Goal: Task Accomplishment & Management: Complete application form

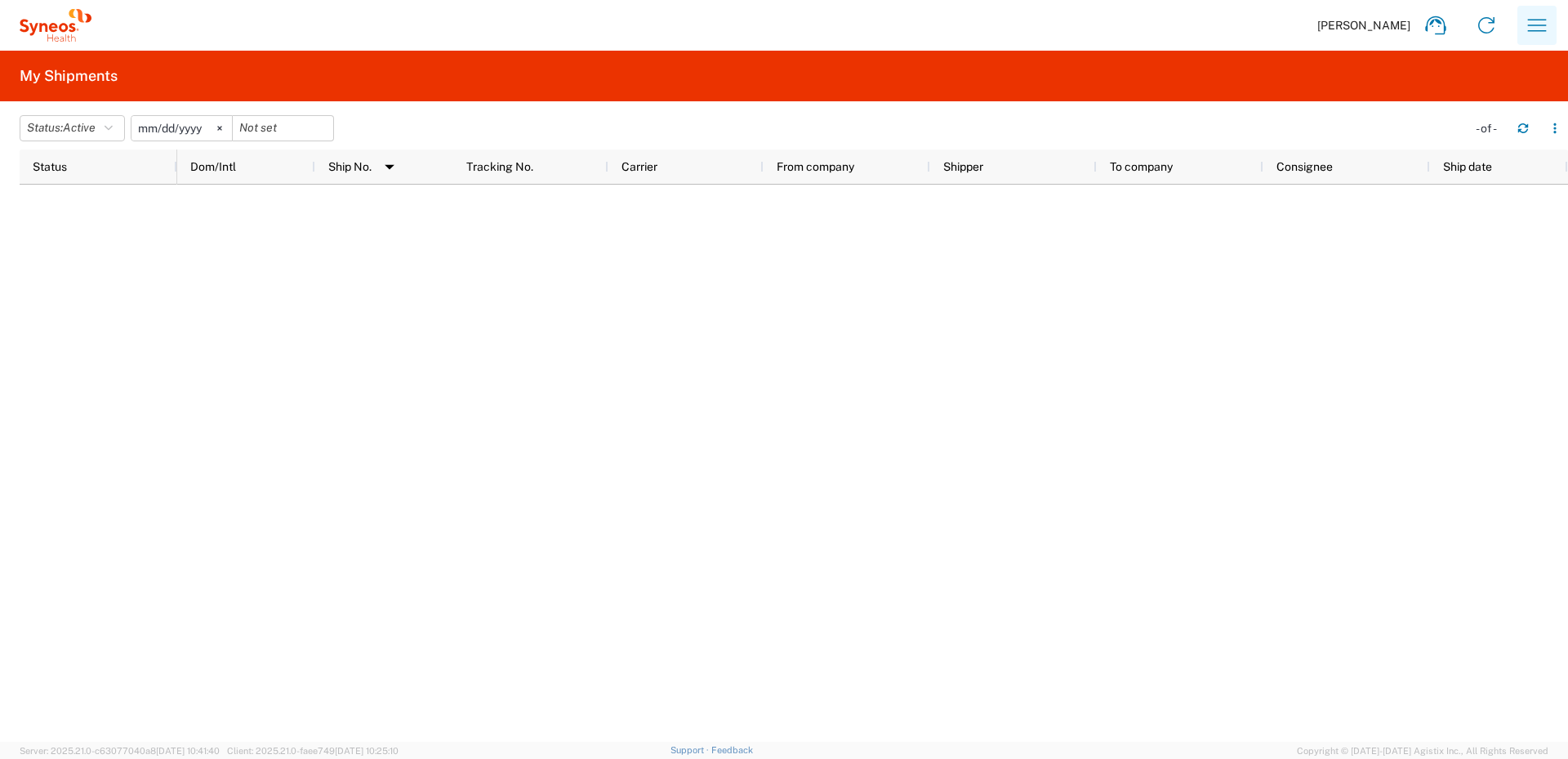
click at [1539, 32] on icon "button" at bounding box center [1537, 25] width 26 height 26
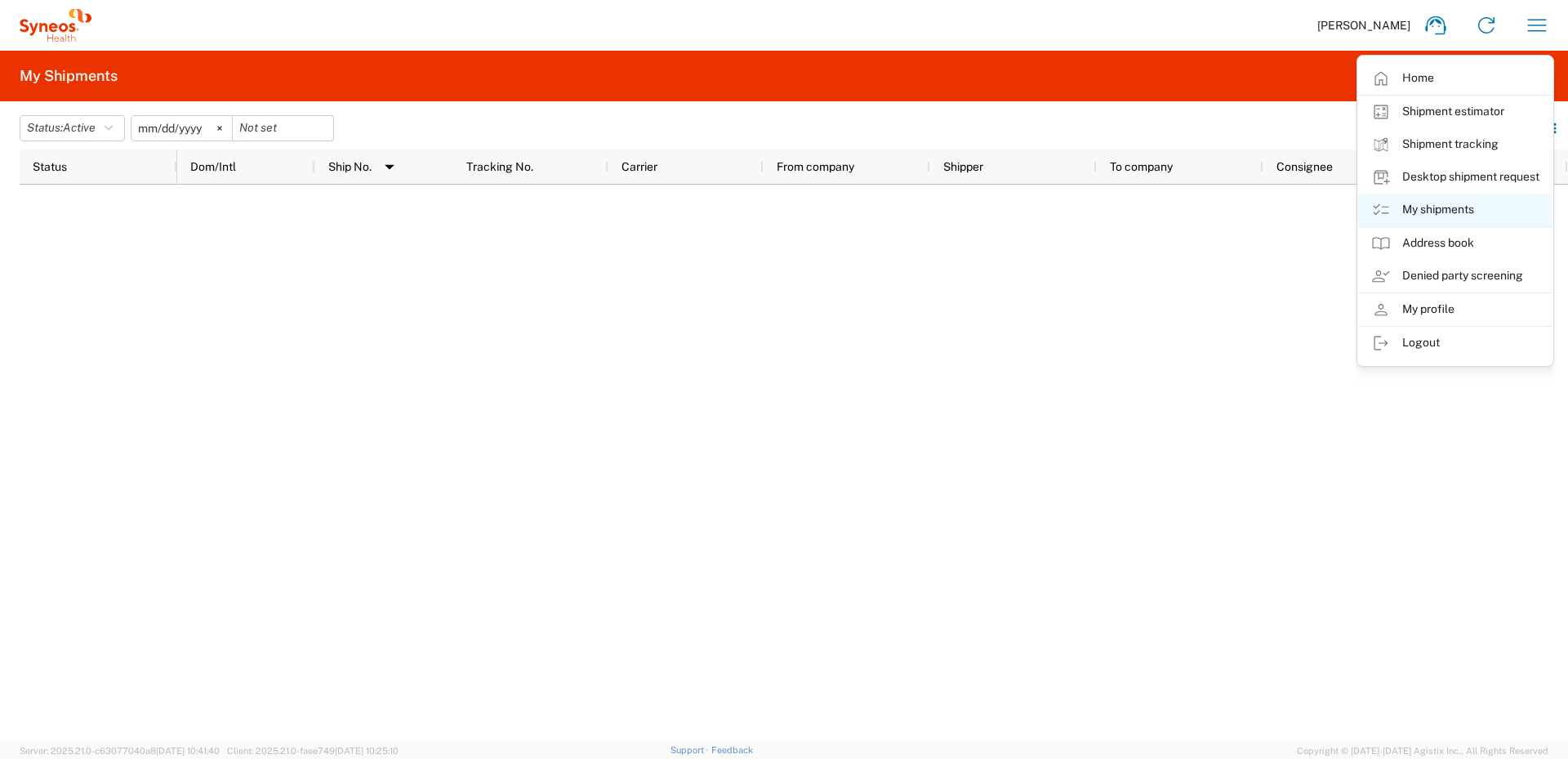
click at [1453, 207] on link "My shipments" at bounding box center [1456, 210] width 195 height 33
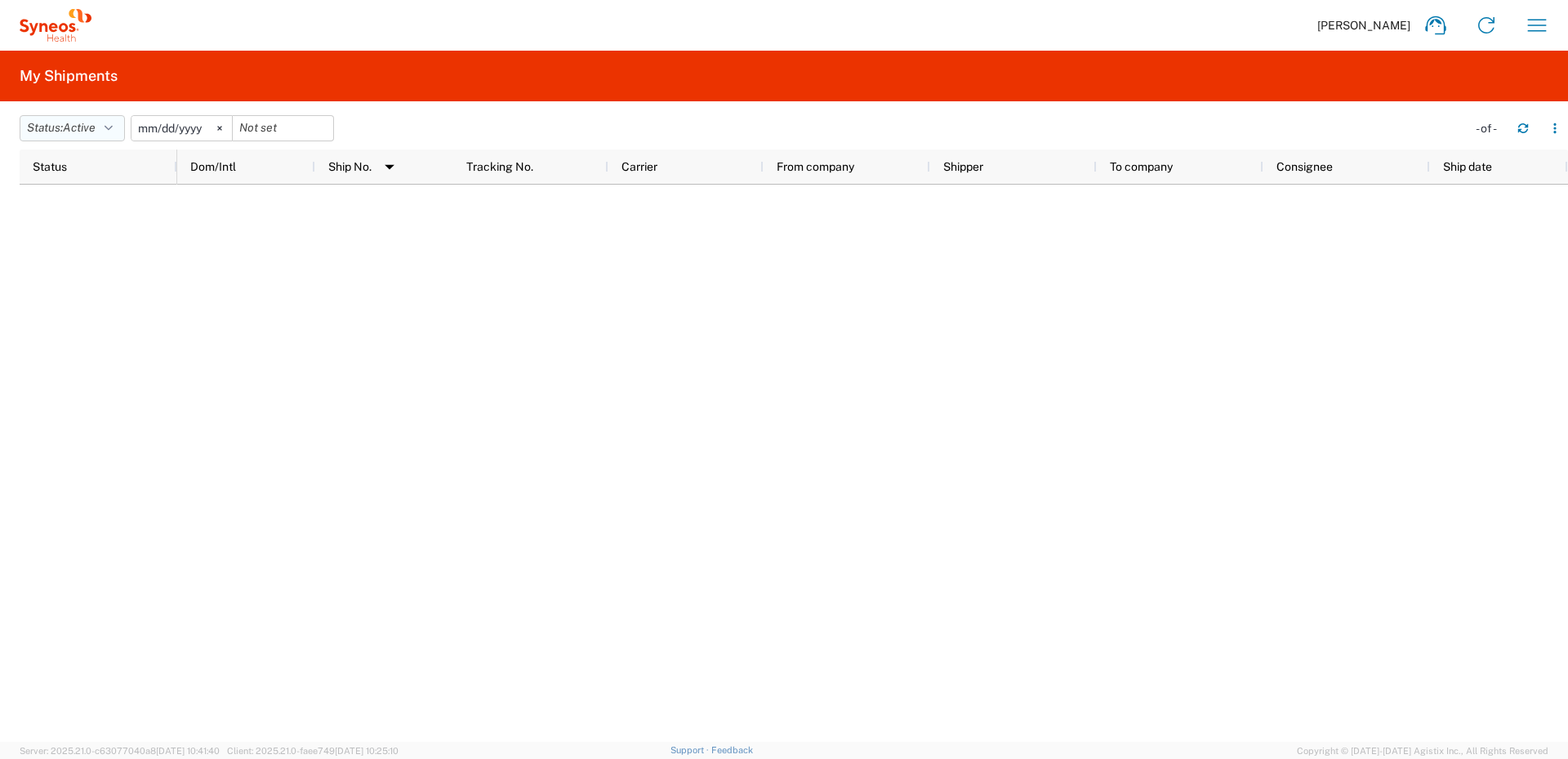
click at [113, 128] on icon "button" at bounding box center [109, 129] width 8 height 11
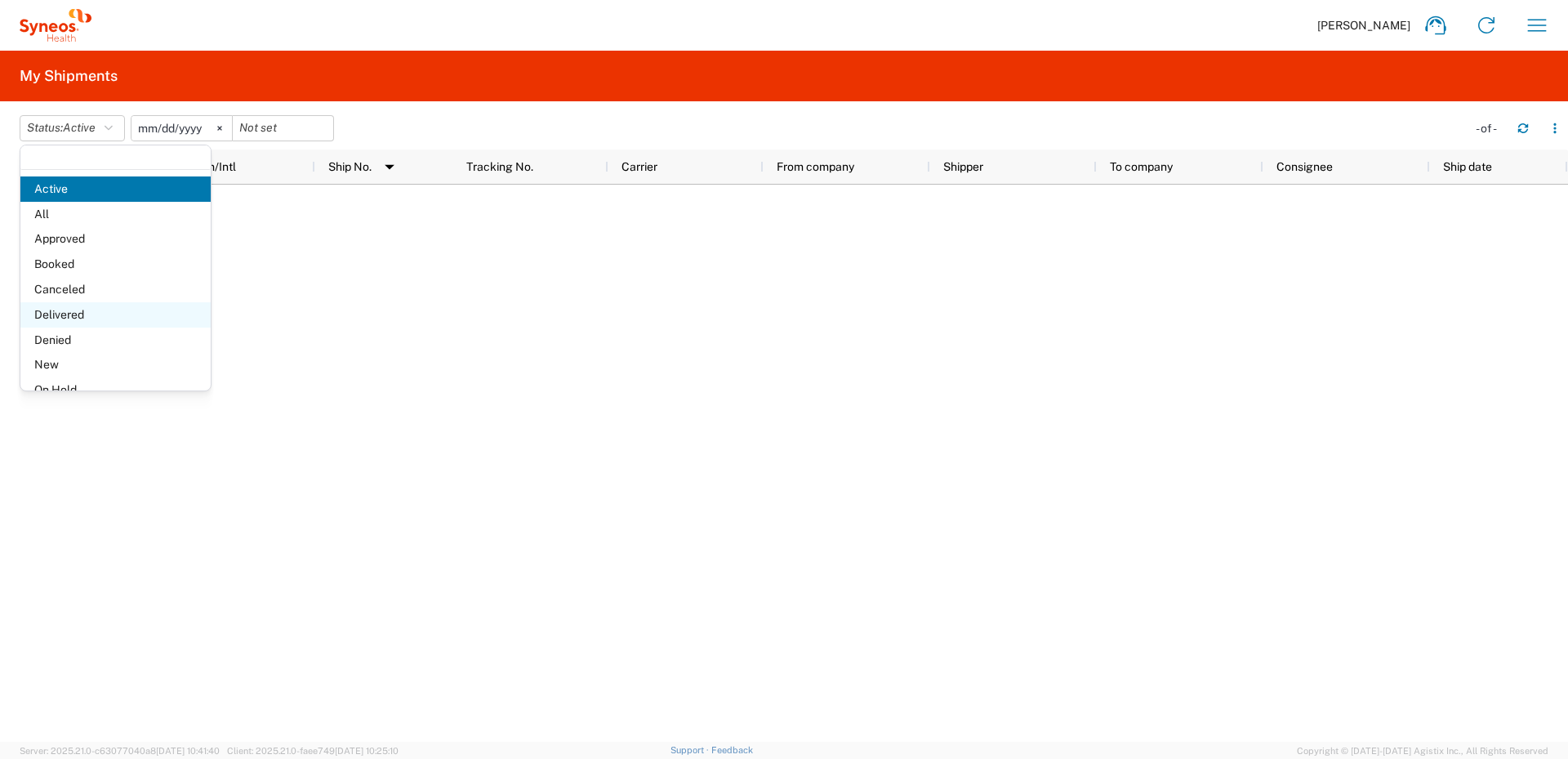
click at [70, 312] on span "Delivered" at bounding box center [115, 314] width 191 height 25
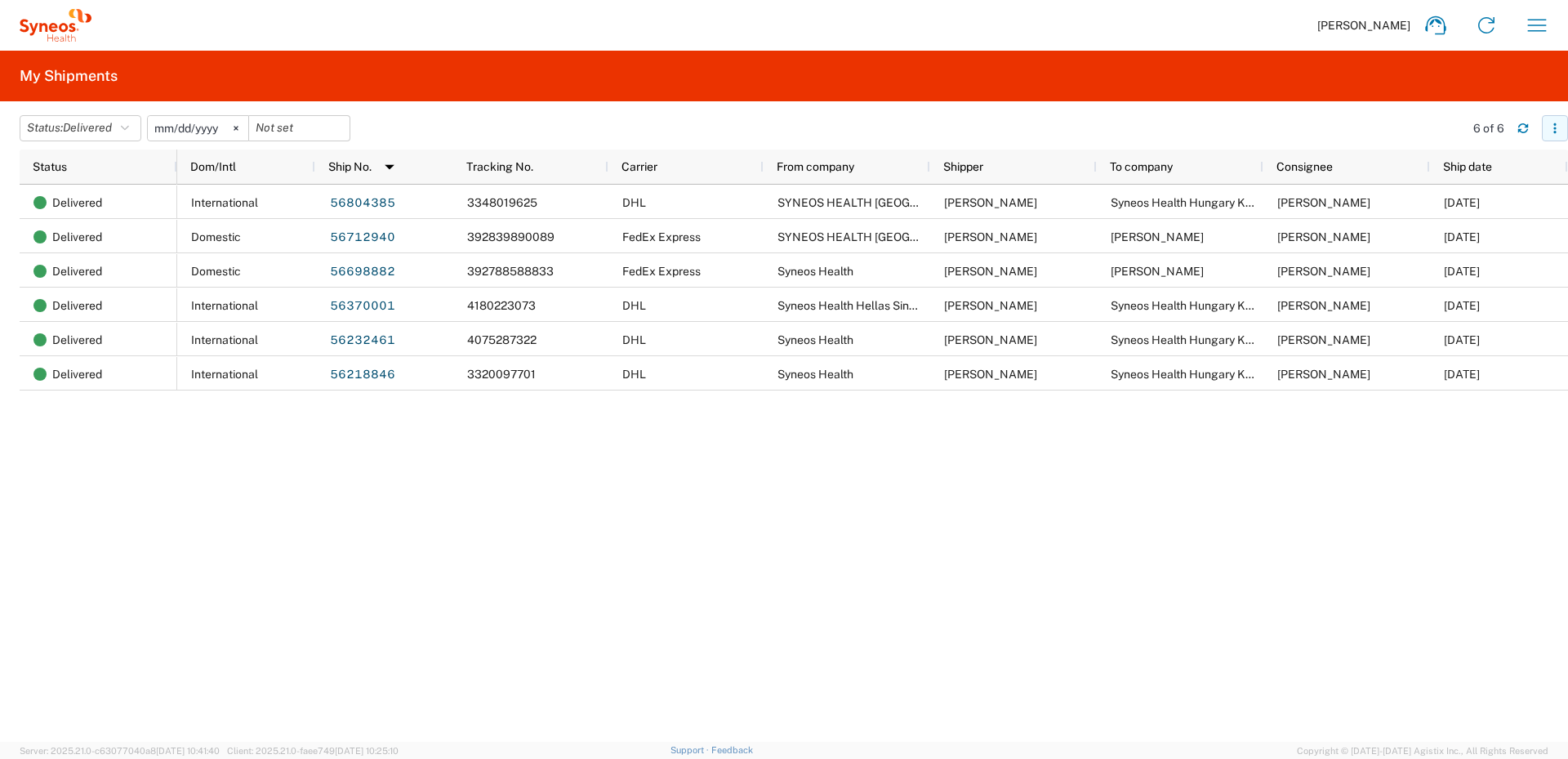
click at [1560, 131] on icon "button" at bounding box center [1555, 129] width 11 height 11
click at [1297, 479] on div "International 56804385 3348019625 DHL SYNEOS HEALTH HELLAS [PERSON_NAME] Syneos…" at bounding box center [873, 463] width 1391 height 558
click at [1538, 28] on icon "button" at bounding box center [1537, 25] width 26 height 26
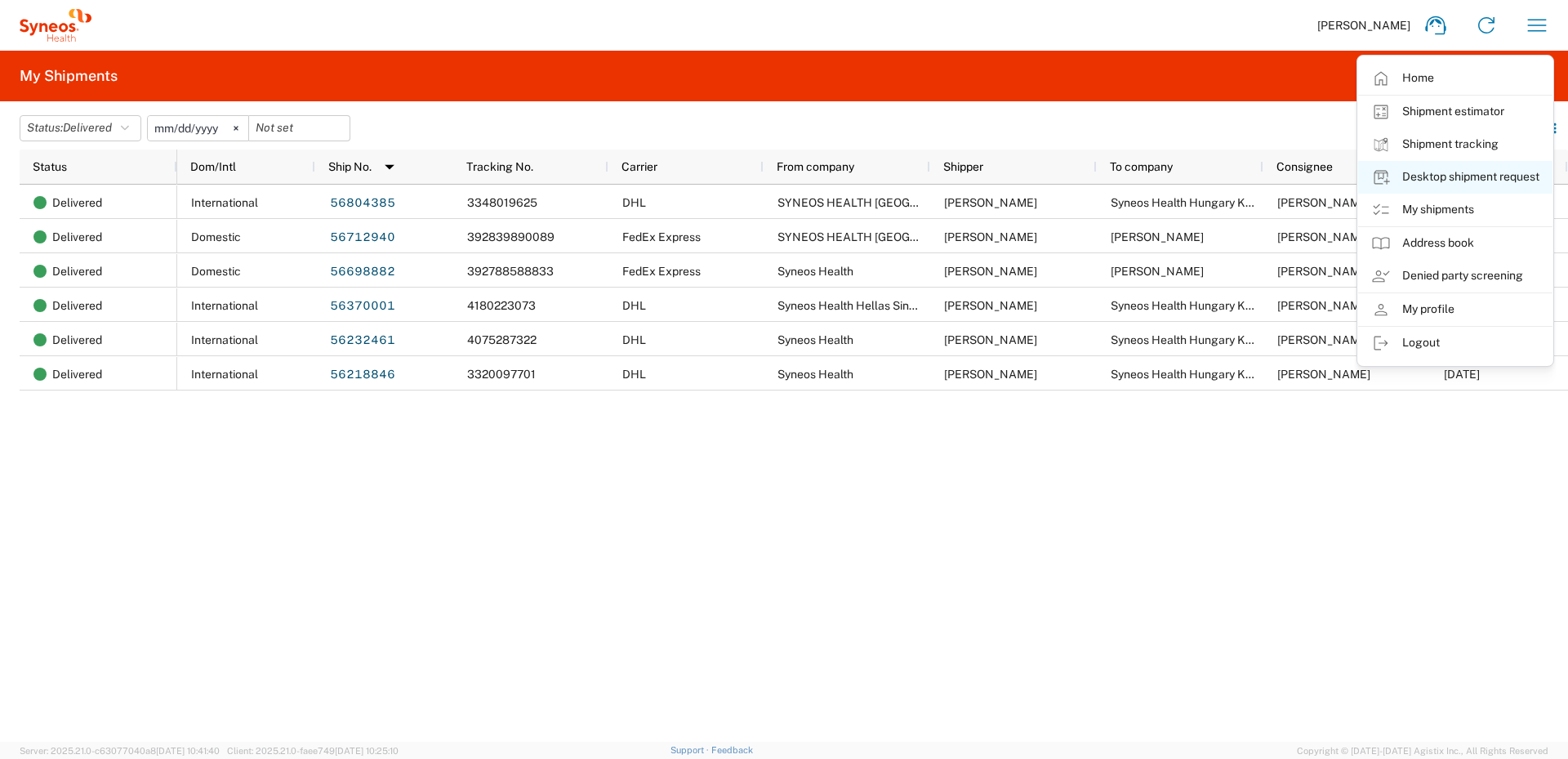
click at [1450, 174] on link "Desktop shipment request" at bounding box center [1456, 178] width 195 height 33
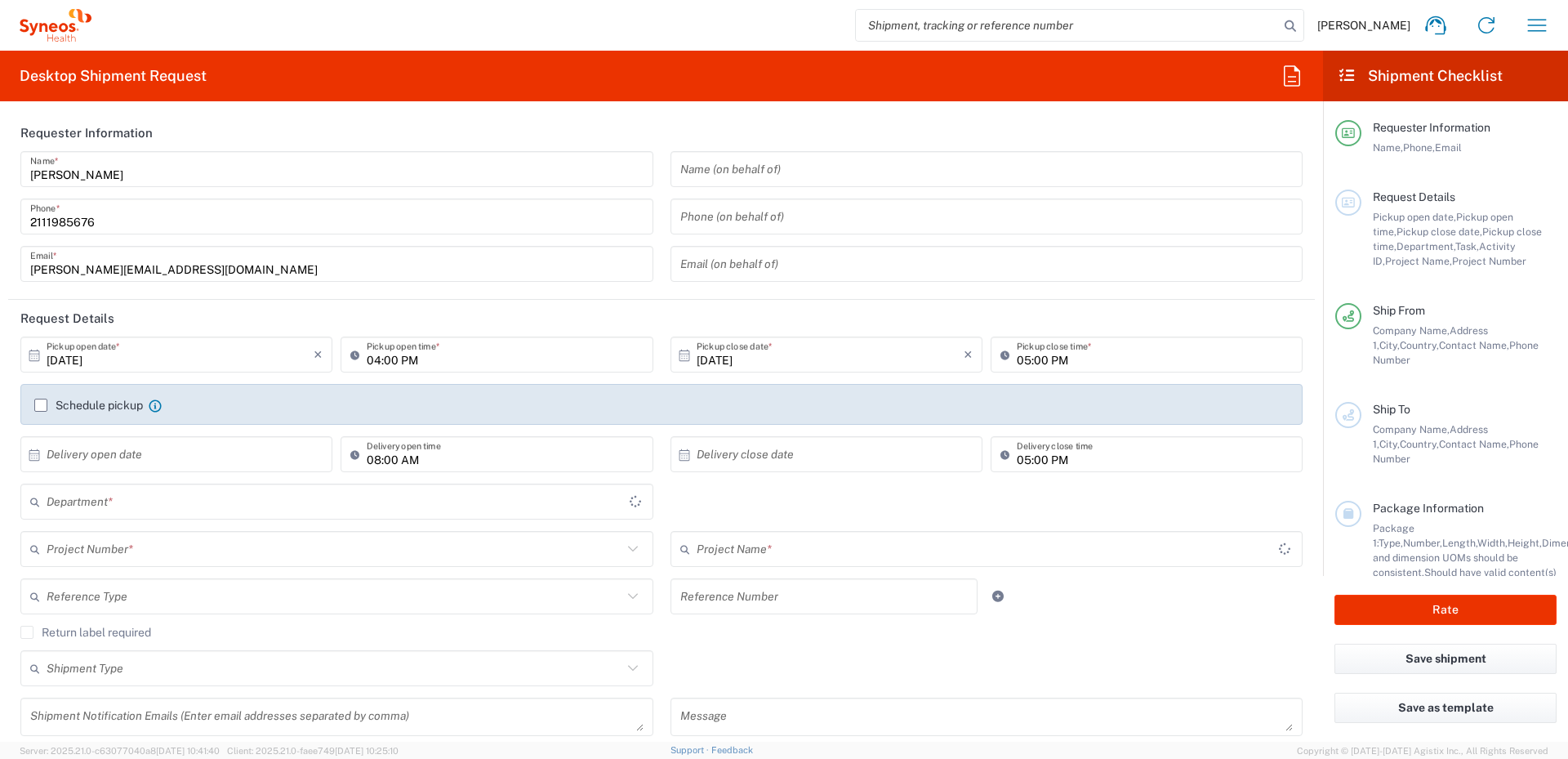
type input "8350"
type input "[GEOGRAPHIC_DATA]"
type input "Syneos Health Hellas Single Me"
click at [1026, 358] on input "05:00 PM" at bounding box center [1155, 355] width 276 height 29
type input "05:30 PM"
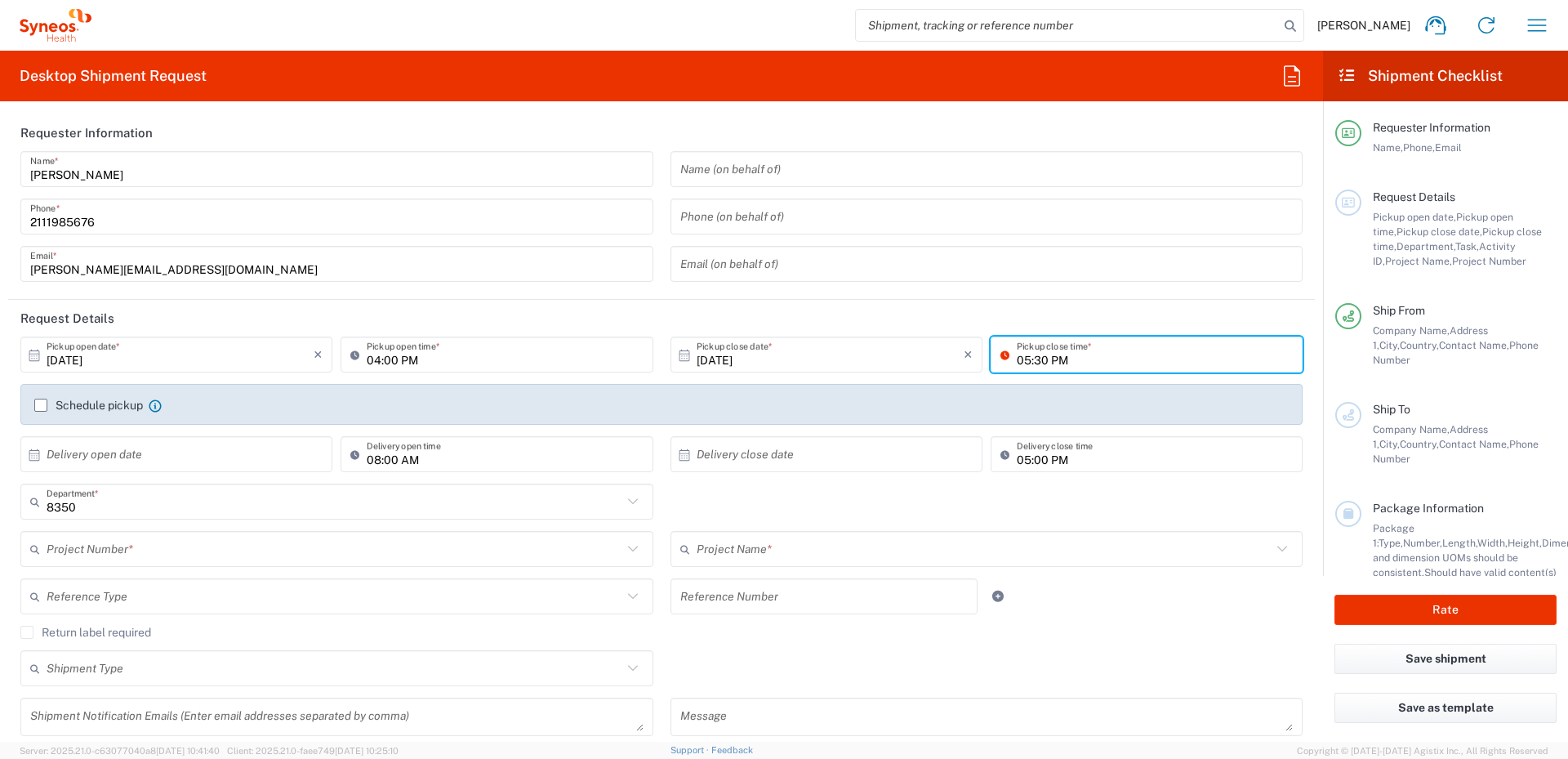
click at [41, 404] on label "Schedule pickup" at bounding box center [88, 405] width 109 height 13
click at [41, 405] on input "Schedule pickup" at bounding box center [41, 405] width 0 height 0
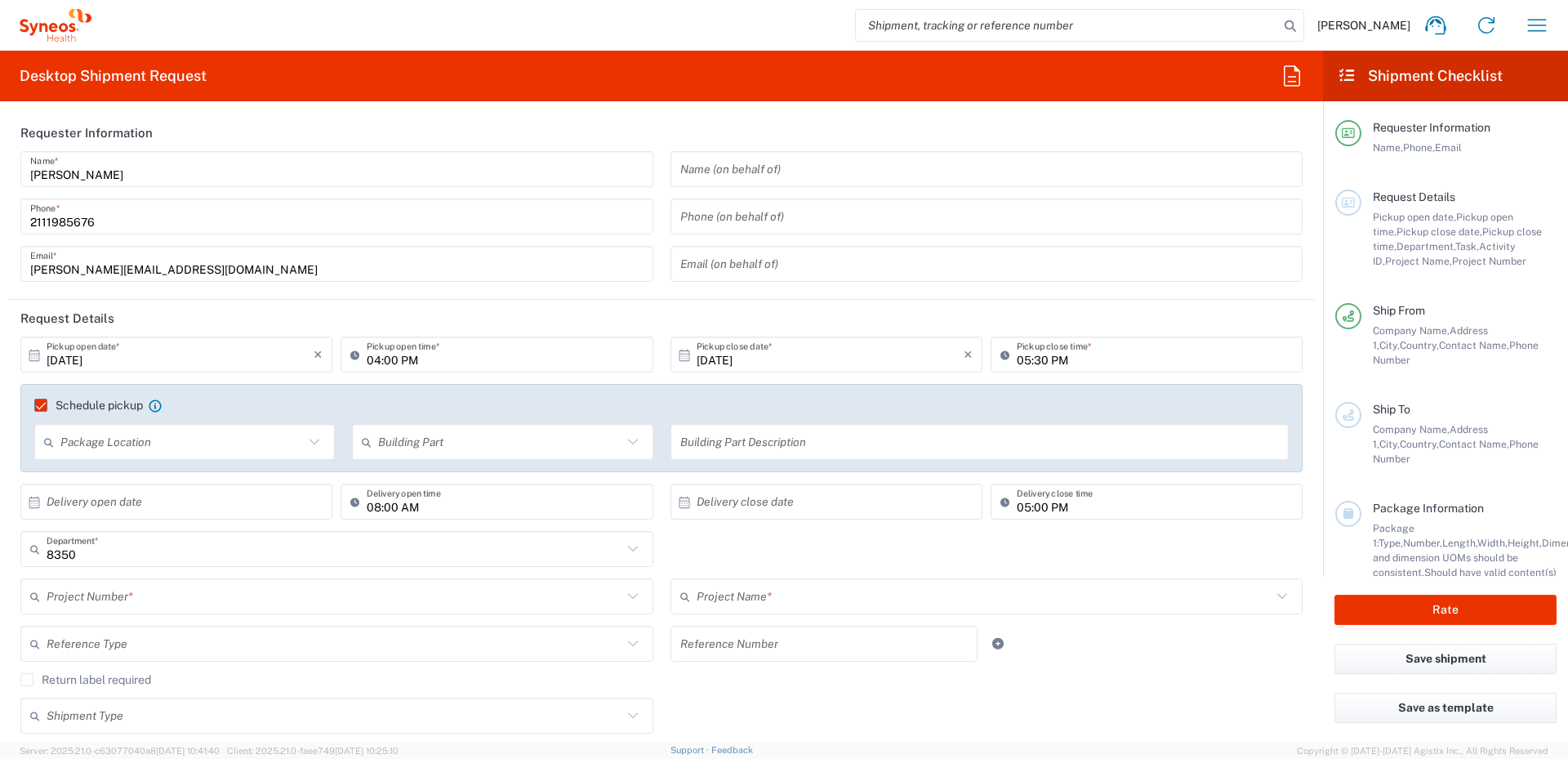
click at [309, 443] on icon at bounding box center [314, 442] width 21 height 21
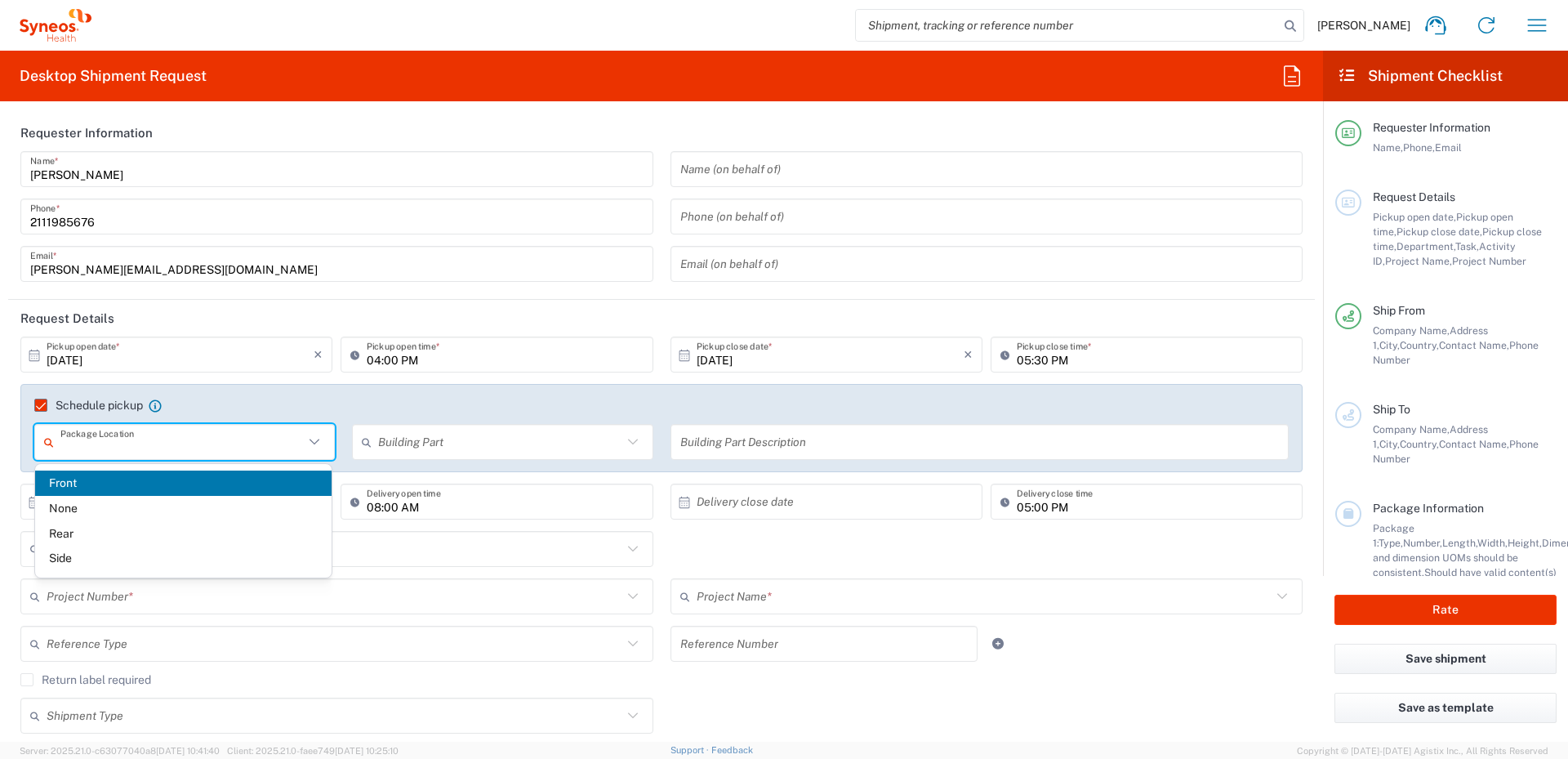
click at [284, 476] on span "Front" at bounding box center [183, 483] width 296 height 25
type input "Front"
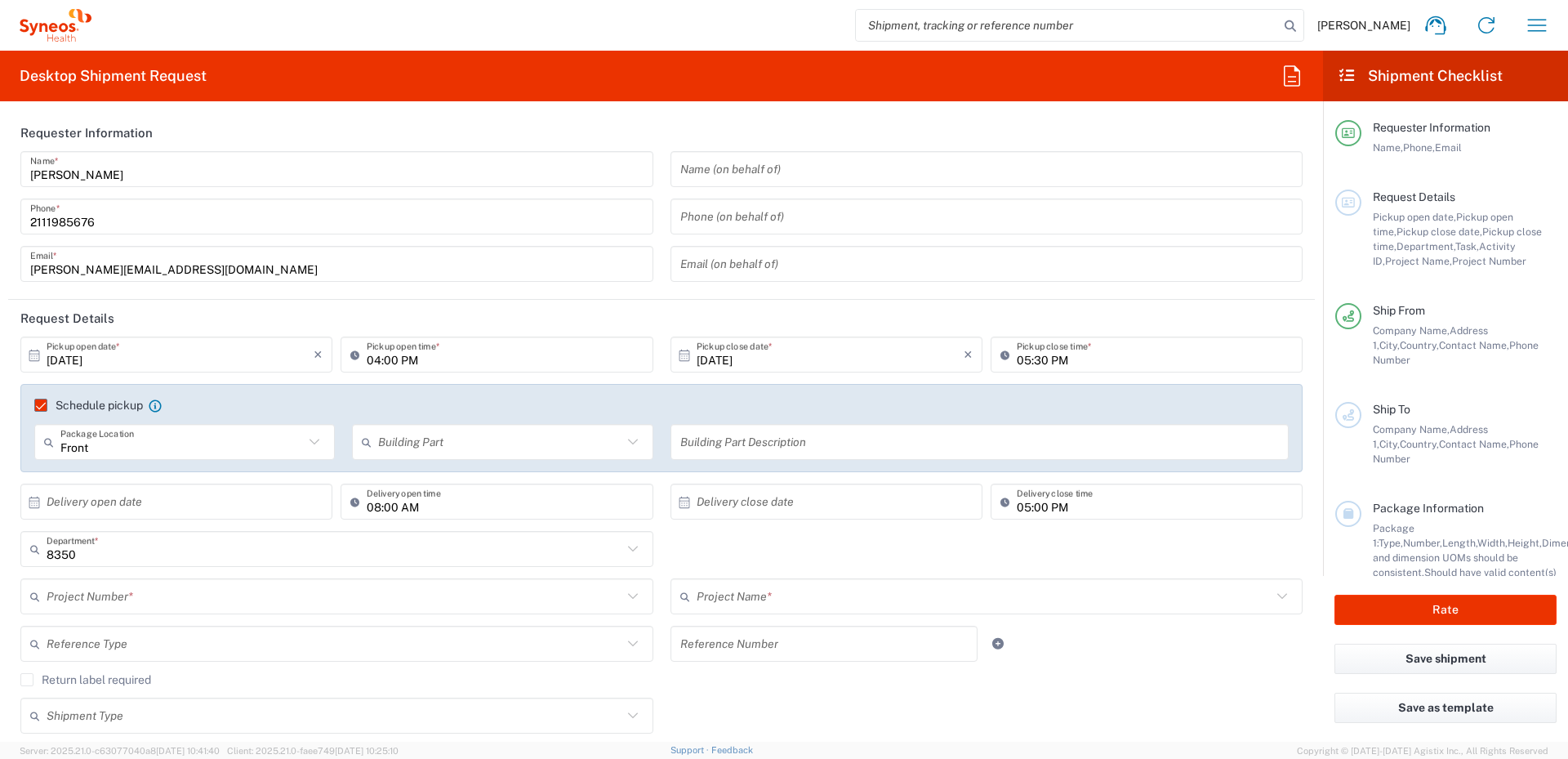
click at [628, 442] on icon at bounding box center [632, 441] width 10 height 6
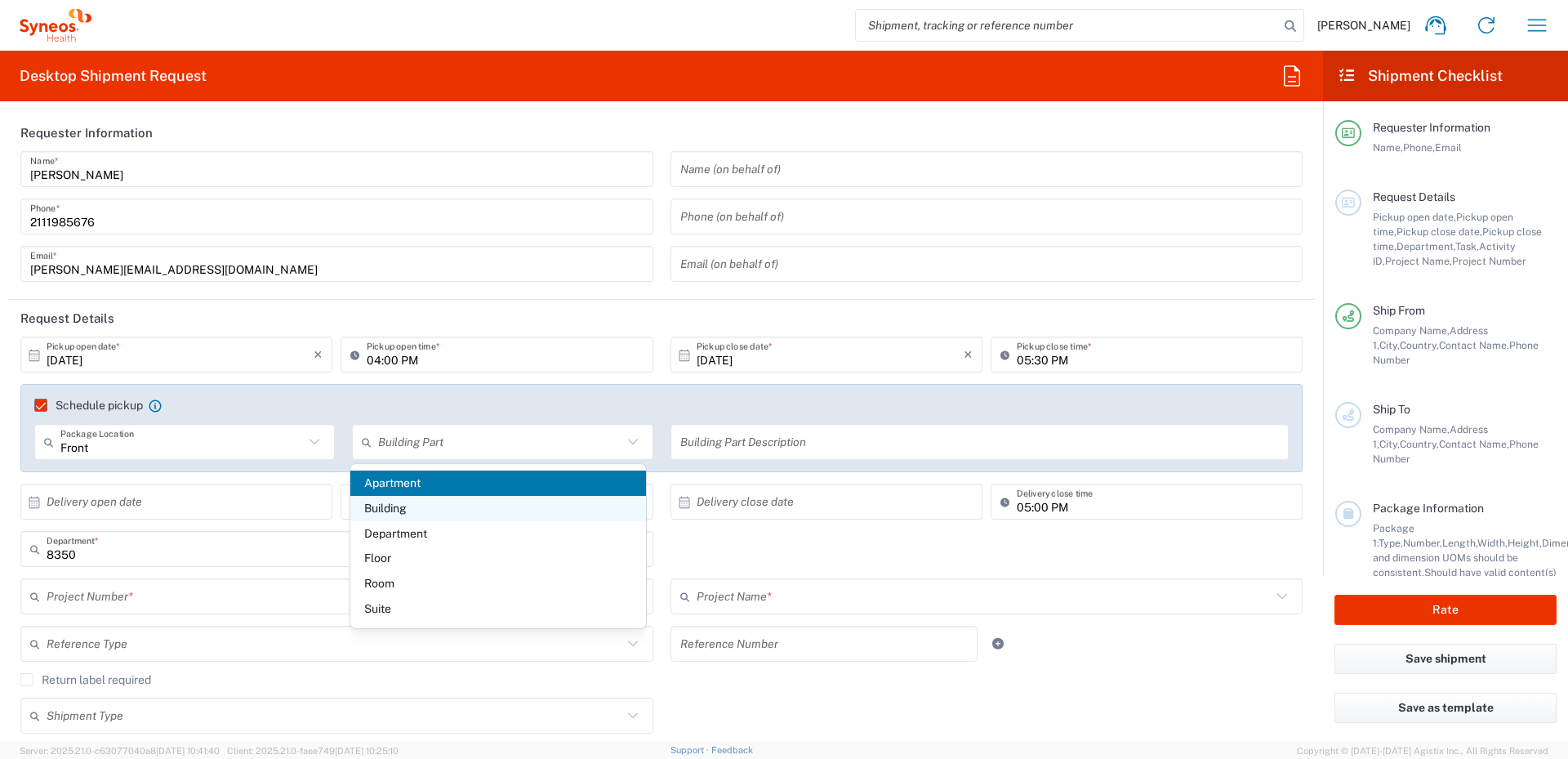
click at [449, 505] on span "Building" at bounding box center [498, 508] width 296 height 25
type input "Building"
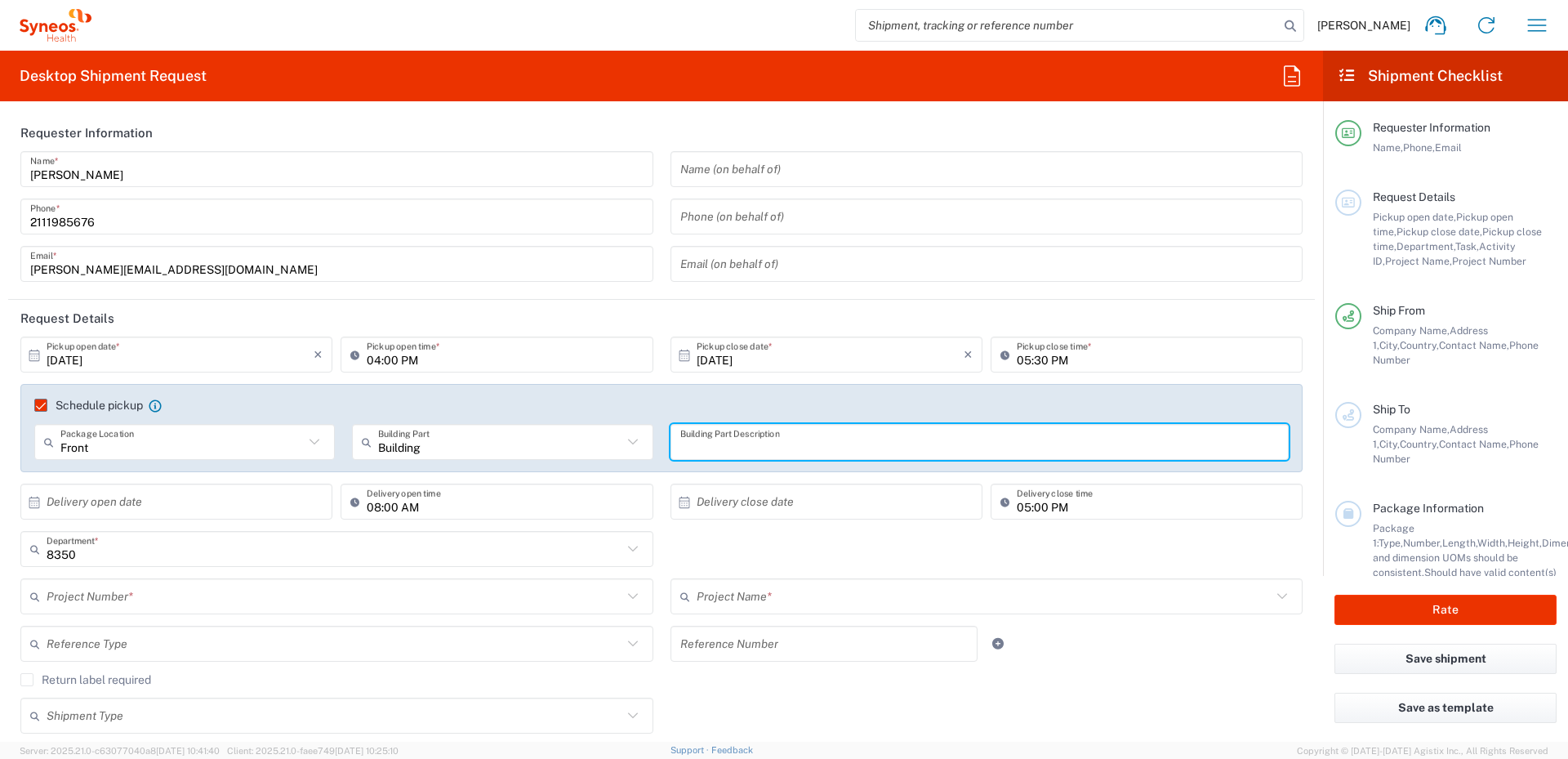
click at [862, 448] on input "text" at bounding box center [980, 442] width 600 height 29
type input "3rd floor"
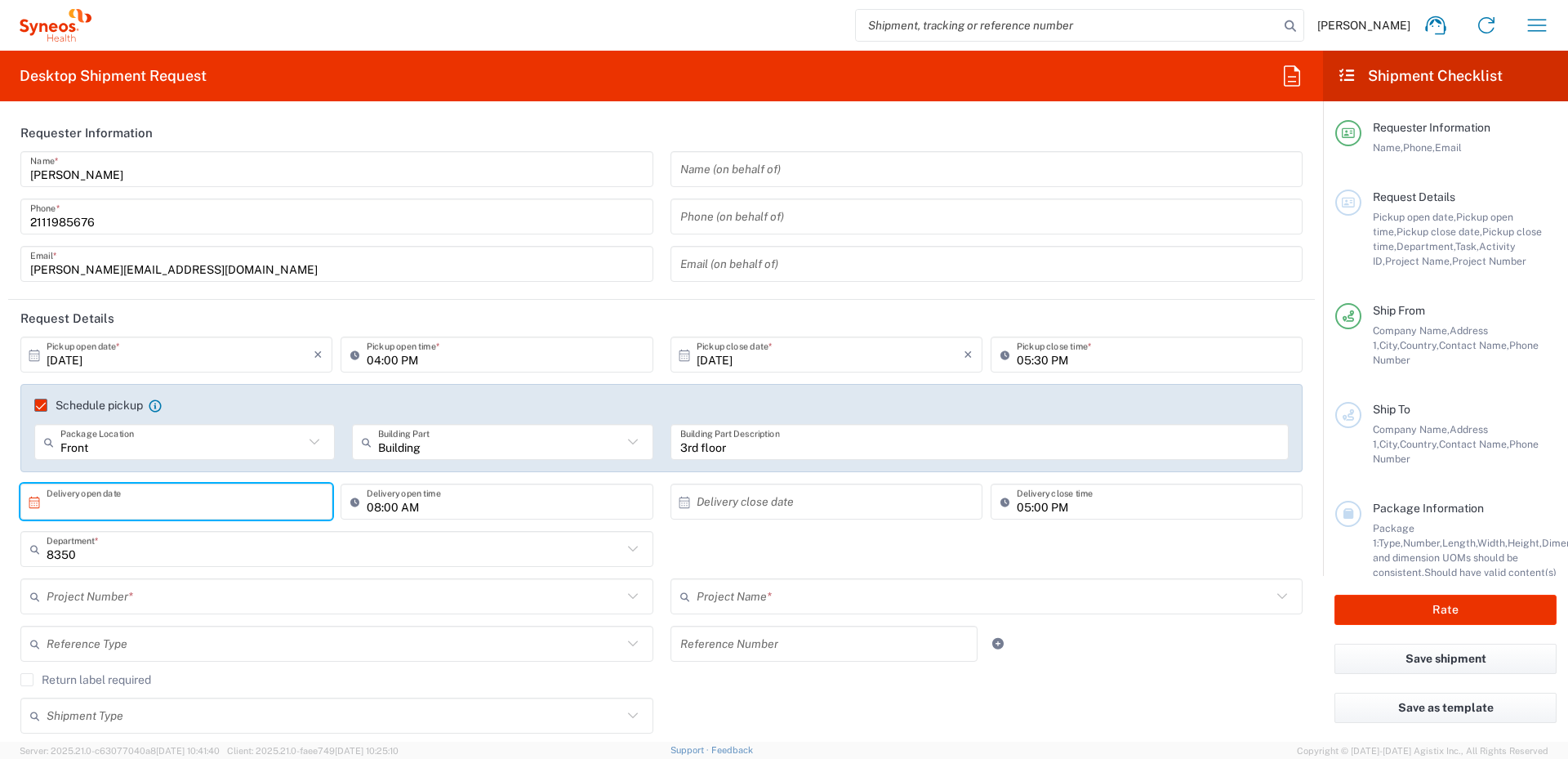
click at [198, 500] on input "text" at bounding box center [180, 502] width 267 height 29
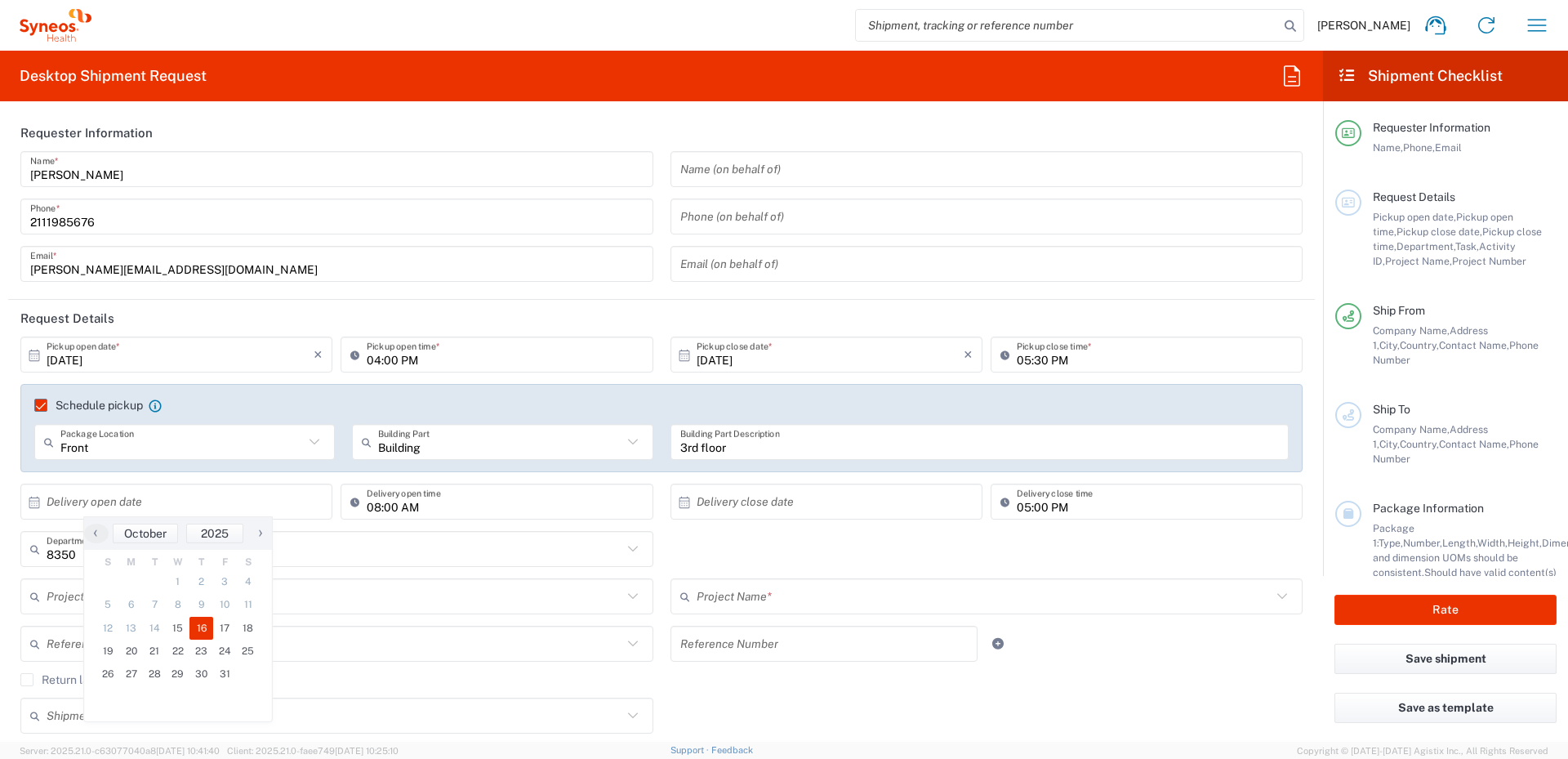
click at [202, 635] on span "16" at bounding box center [201, 629] width 24 height 23
type input "[DATE]"
click at [434, 511] on input "08:00 AM" at bounding box center [504, 502] width 276 height 29
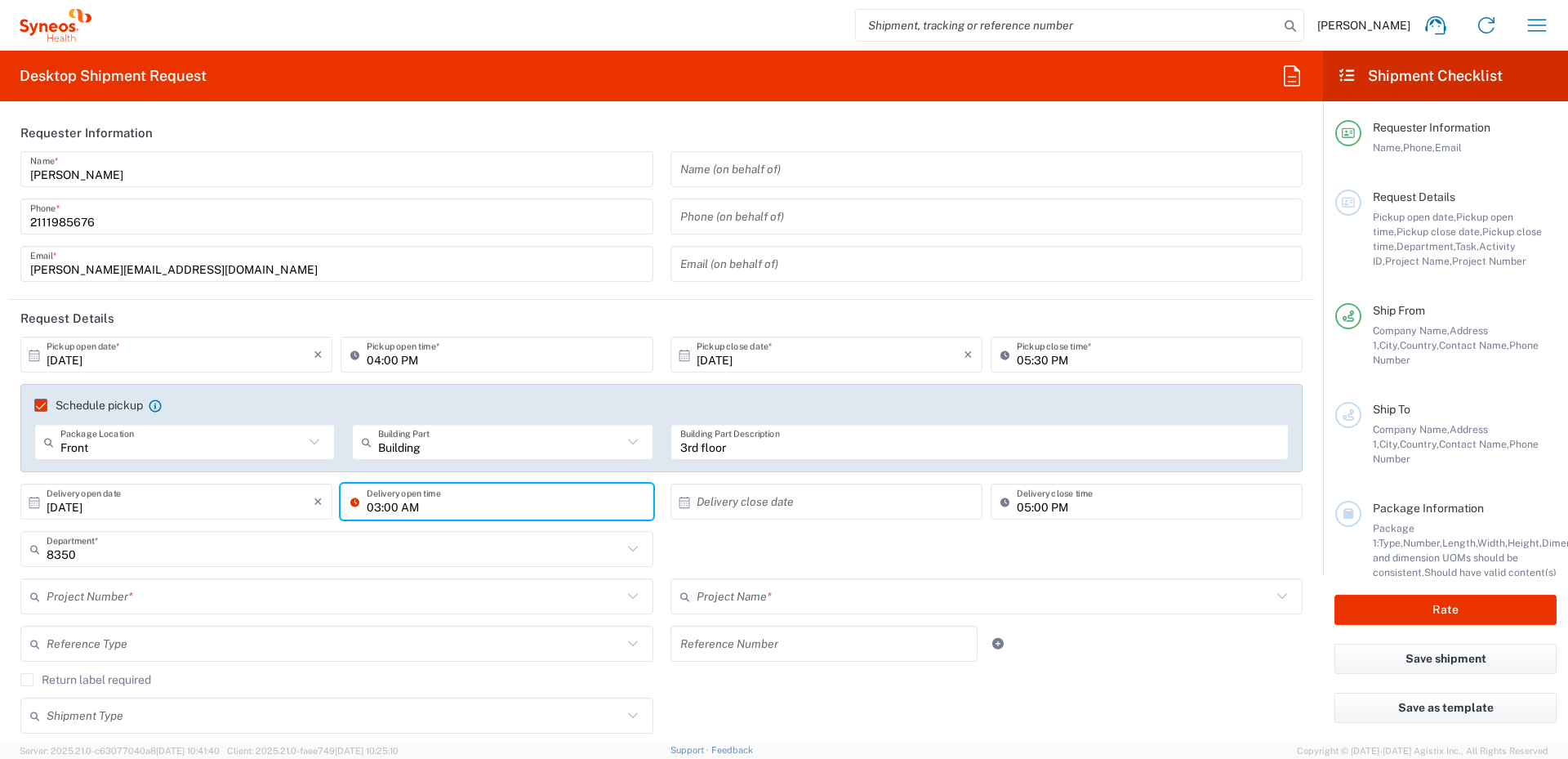
drag, startPoint x: 399, startPoint y: 509, endPoint x: 420, endPoint y: 509, distance: 21.0
click at [420, 509] on input "03:00 AM" at bounding box center [504, 502] width 276 height 29
type input "03:00 PM"
click at [772, 500] on input "text" at bounding box center [830, 502] width 267 height 29
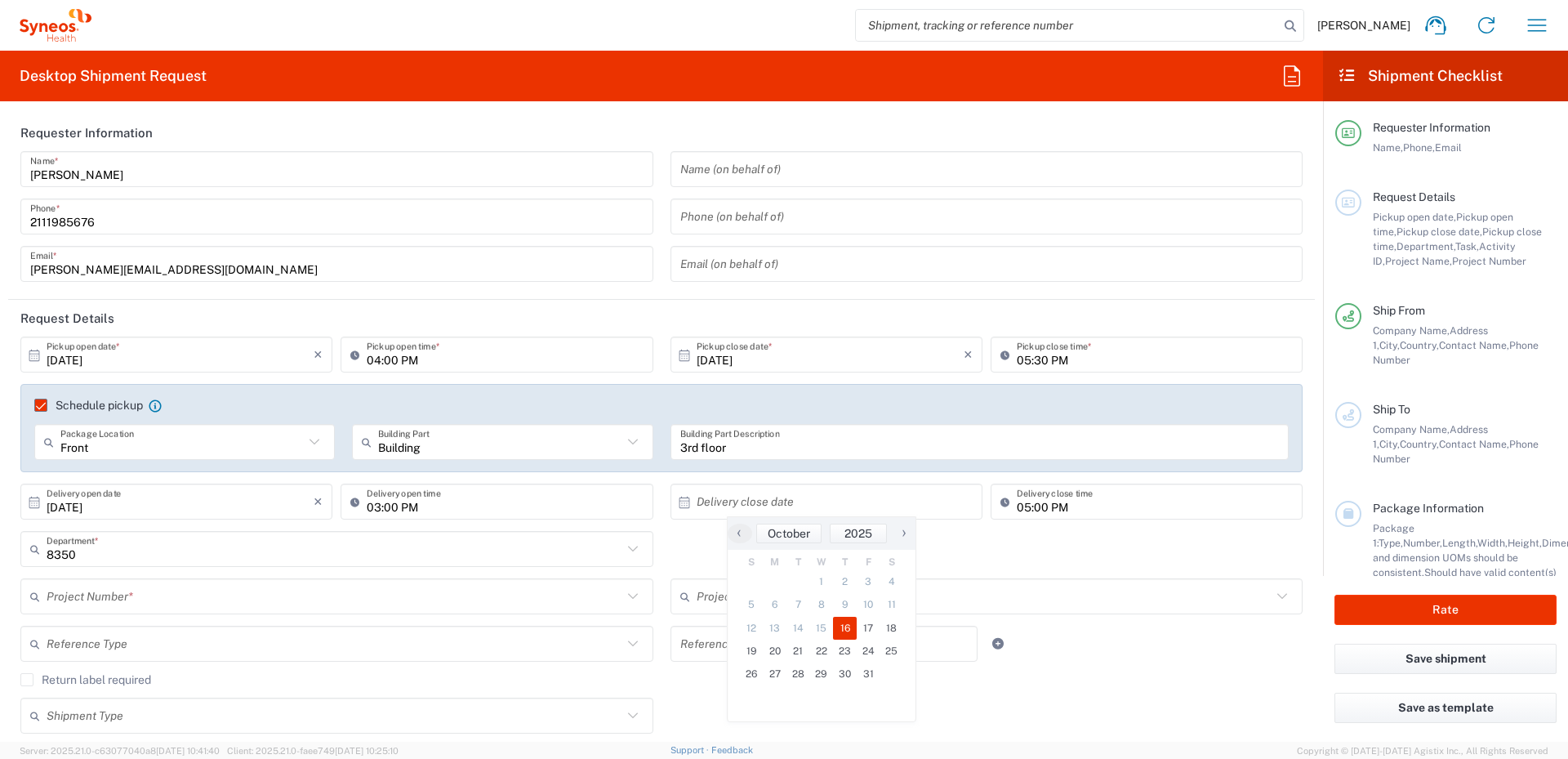
click at [845, 627] on span "16" at bounding box center [845, 629] width 24 height 23
type input "[DATE]"
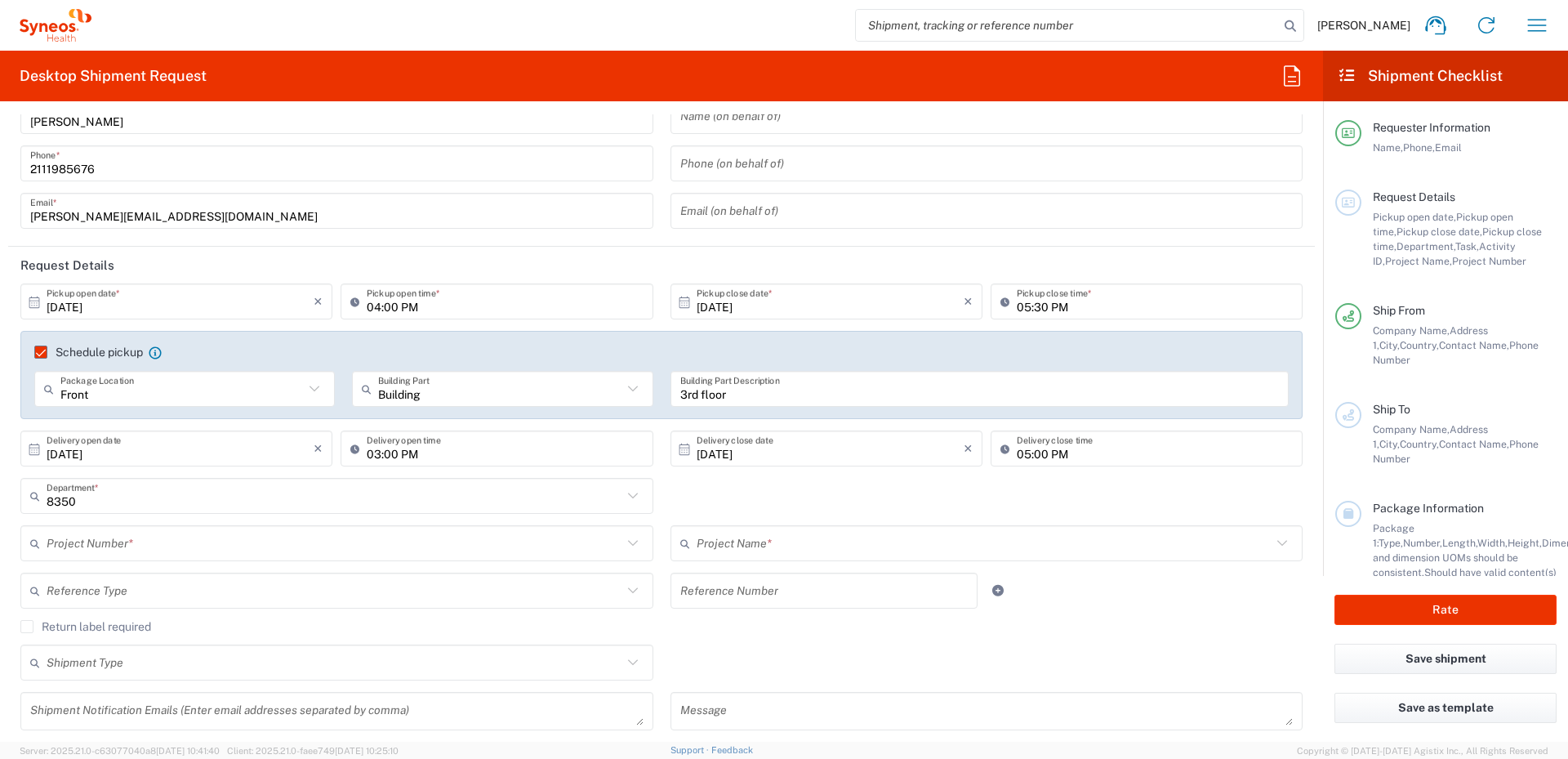
scroll to position [82, 0]
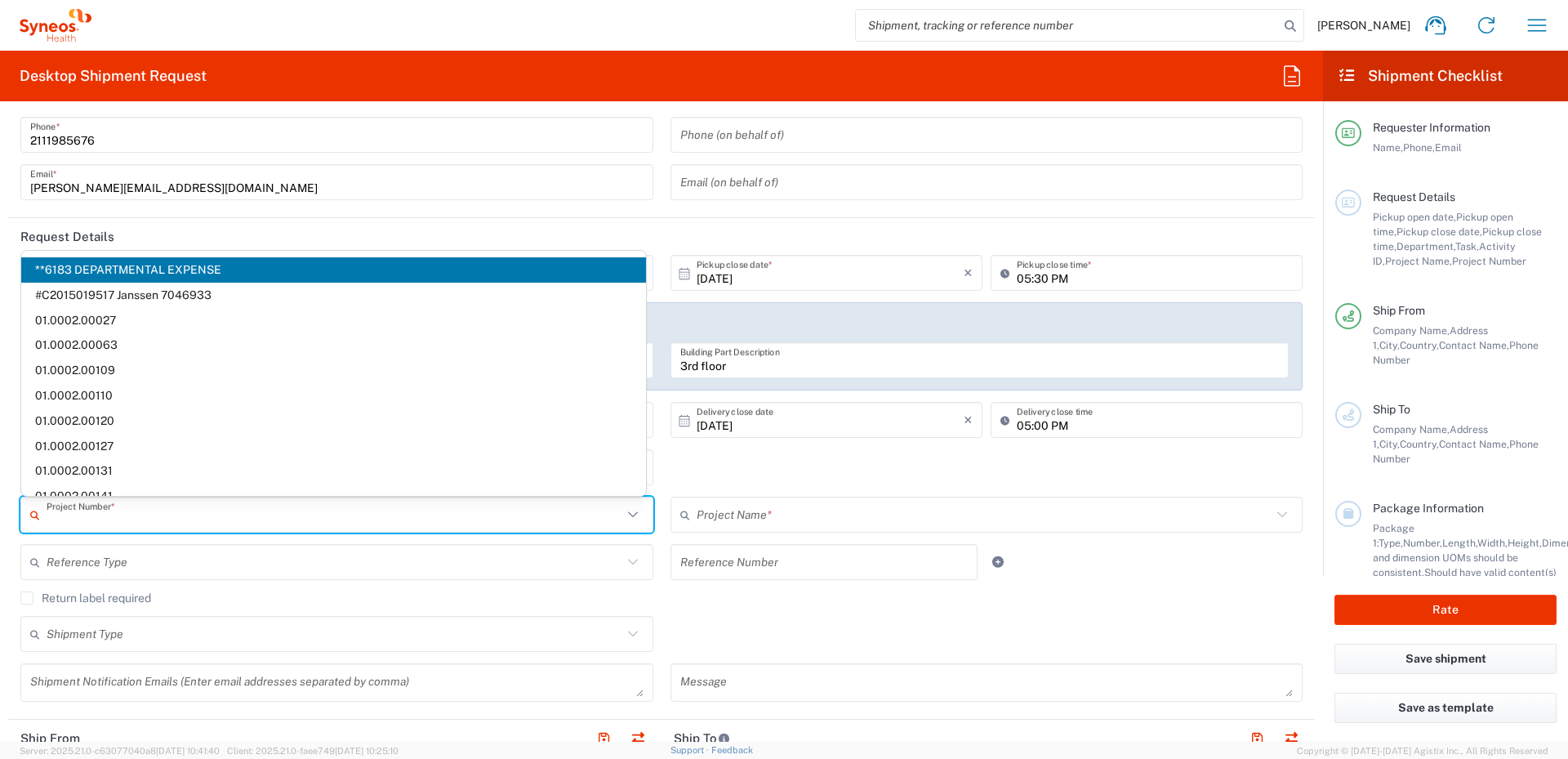
click at [451, 526] on input "text" at bounding box center [335, 515] width 576 height 29
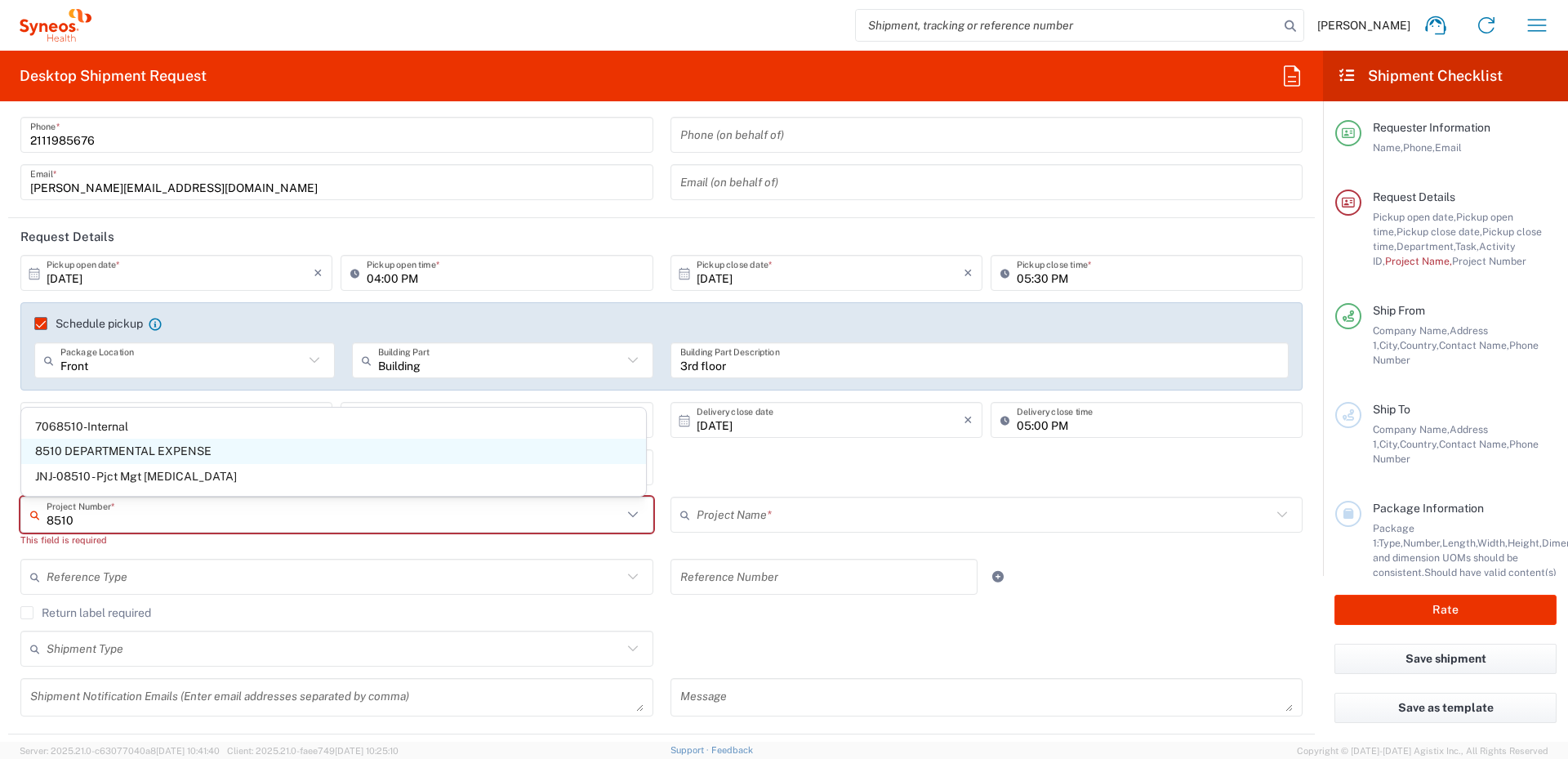
click at [83, 456] on span "8510 DEPARTMENTAL EXPENSE" at bounding box center [334, 451] width 625 height 25
type input "8510 DEPARTMENTAL EXPENSE"
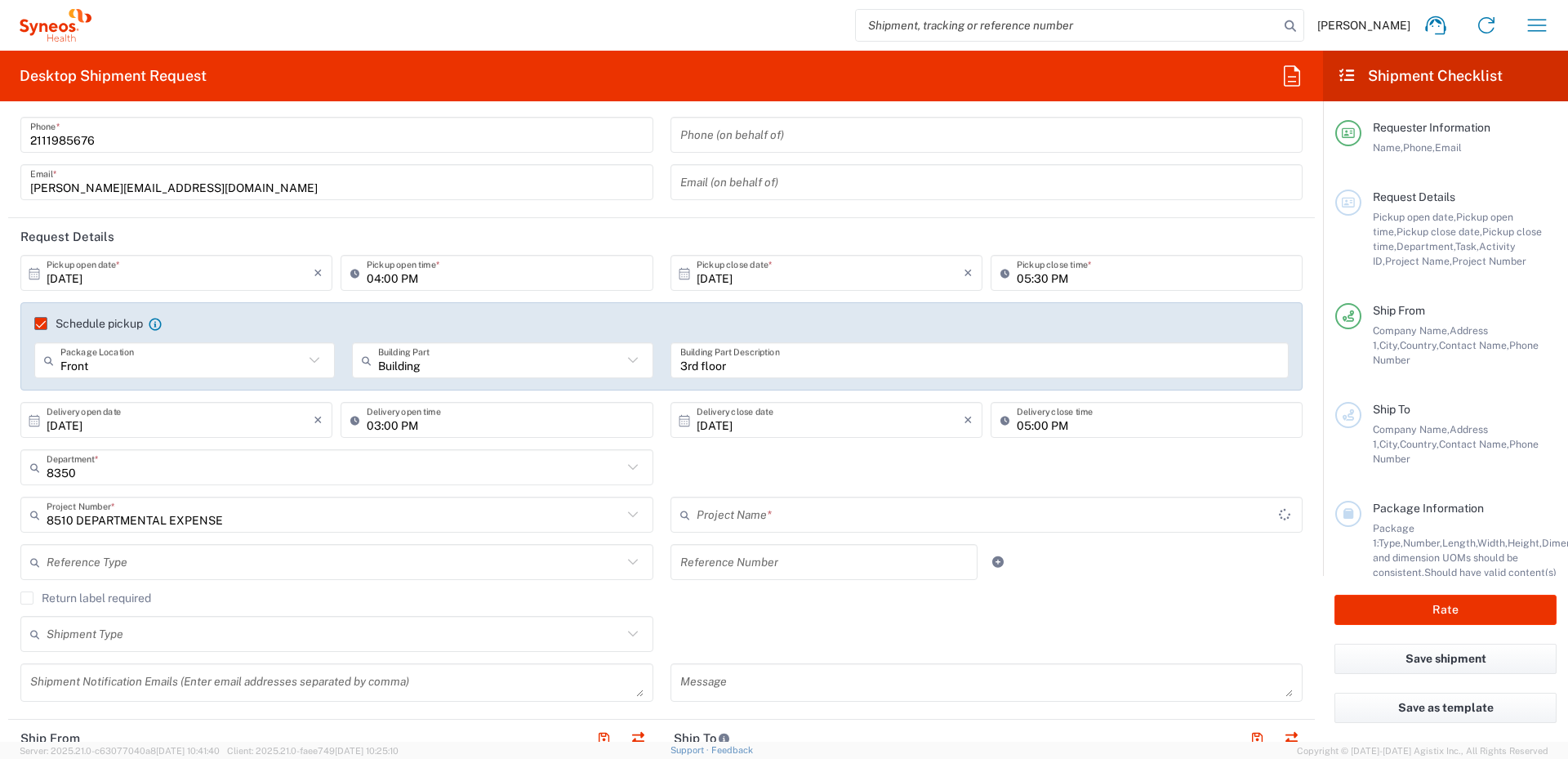
type input "8510 DEPARTMENTAL EXPENSE"
click at [734, 368] on input "3rd floor" at bounding box center [980, 360] width 600 height 29
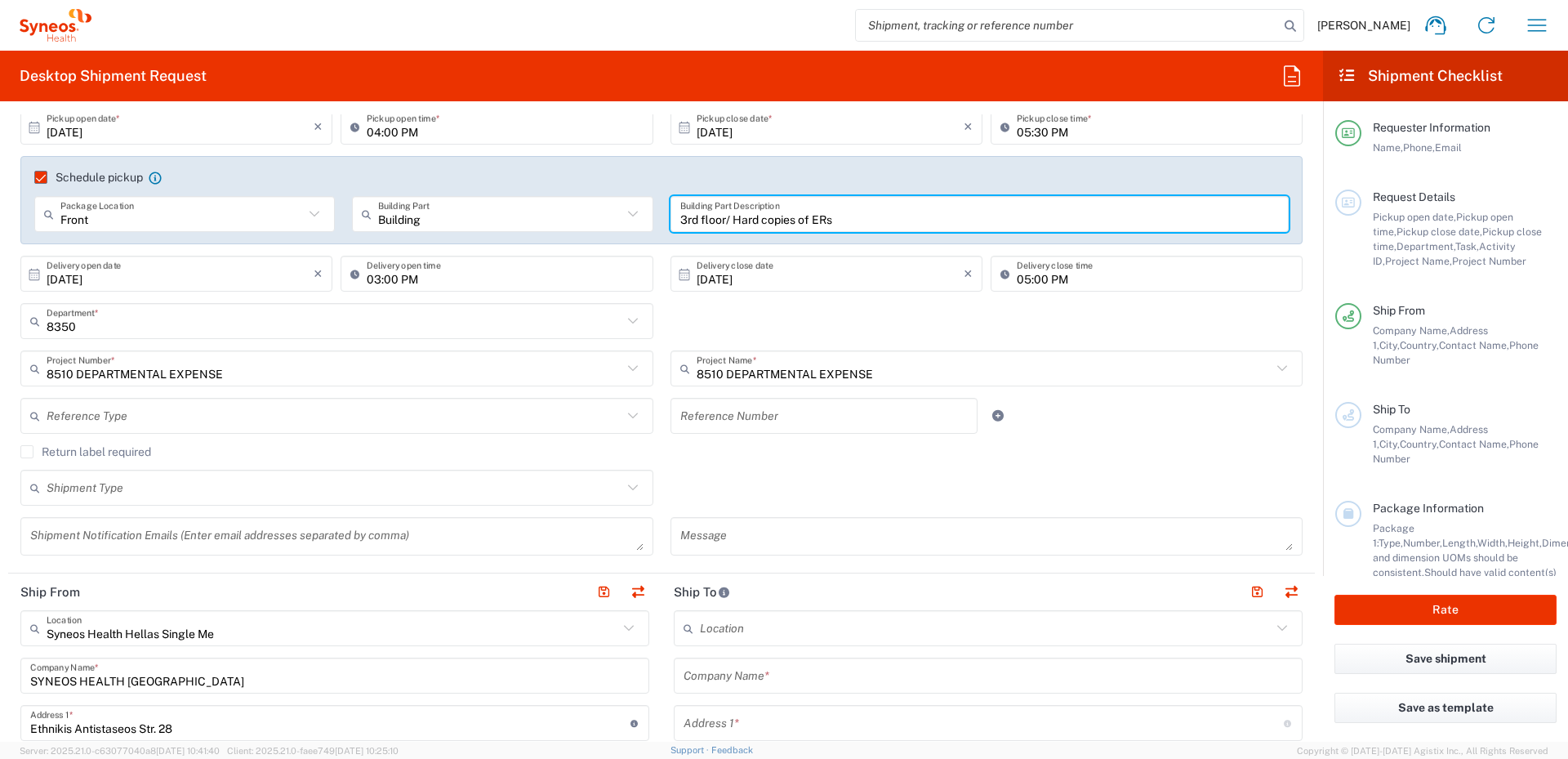
scroll to position [327, 0]
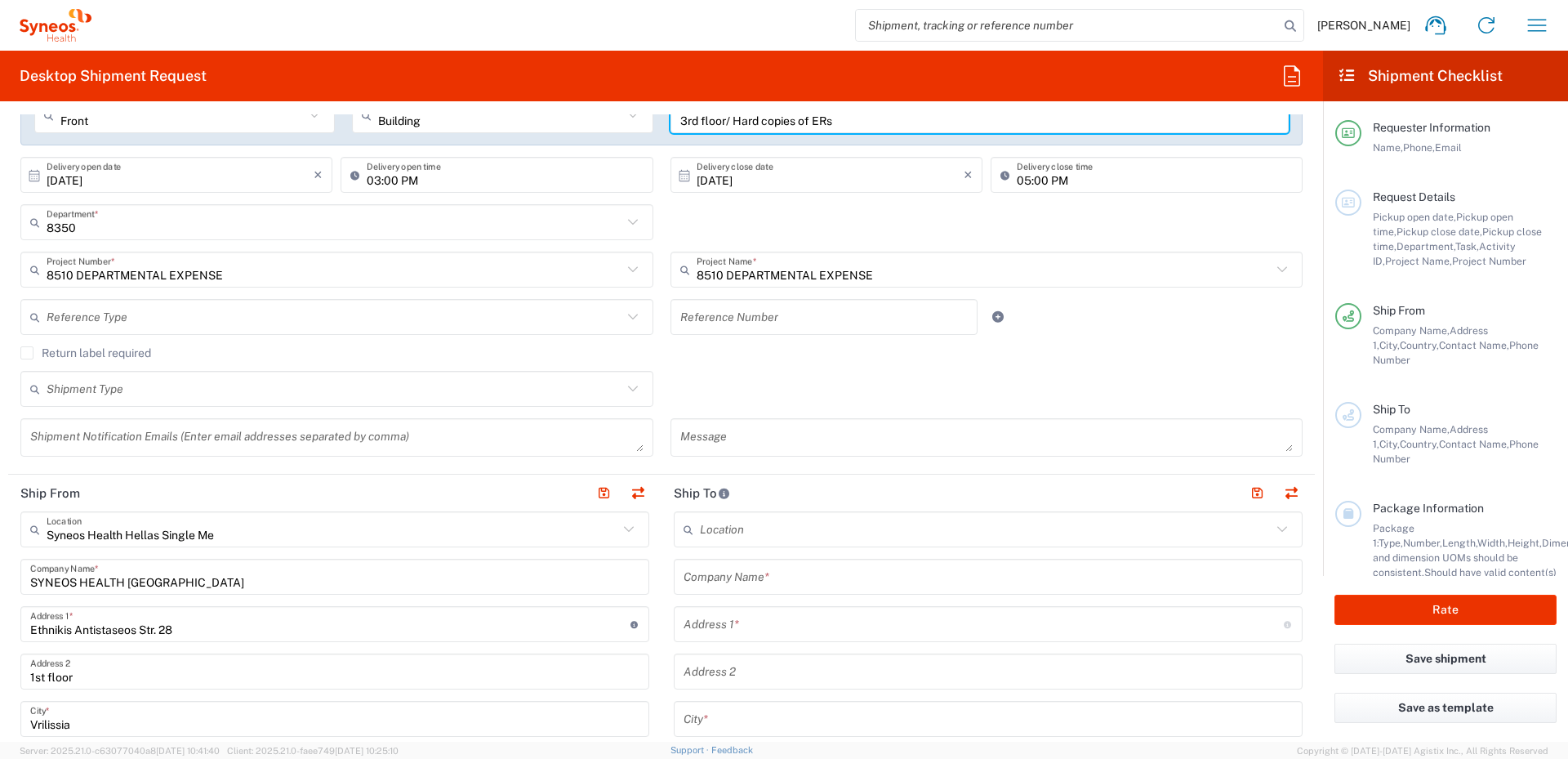
type input "3rd floor/ Hard copies of ERs"
click at [294, 332] on div "Reference Type" at bounding box center [336, 317] width 633 height 36
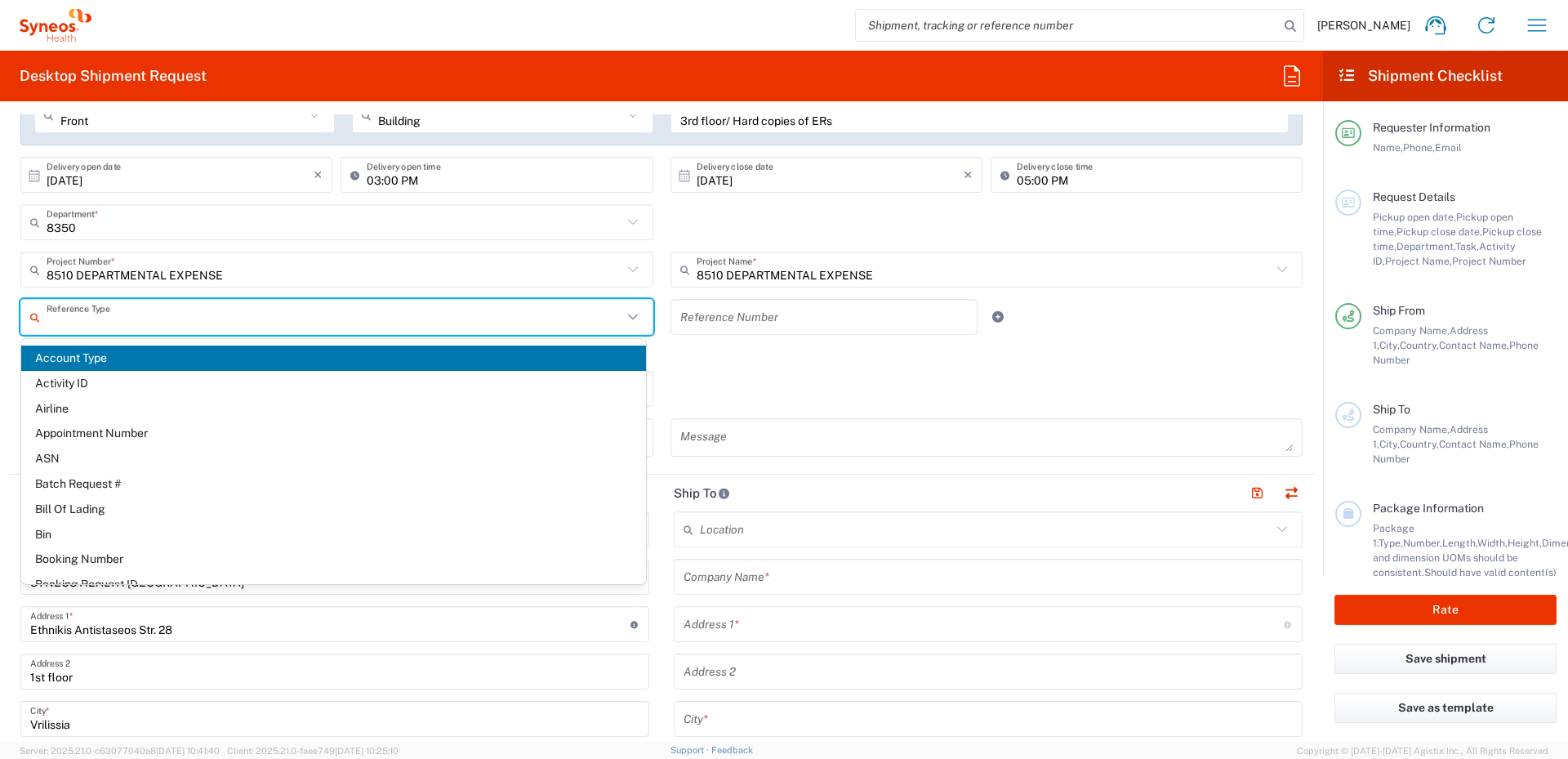
click at [383, 301] on div "Reference Type" at bounding box center [336, 317] width 633 height 36
click at [840, 354] on agx-checkbox-control "Return label required" at bounding box center [661, 353] width 1282 height 13
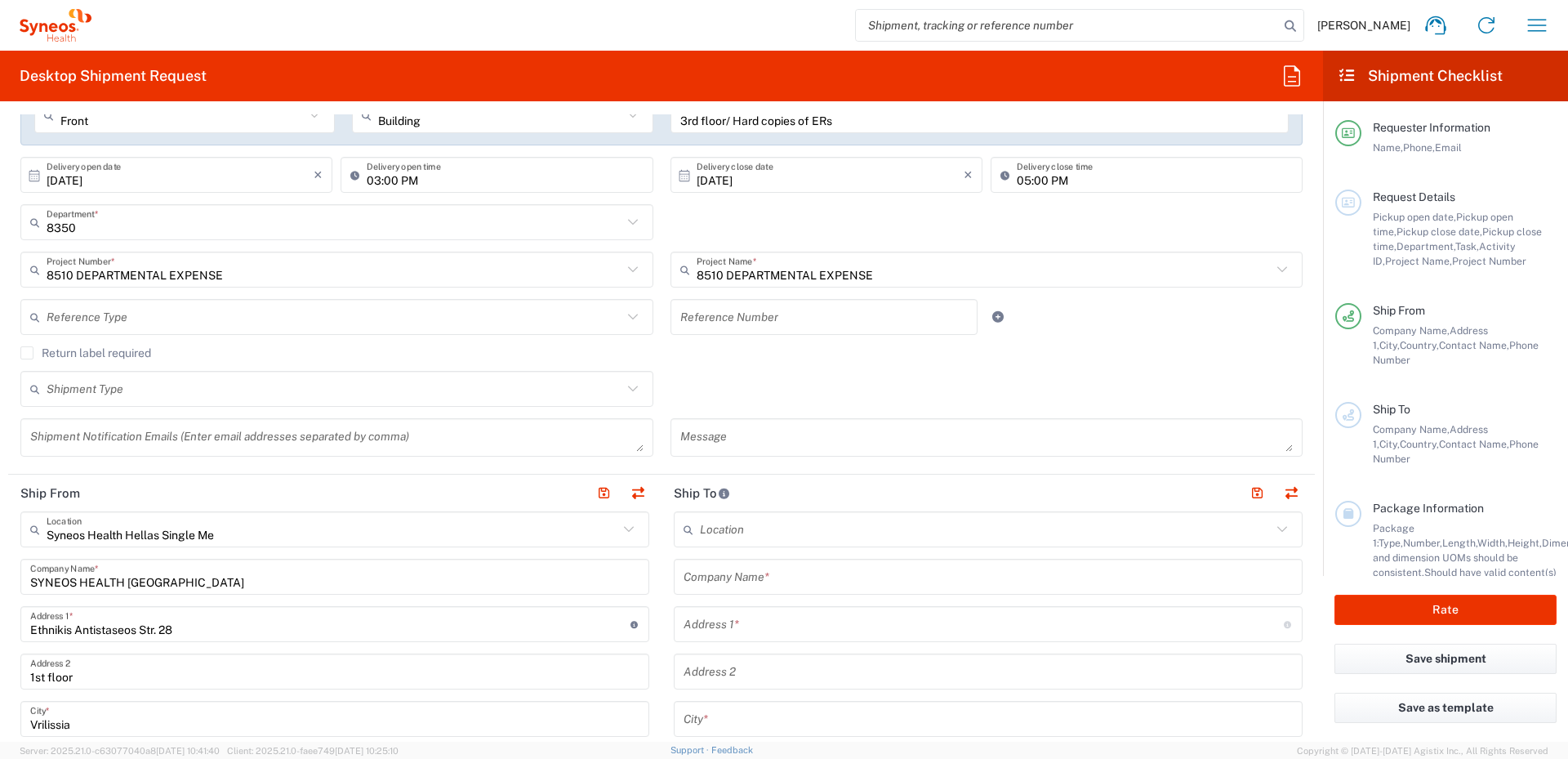
click at [777, 575] on input "text" at bounding box center [988, 577] width 610 height 29
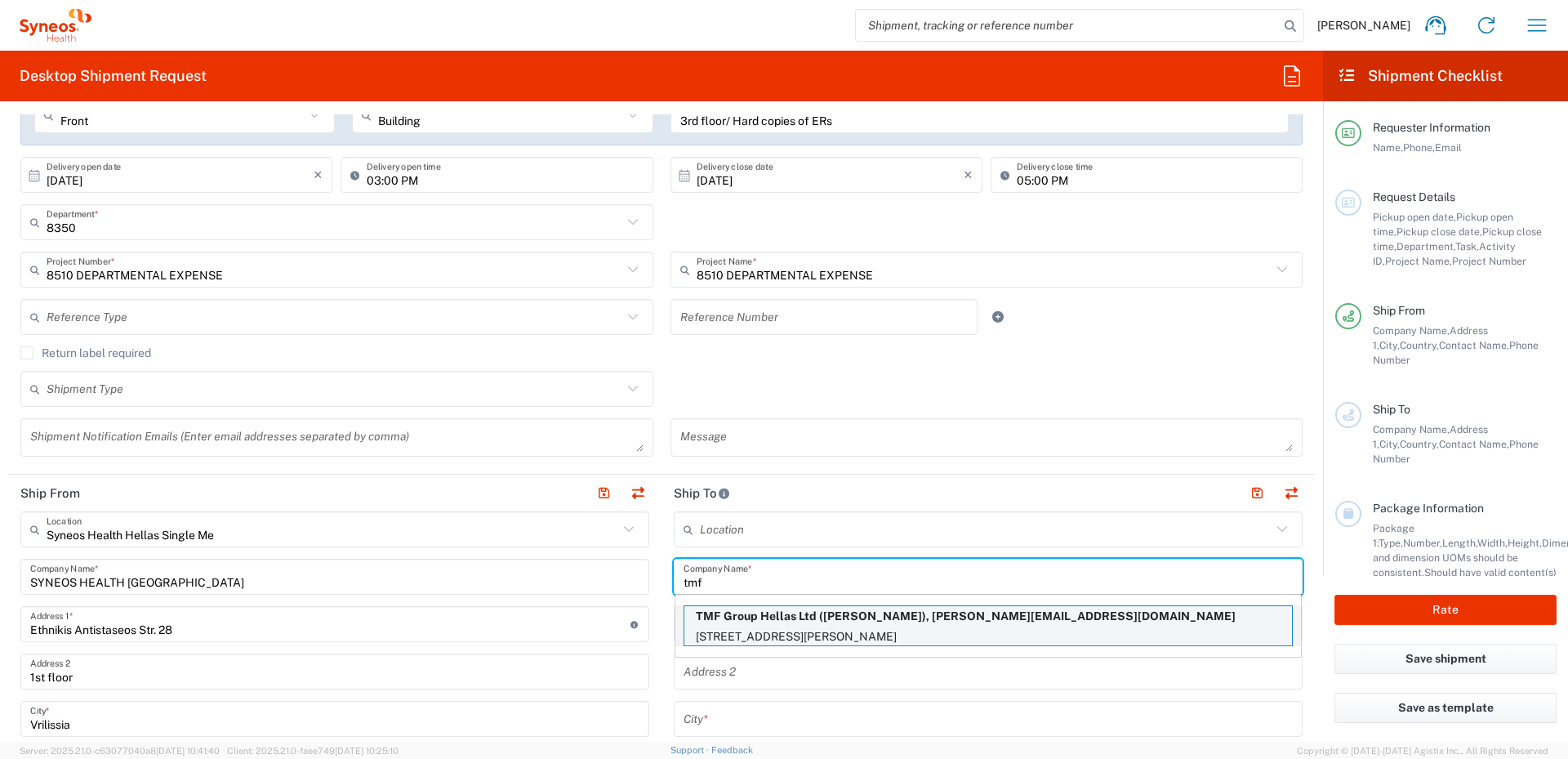
click at [790, 615] on p "TMF Group Hellas Ltd ([PERSON_NAME]), [PERSON_NAME][EMAIL_ADDRESS][DOMAIN_NAME]" at bounding box center [988, 617] width 608 height 20
type input "TMF Group Hellas Ltd"
type input "1st Alamanas Str."
type input "3rd FLOOR"
type input "Maroussi"
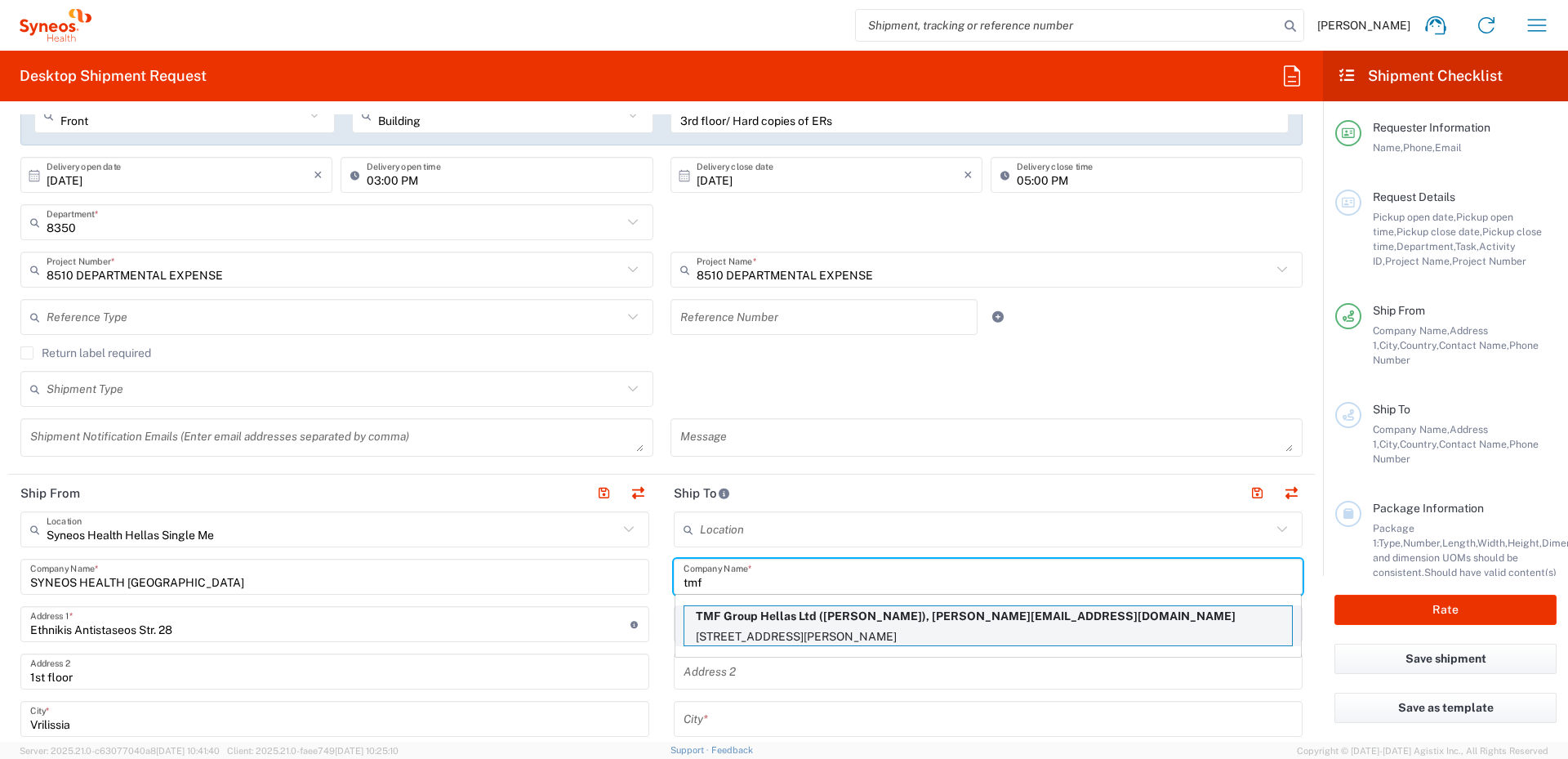
type input "[GEOGRAPHIC_DATA]"
type input "15125"
type input "[PERSON_NAME]"
type input "6948745889"
type input "[PERSON_NAME][EMAIL_ADDRESS][DOMAIN_NAME]"
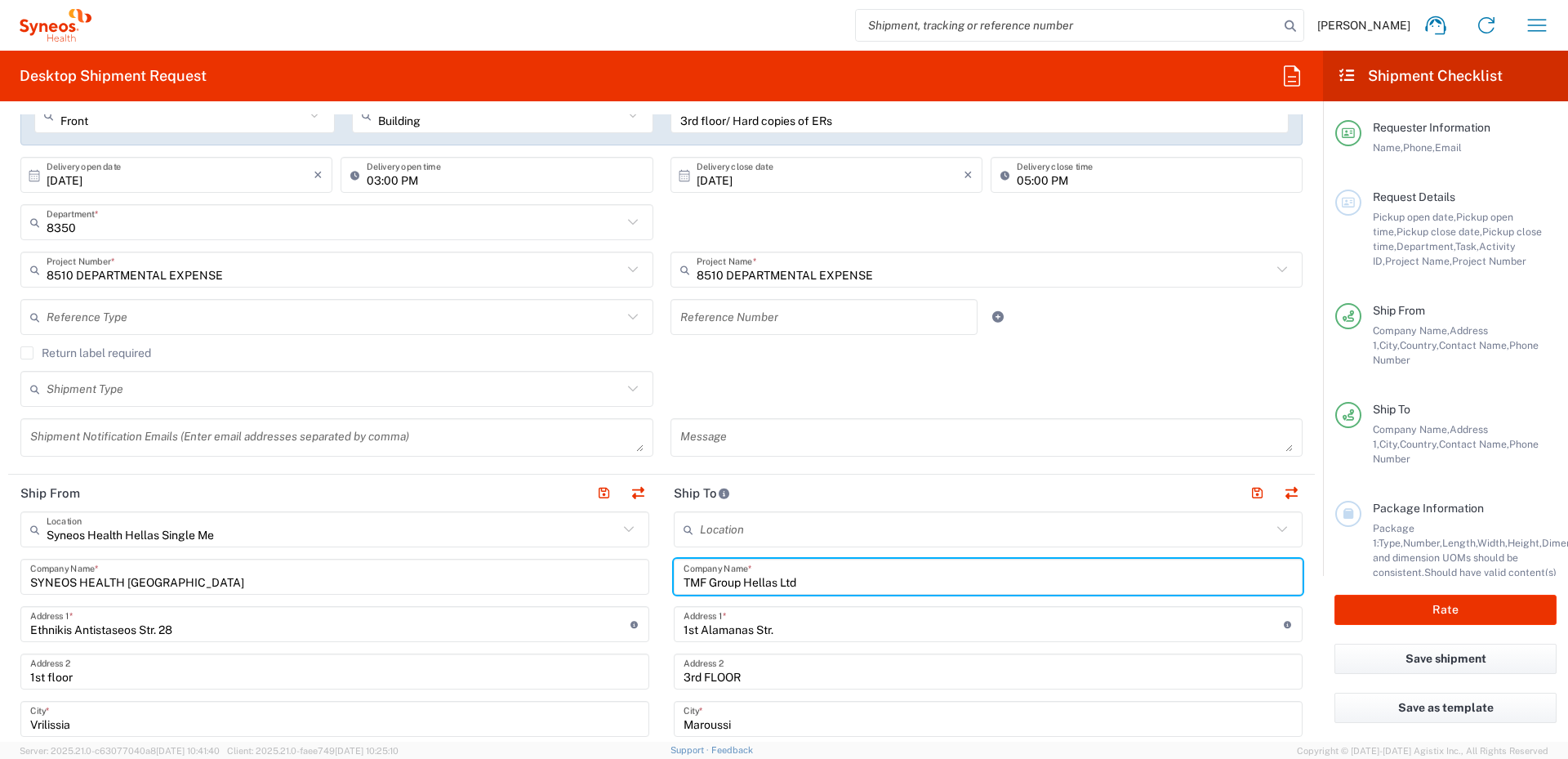
type input "Attica"
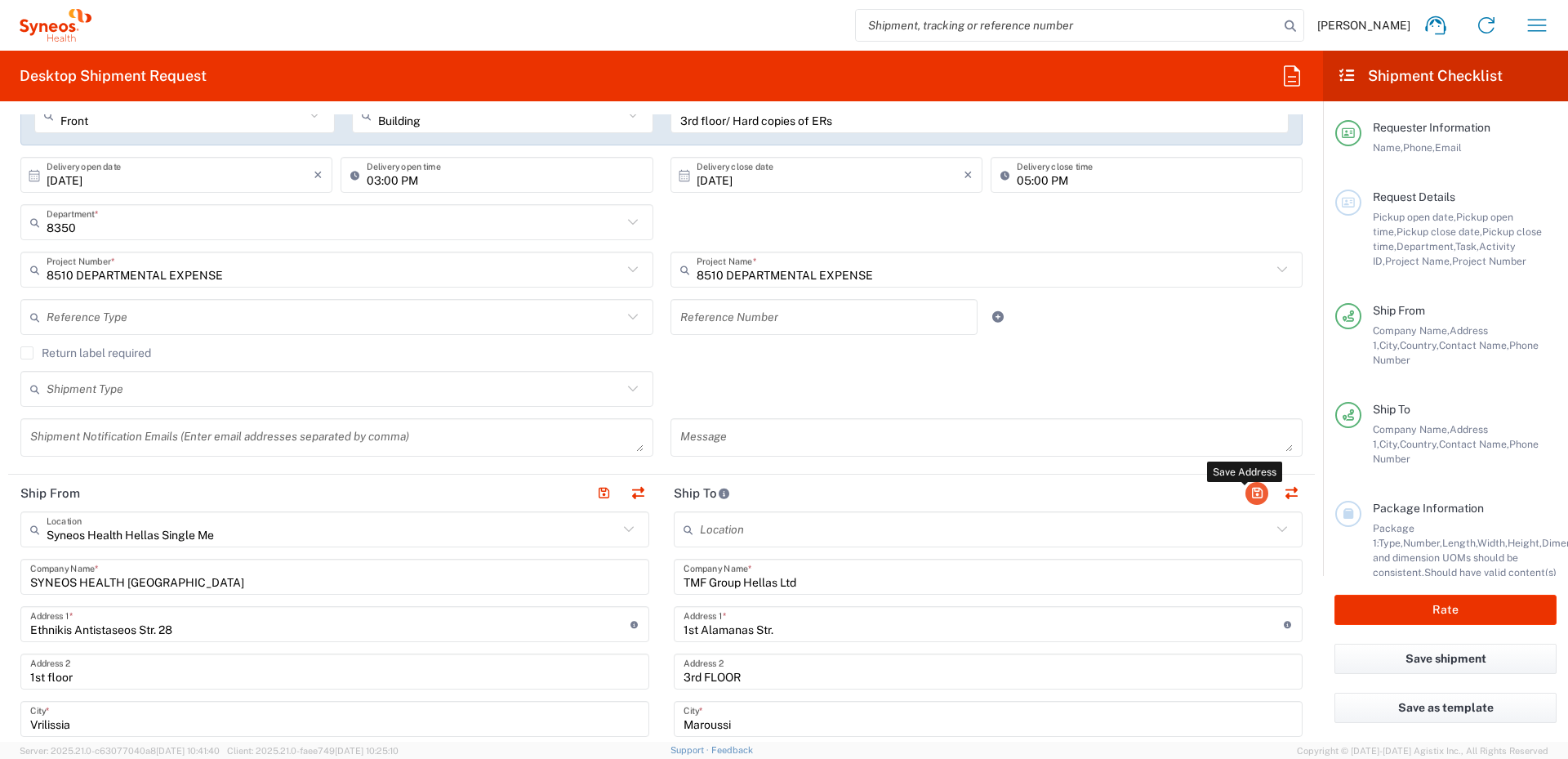
click at [1246, 494] on button "button" at bounding box center [1257, 494] width 23 height 23
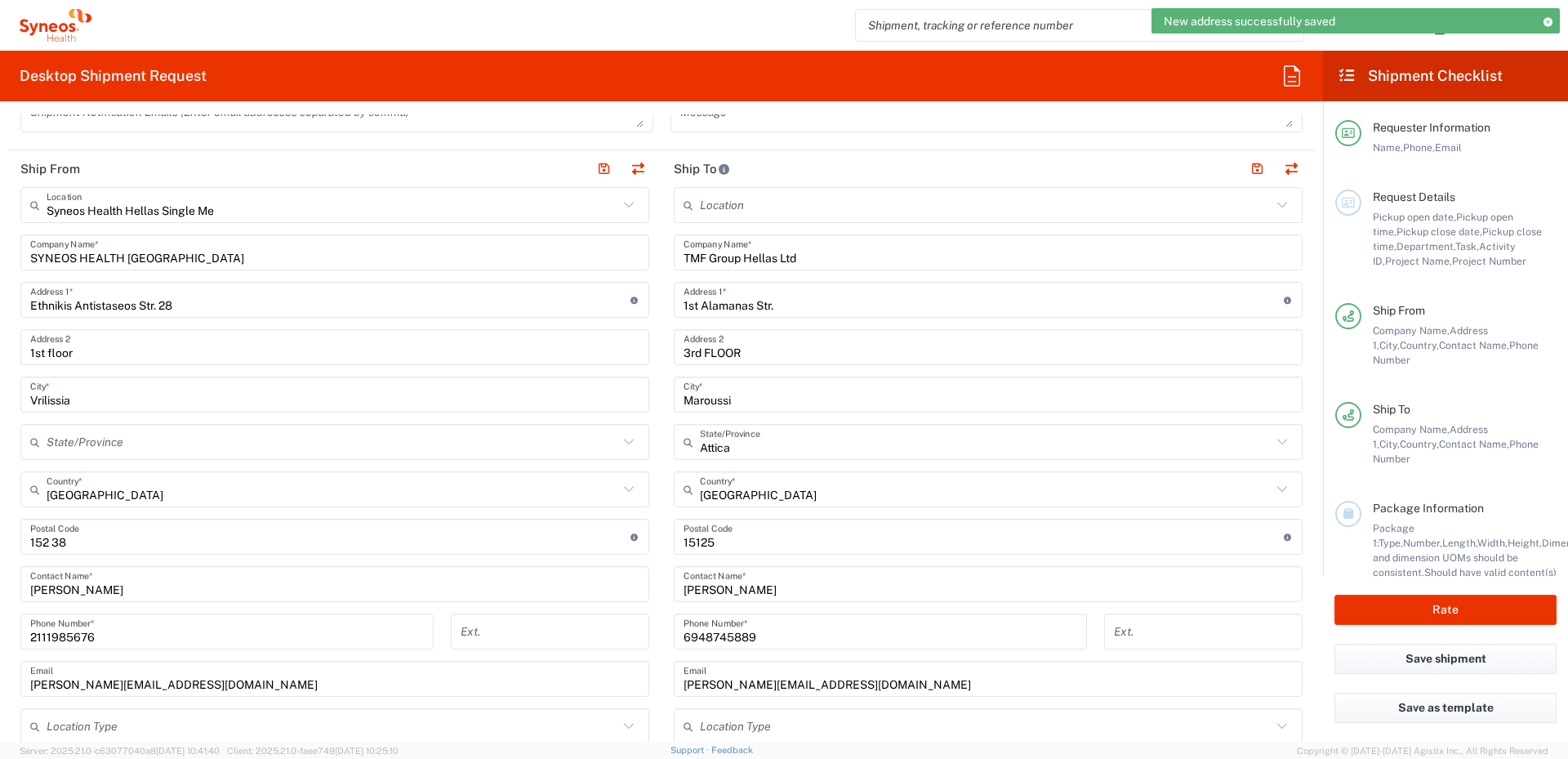
scroll to position [653, 0]
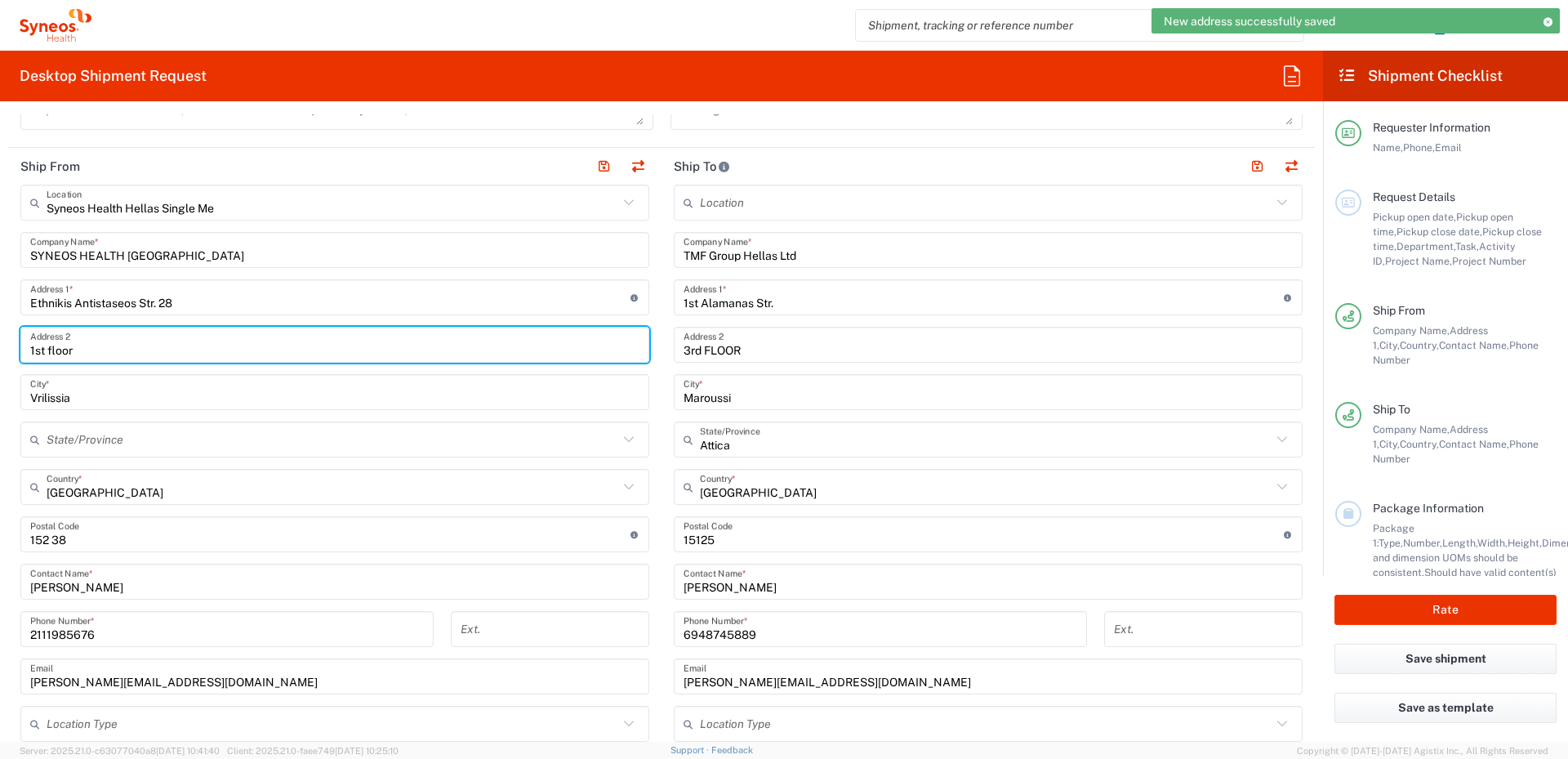
click at [34, 344] on input "1st floor" at bounding box center [335, 345] width 610 height 29
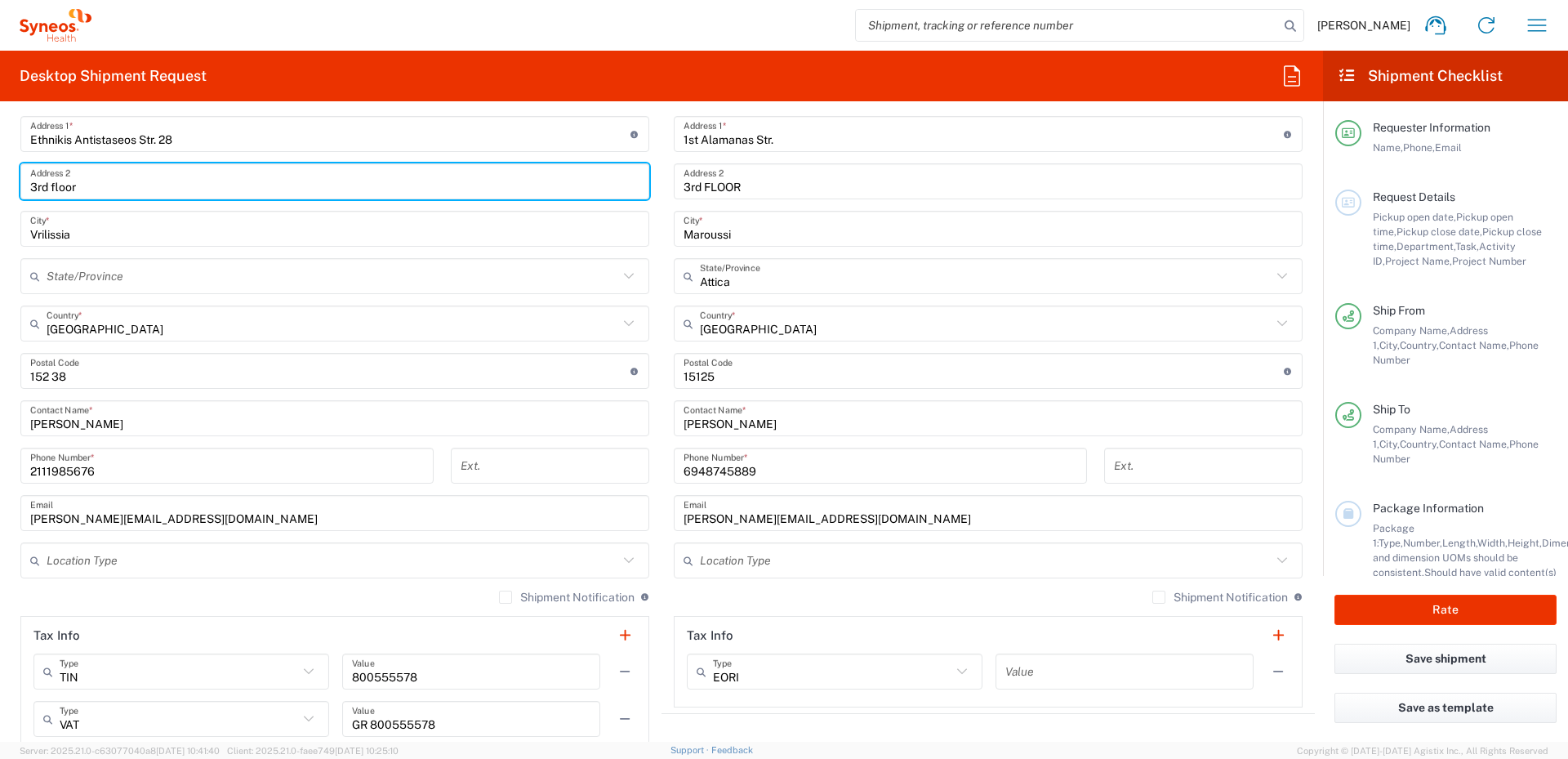
scroll to position [899, 0]
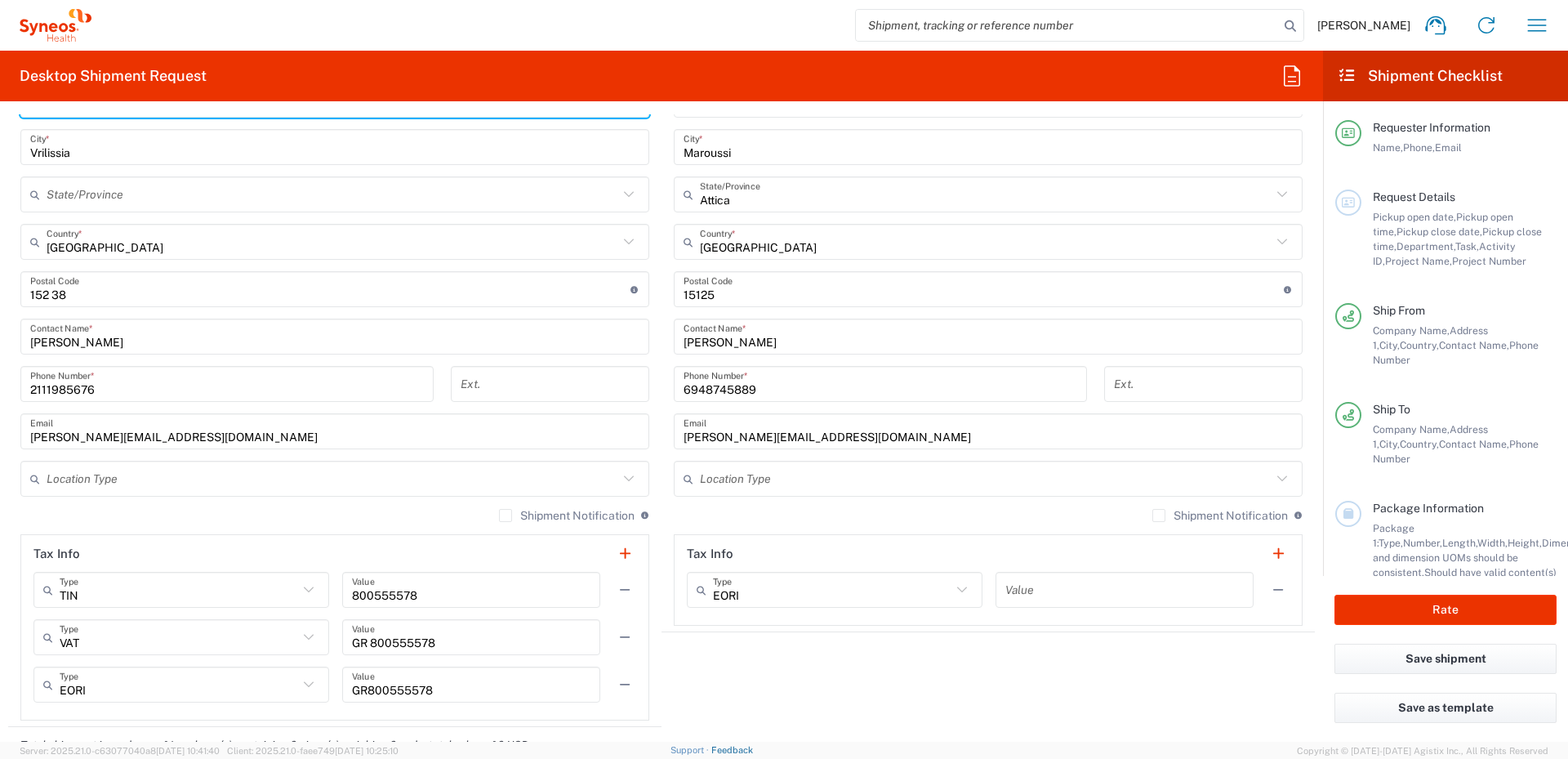
type input "3rd floor"
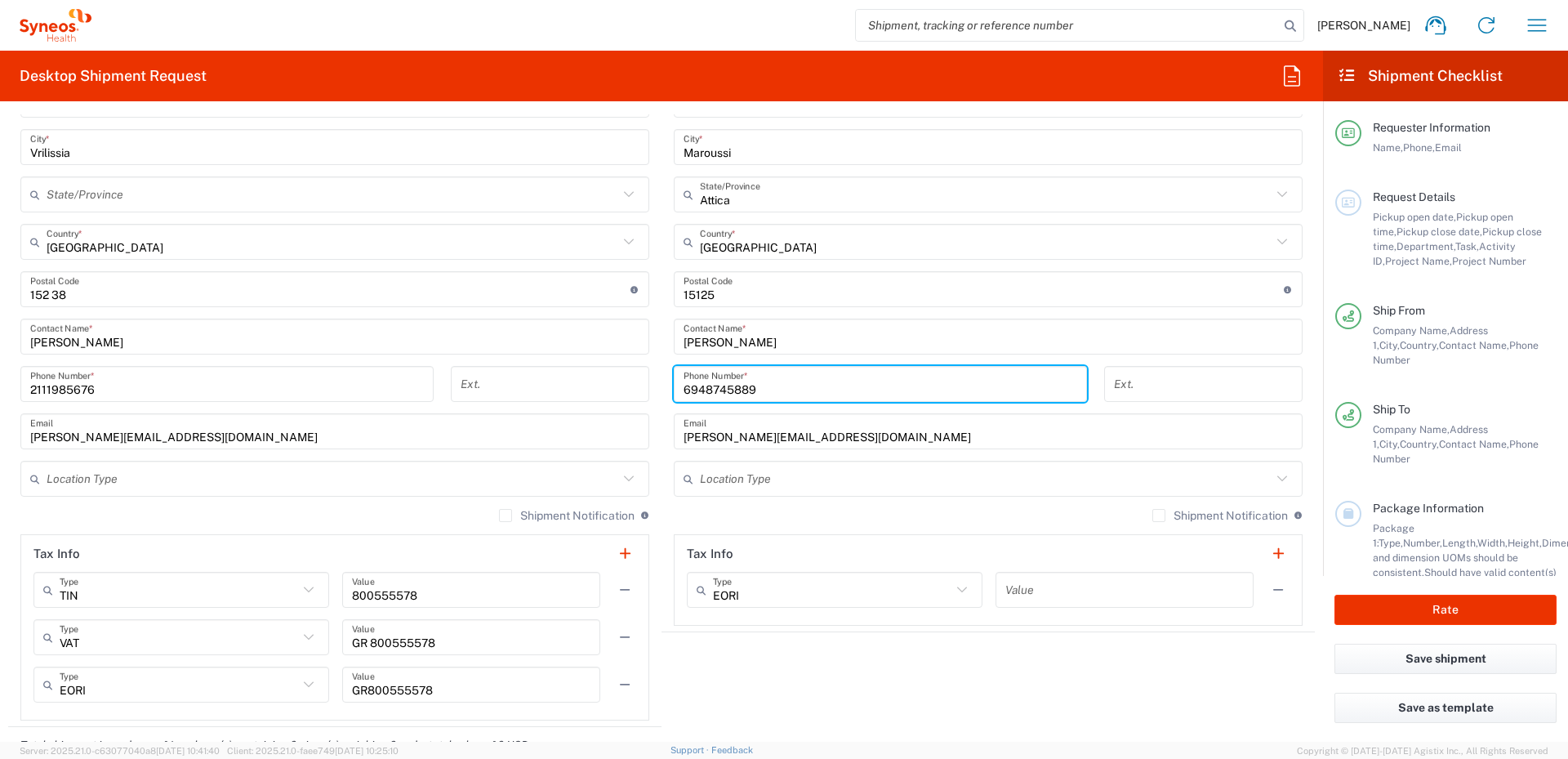
drag, startPoint x: 772, startPoint y: 391, endPoint x: 607, endPoint y: 373, distance: 166.0
click at [607, 373] on div "Ship From Syneos Health Hellas Single Me Location Syneos Health Hellas Single M…" at bounding box center [661, 314] width 1307 height 825
paste input "[PHONE_NUMBER]"
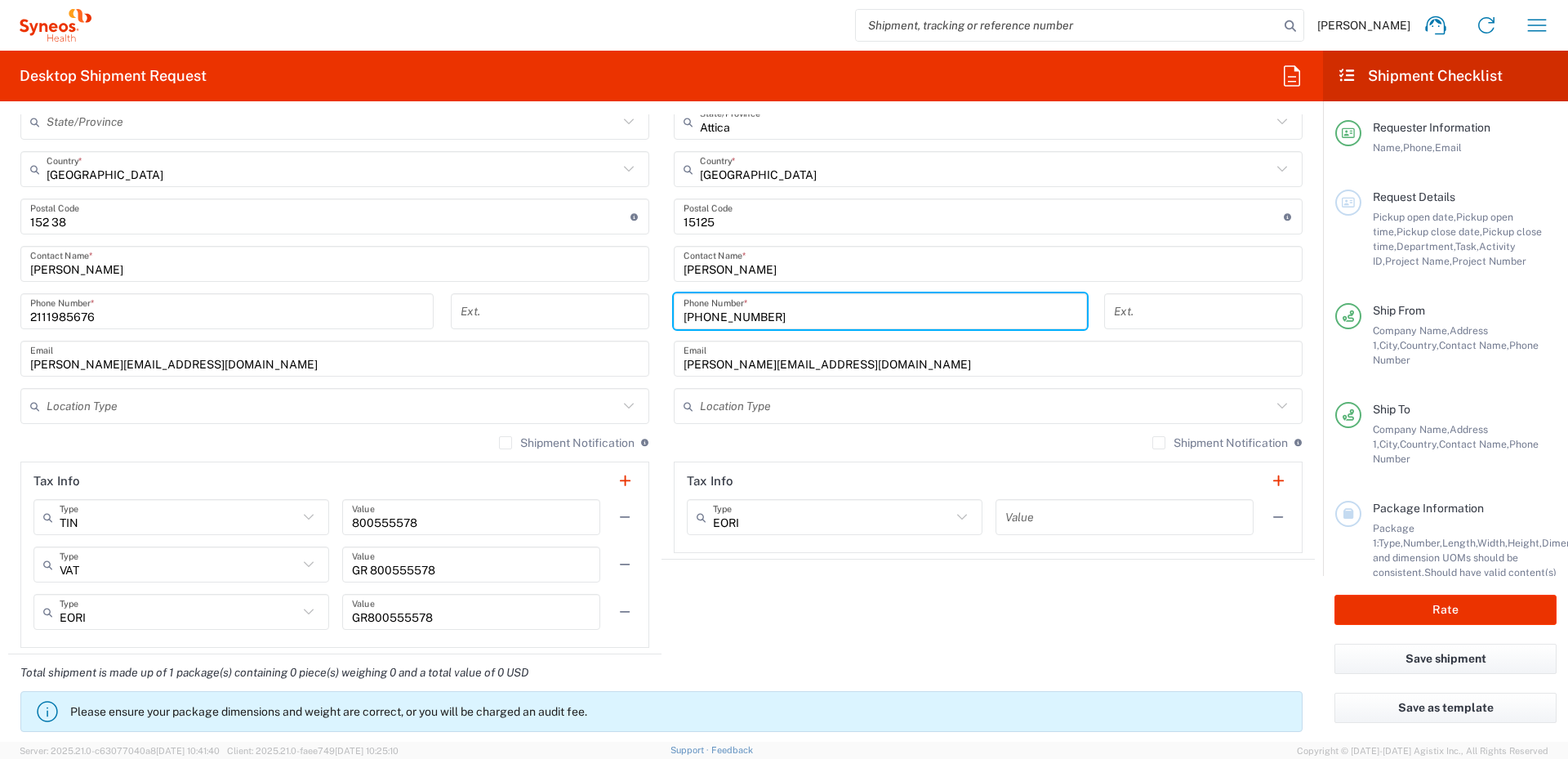
scroll to position [981, 0]
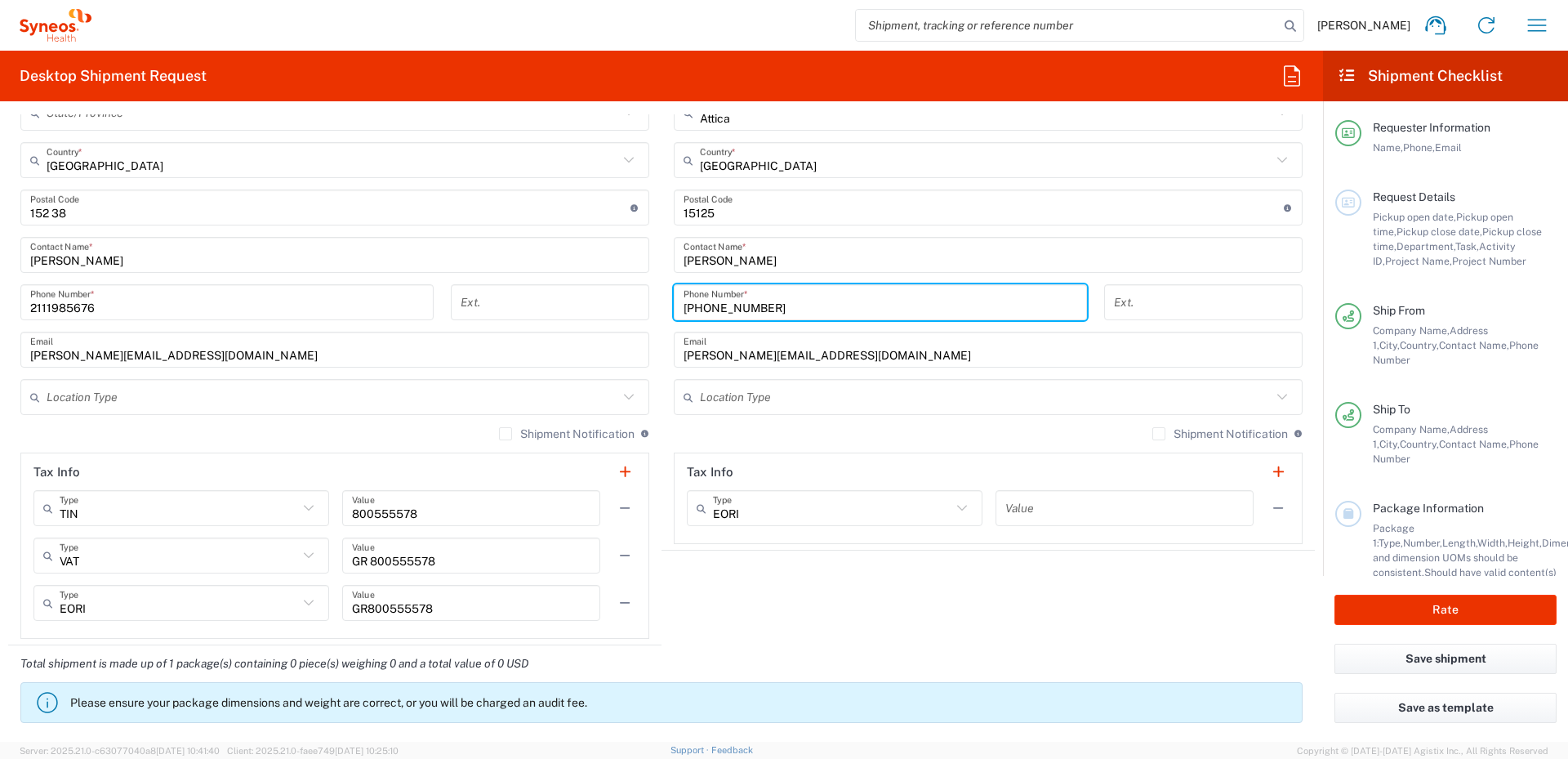
type input "[PHONE_NUMBER]"
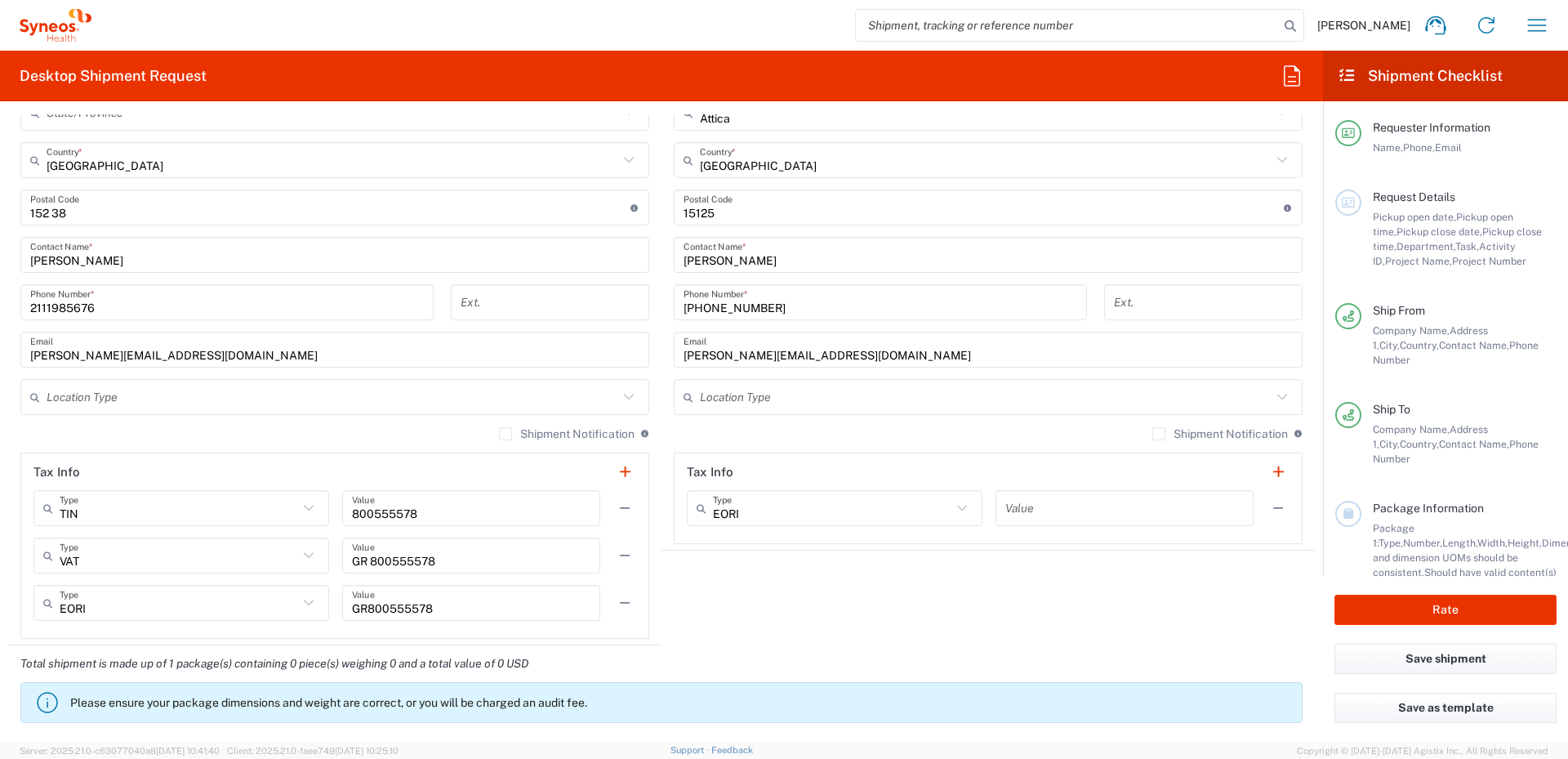
click at [623, 401] on icon at bounding box center [629, 397] width 21 height 21
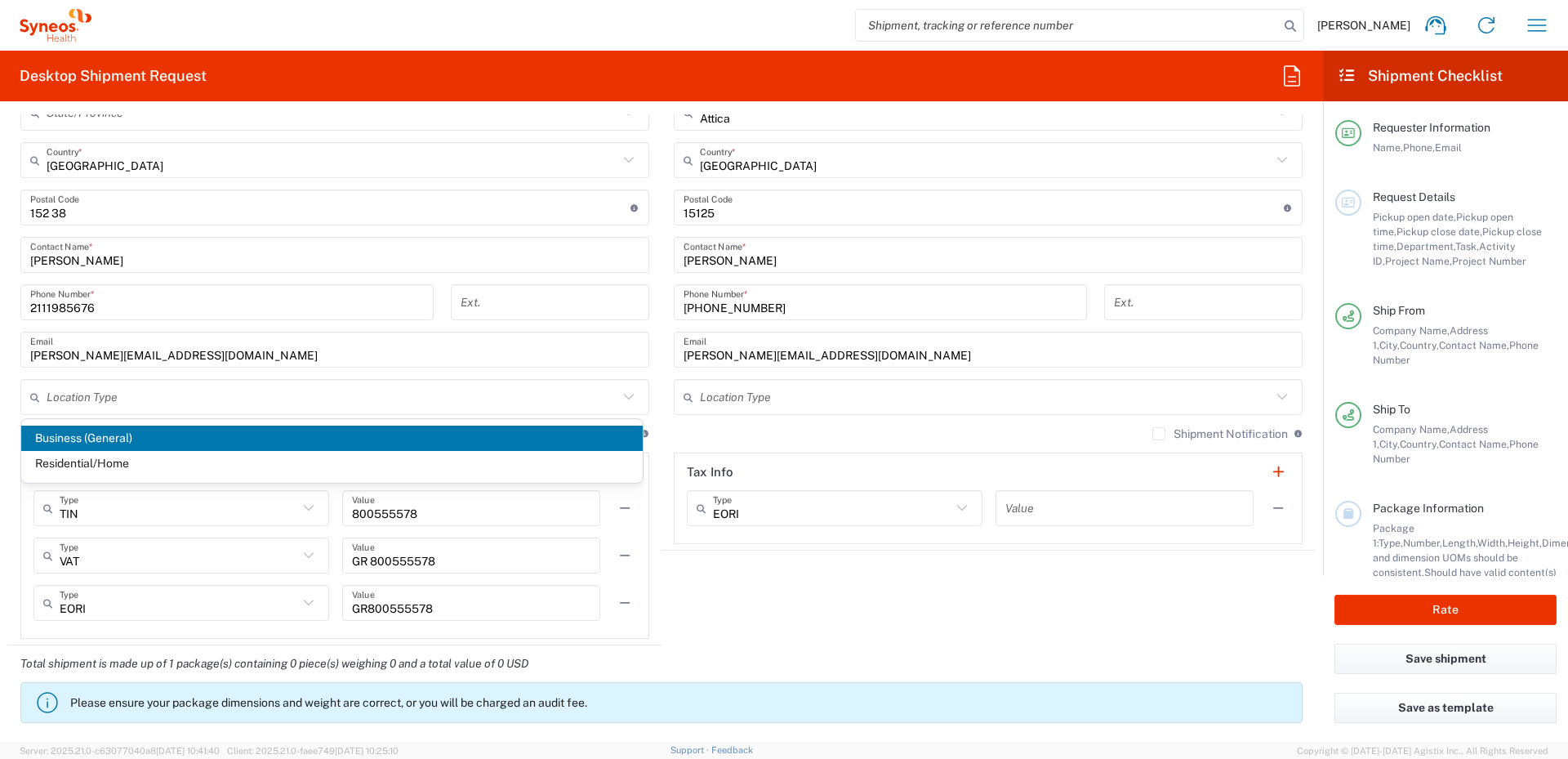
click at [300, 435] on span "Business (General)" at bounding box center [332, 438] width 622 height 25
type input "Business (General)"
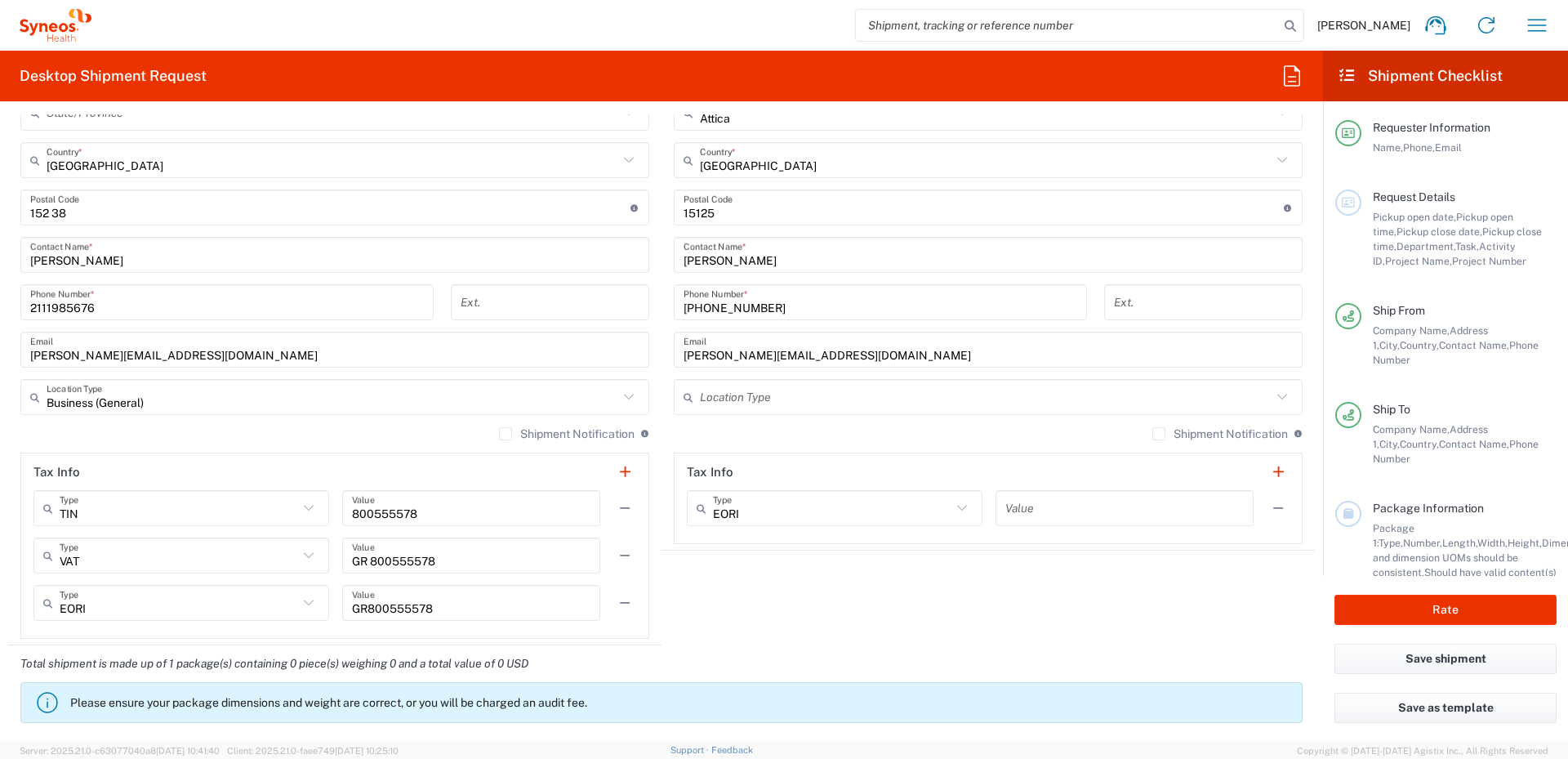
click at [1273, 398] on icon at bounding box center [1282, 397] width 21 height 21
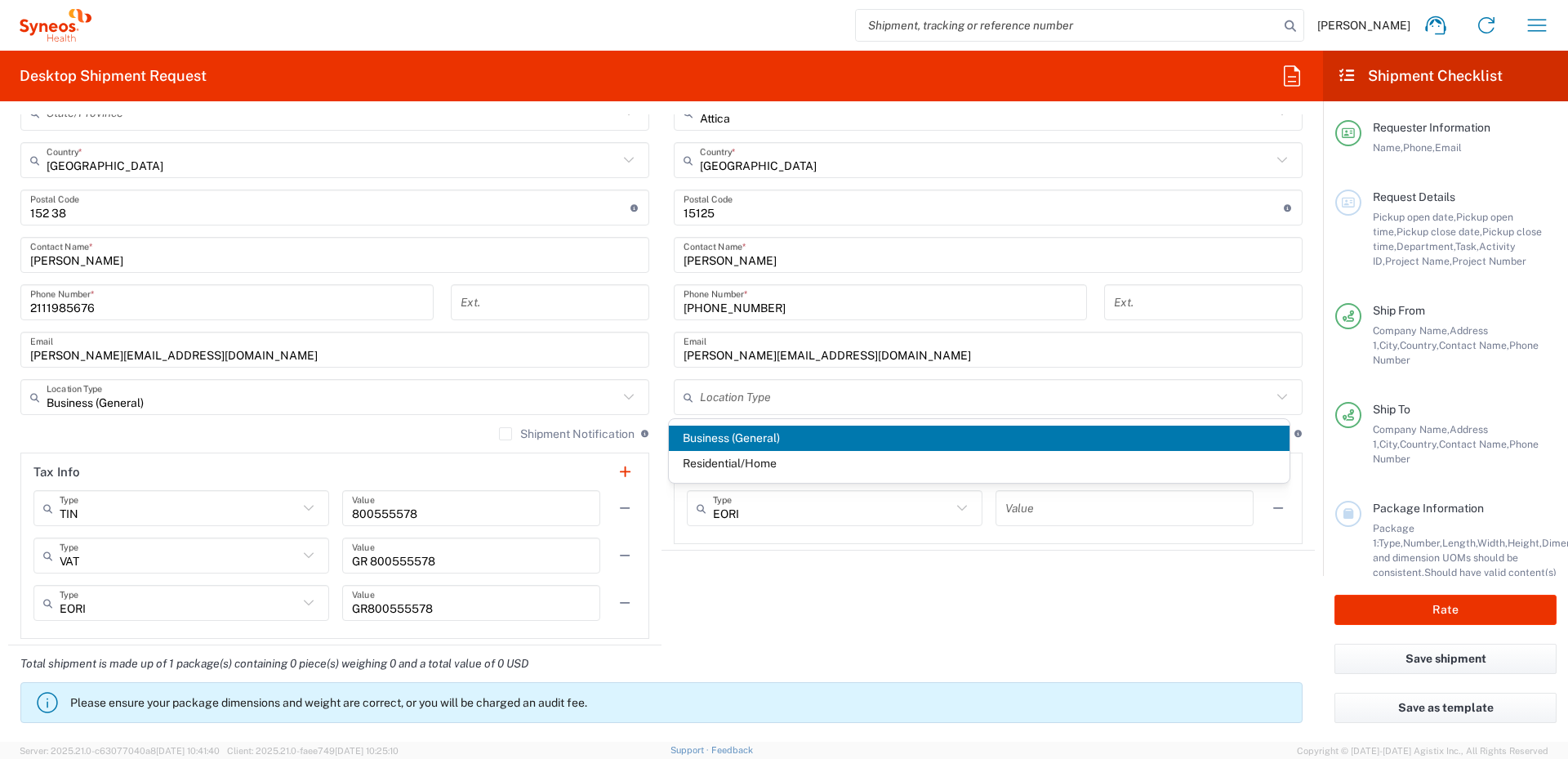
click at [784, 439] on span "Business (General)" at bounding box center [980, 438] width 622 height 25
type input "Business (General)"
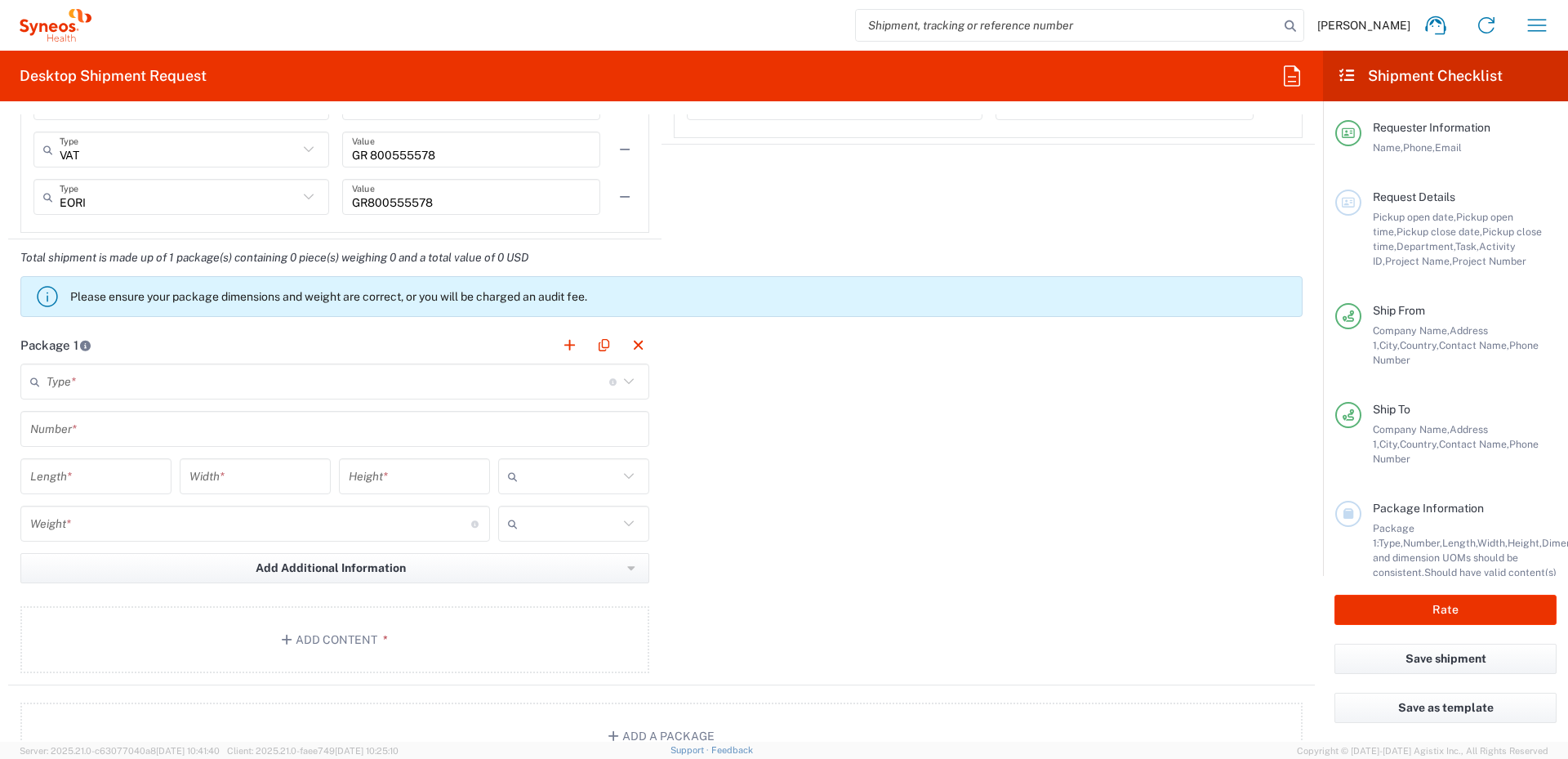
scroll to position [1389, 0]
click at [626, 377] on icon at bounding box center [629, 379] width 21 height 21
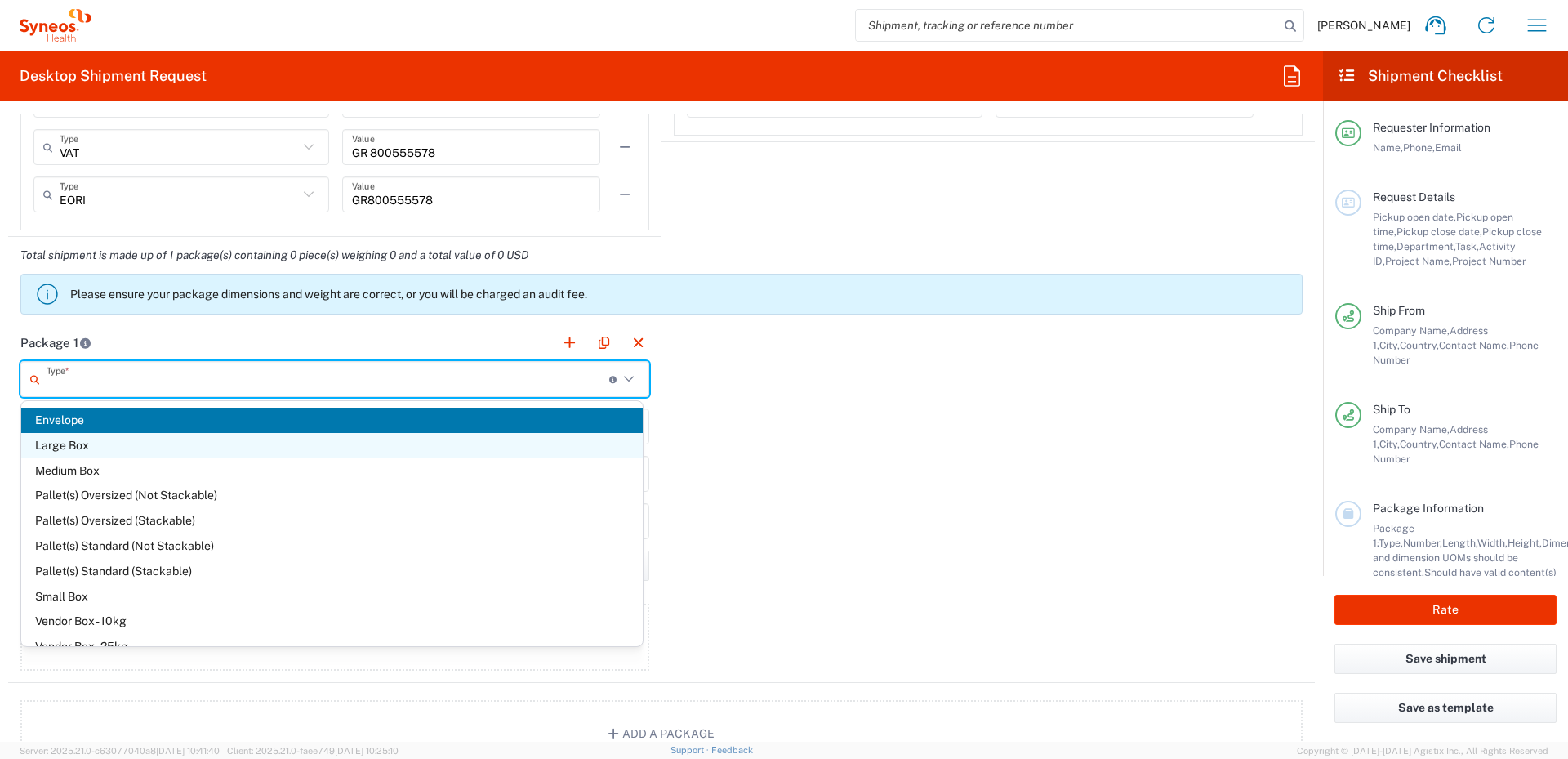
scroll to position [45, 0]
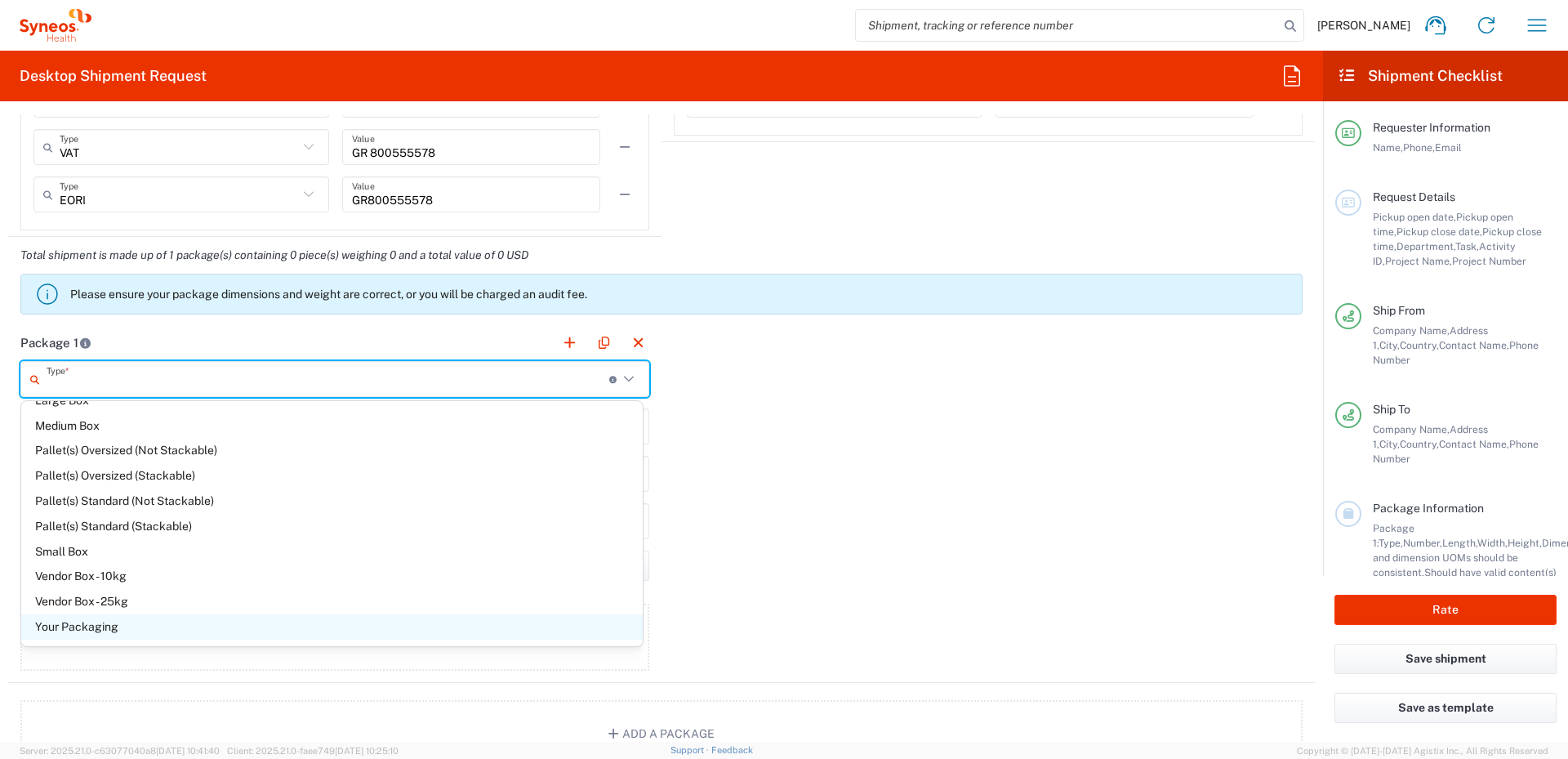
click at [110, 625] on span "Your Packaging" at bounding box center [332, 627] width 622 height 25
type input "Your Packaging"
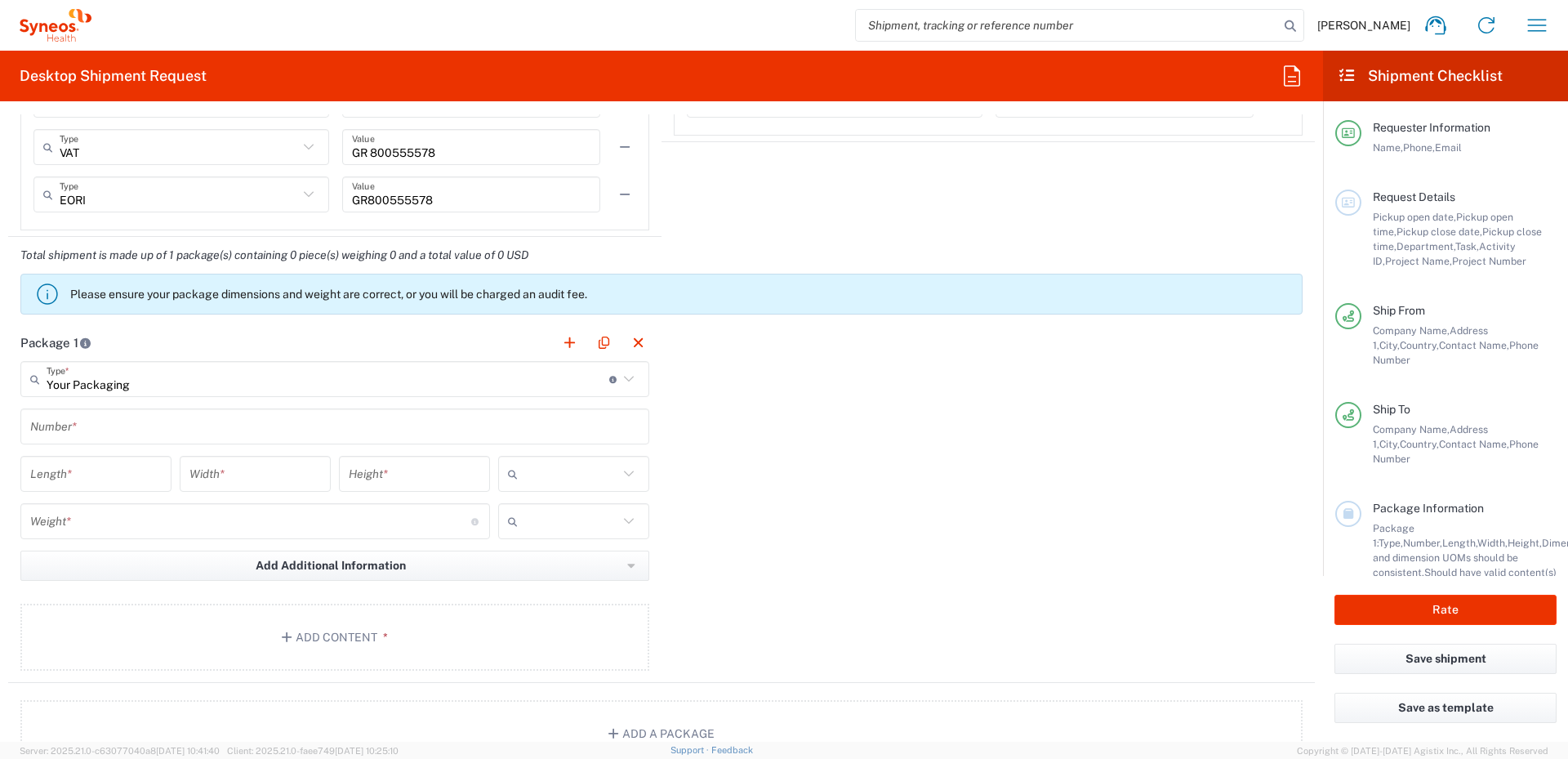
click at [234, 435] on input "text" at bounding box center [335, 427] width 610 height 29
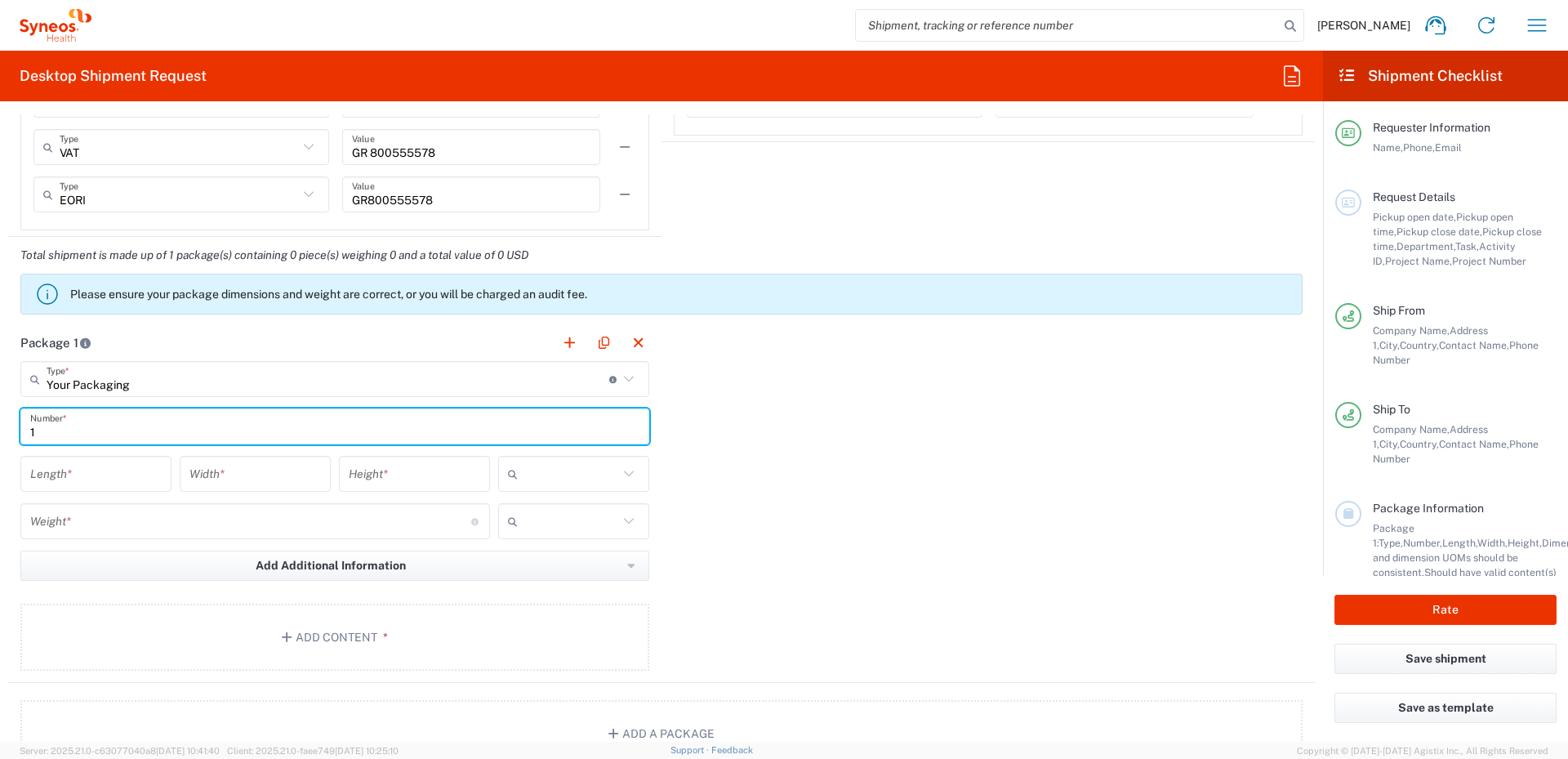
type input "1"
click at [137, 478] on input "number" at bounding box center [96, 474] width 132 height 29
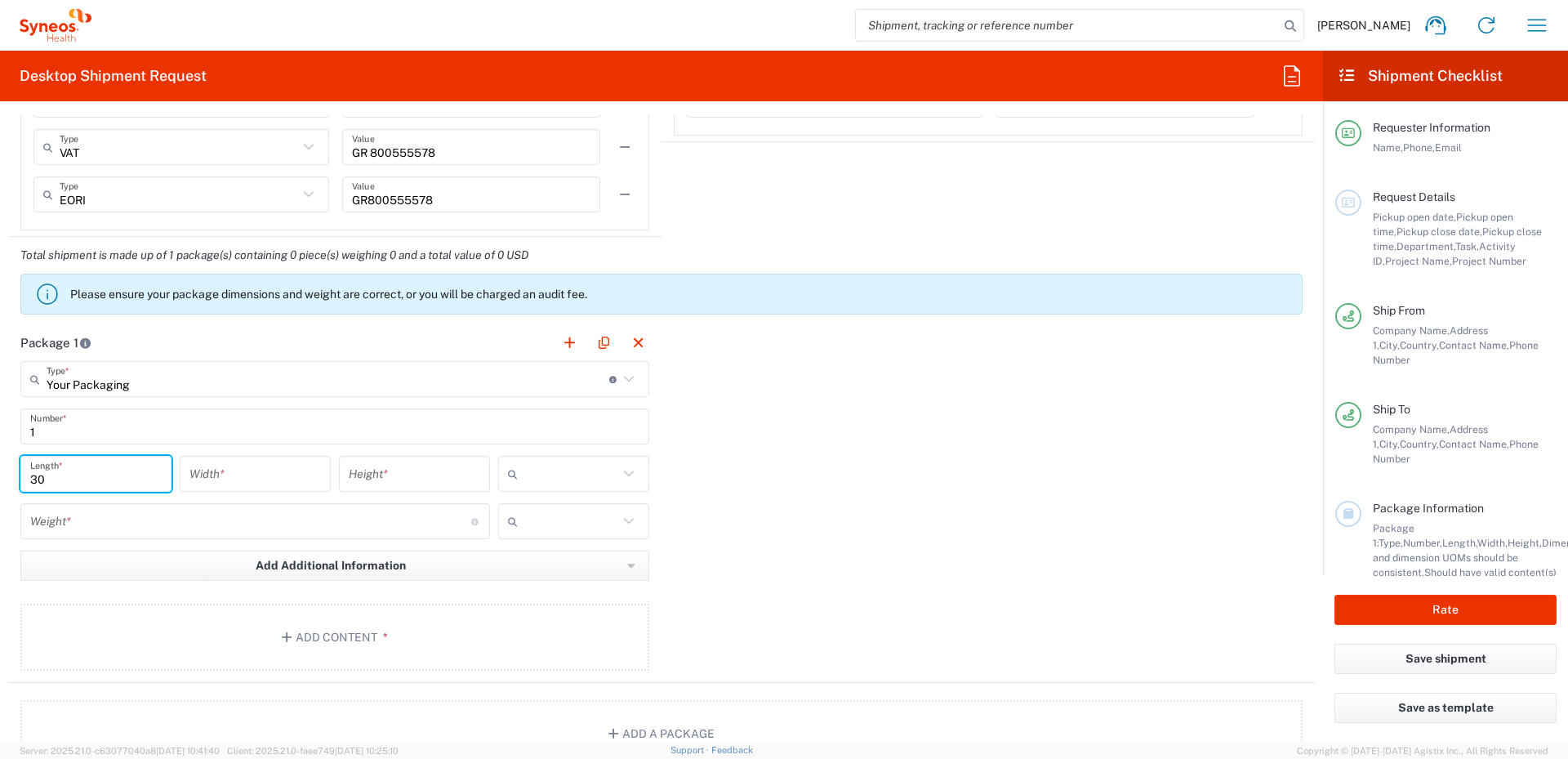
type input "30"
click at [240, 472] on input "number" at bounding box center [255, 474] width 132 height 29
type input "1"
type input "25"
click at [377, 469] on input "number" at bounding box center [414, 474] width 132 height 29
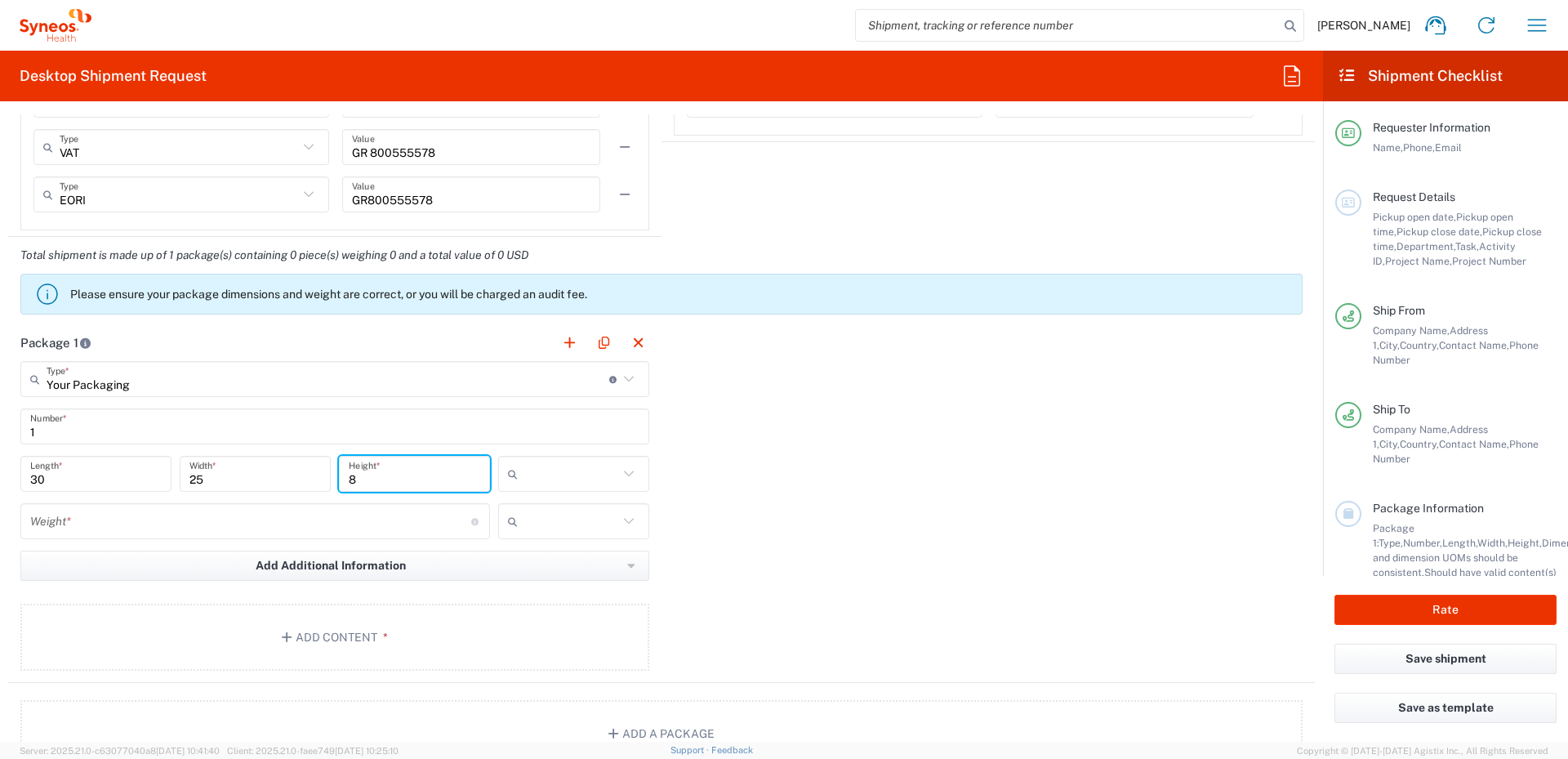
type input "8"
click at [624, 473] on icon at bounding box center [629, 473] width 10 height 6
click at [538, 520] on span "cm" at bounding box center [568, 515] width 148 height 25
type input "cm"
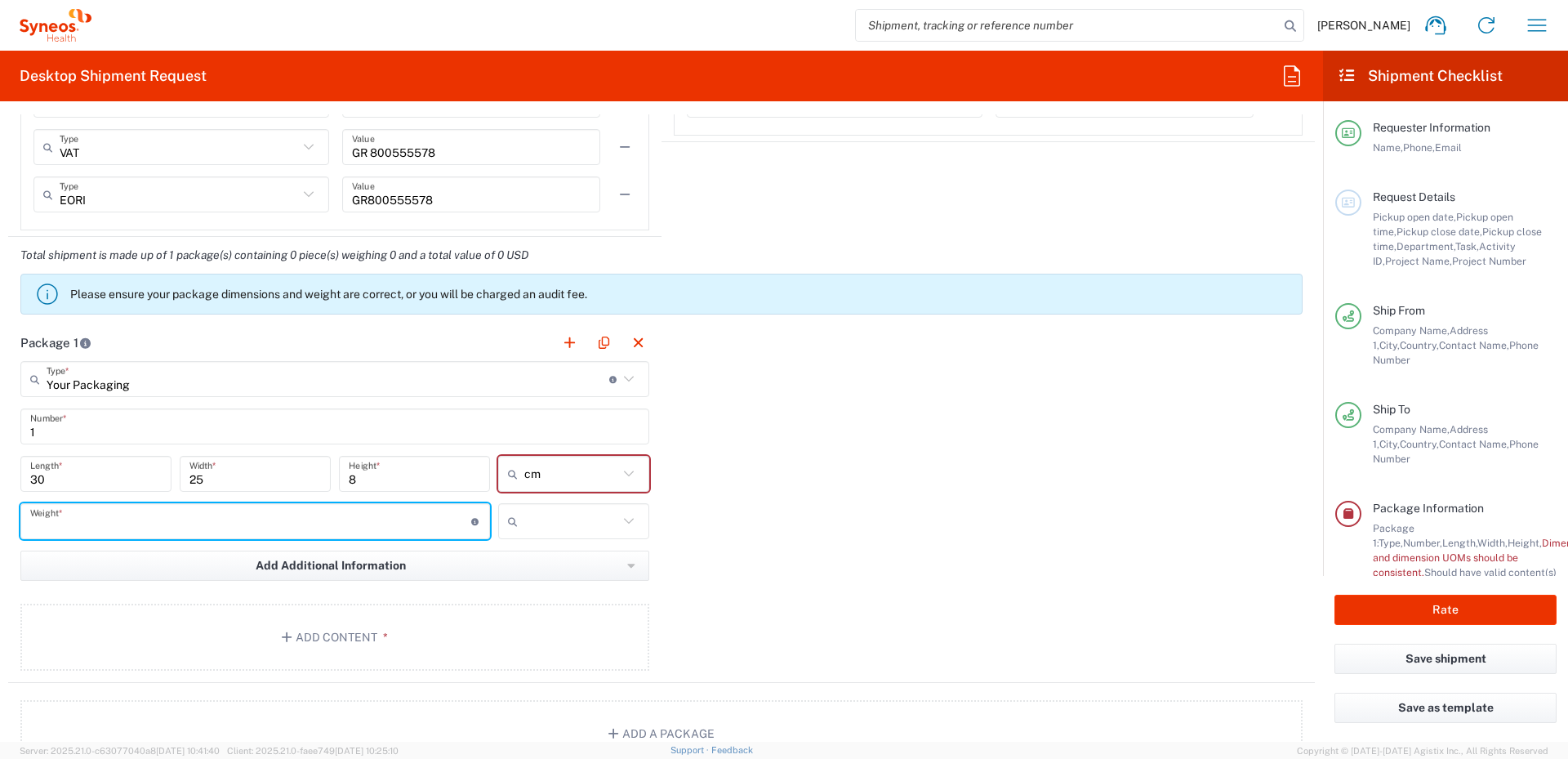
click at [318, 523] on input "number" at bounding box center [250, 522] width 441 height 29
type input "2"
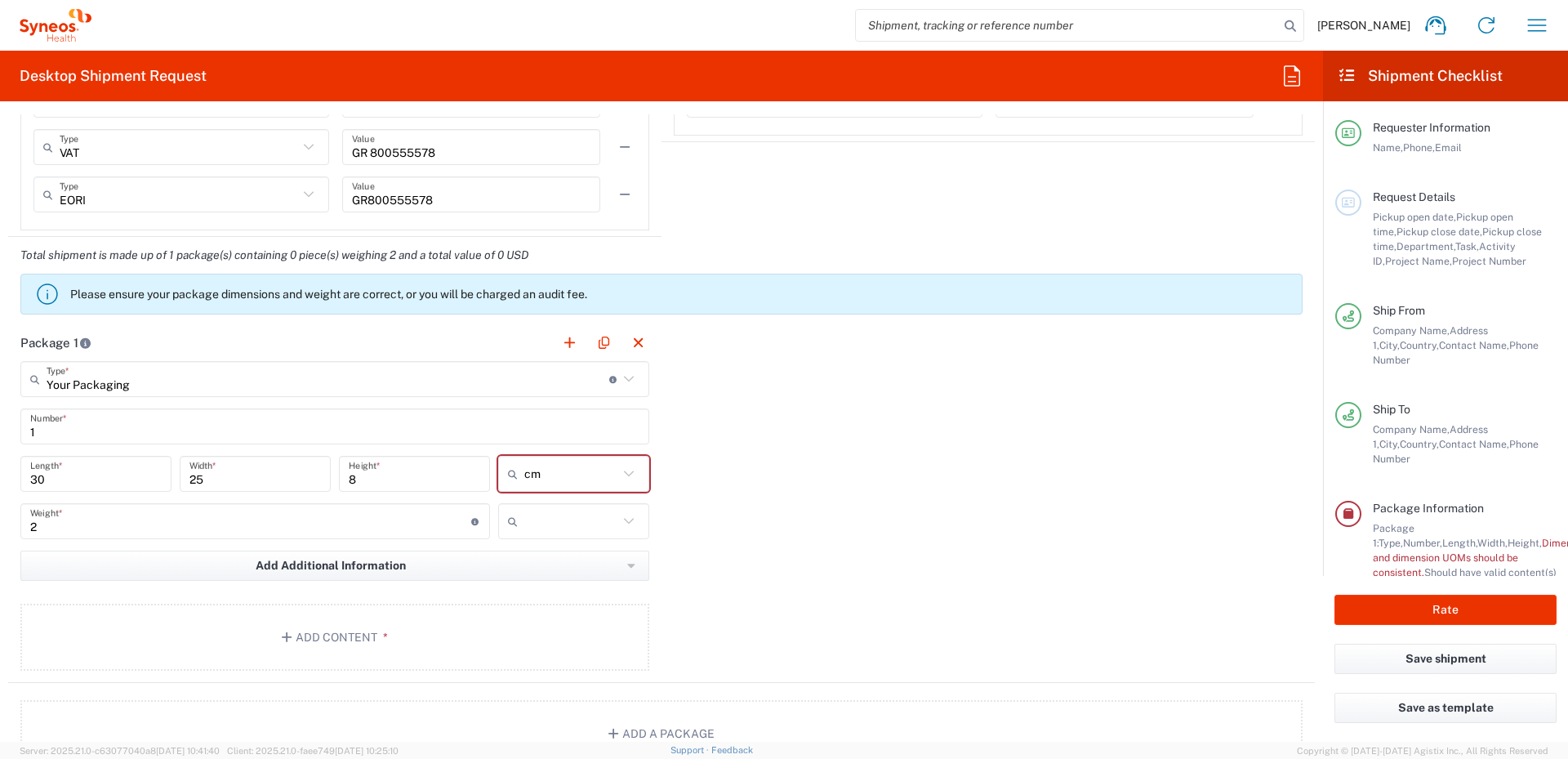
click at [627, 521] on icon at bounding box center [629, 522] width 21 height 21
click at [544, 568] on span "kgs" at bounding box center [568, 562] width 148 height 25
type input "kgs"
click at [286, 632] on icon "button" at bounding box center [289, 637] width 15 height 11
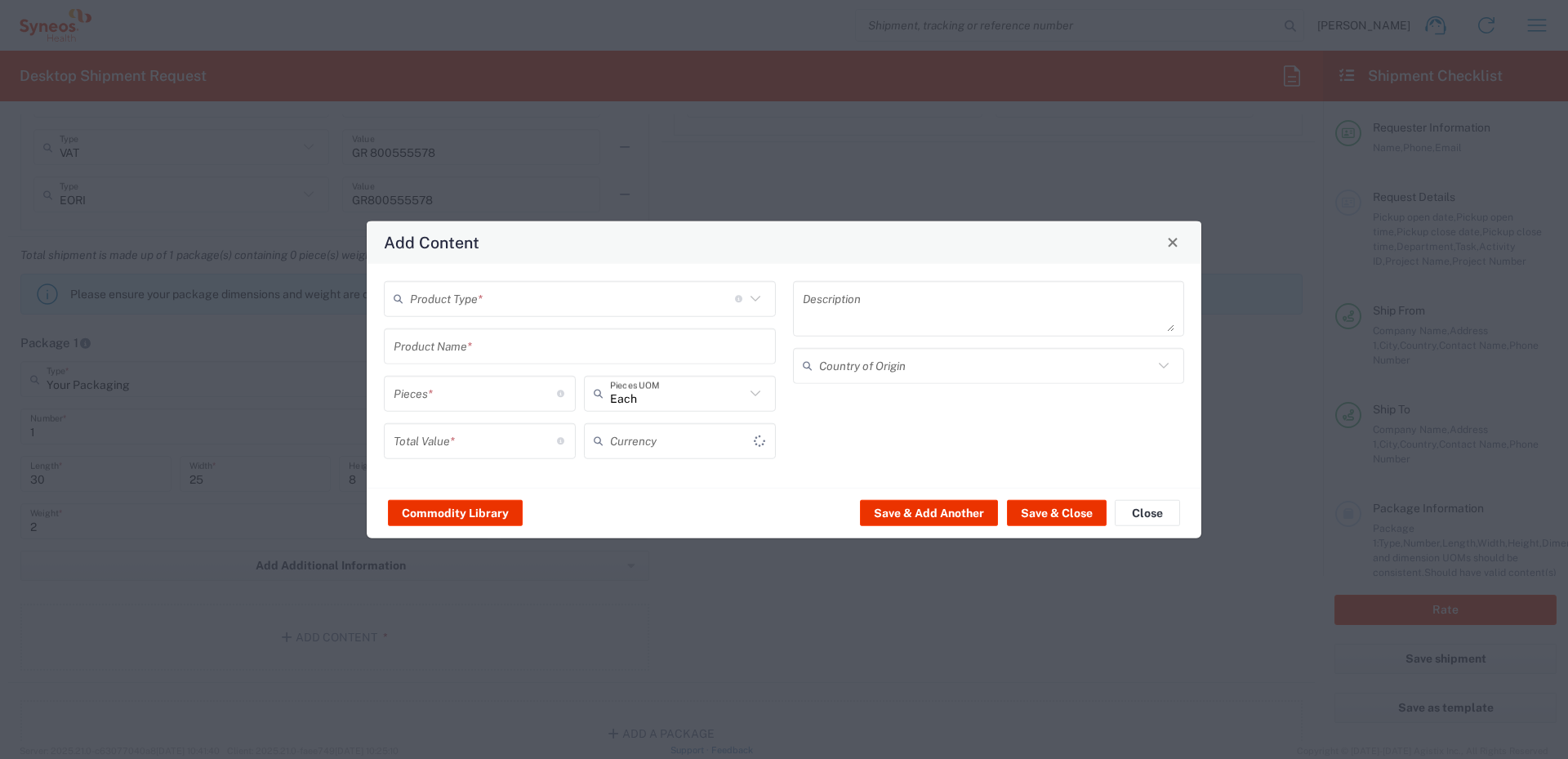
type input "US Dollar"
click at [753, 300] on icon at bounding box center [755, 298] width 21 height 21
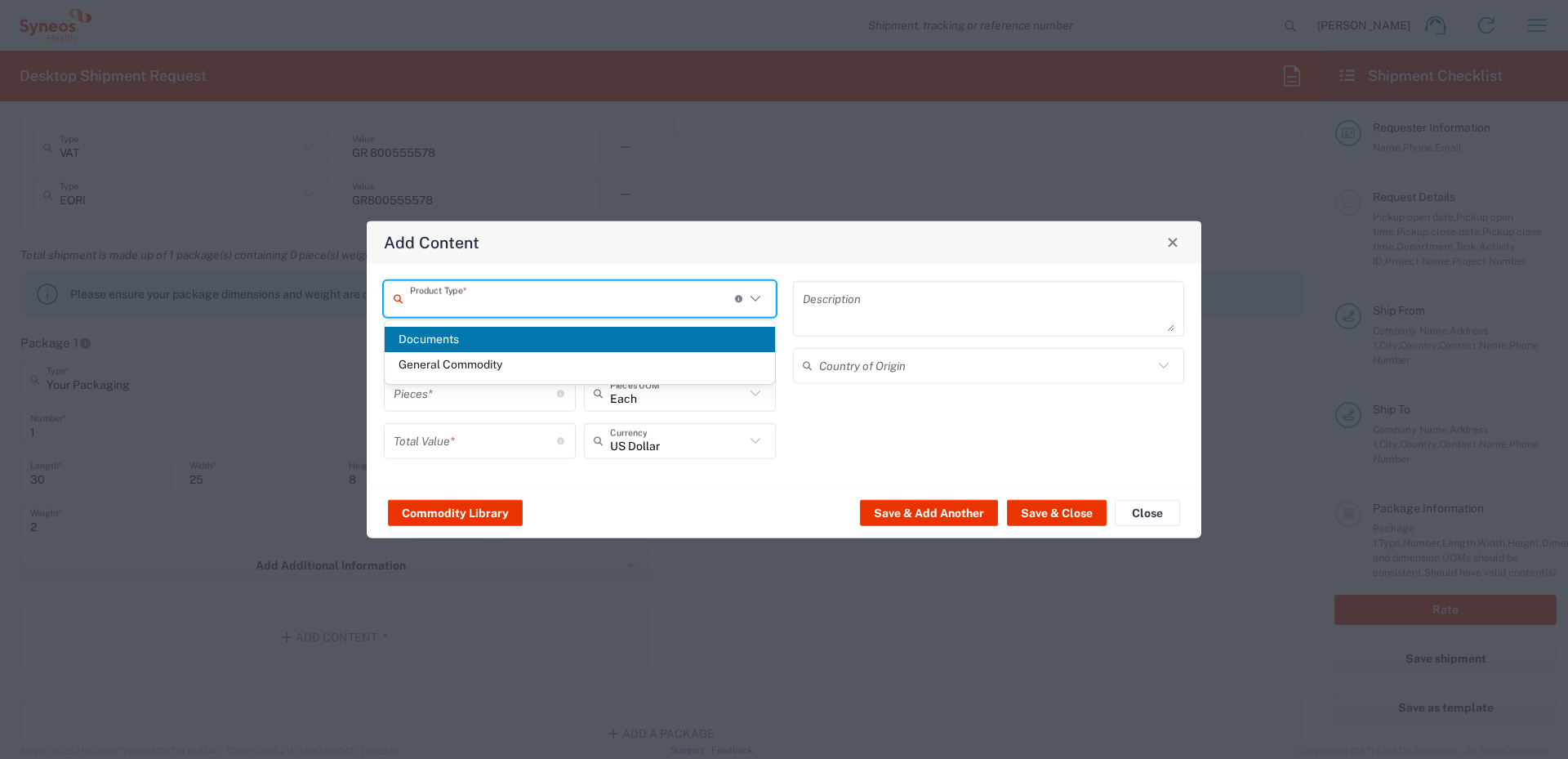
click at [511, 343] on span "Documents" at bounding box center [579, 339] width 390 height 25
type input "Documents"
type input "1"
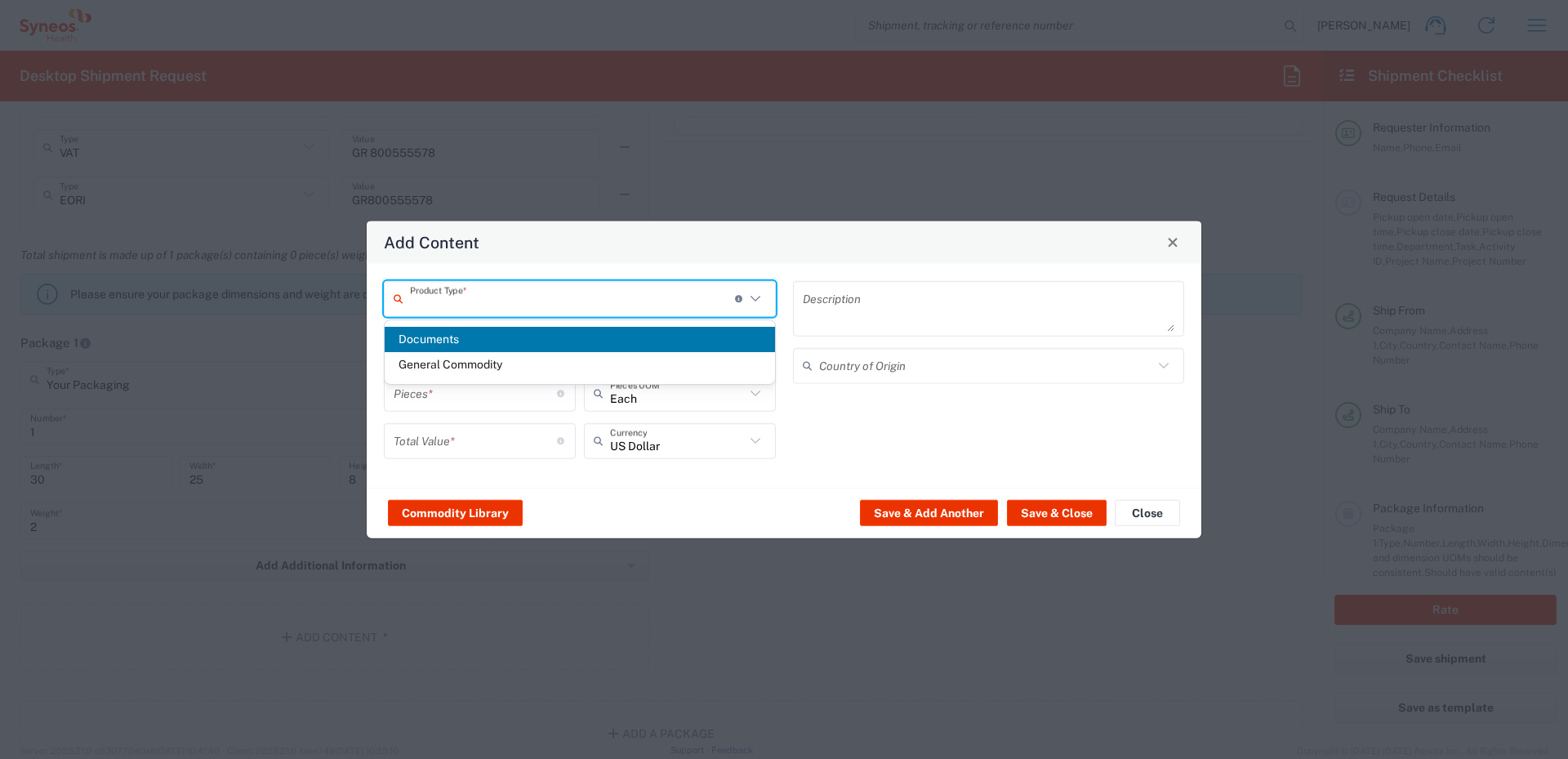
type textarea "Documents"
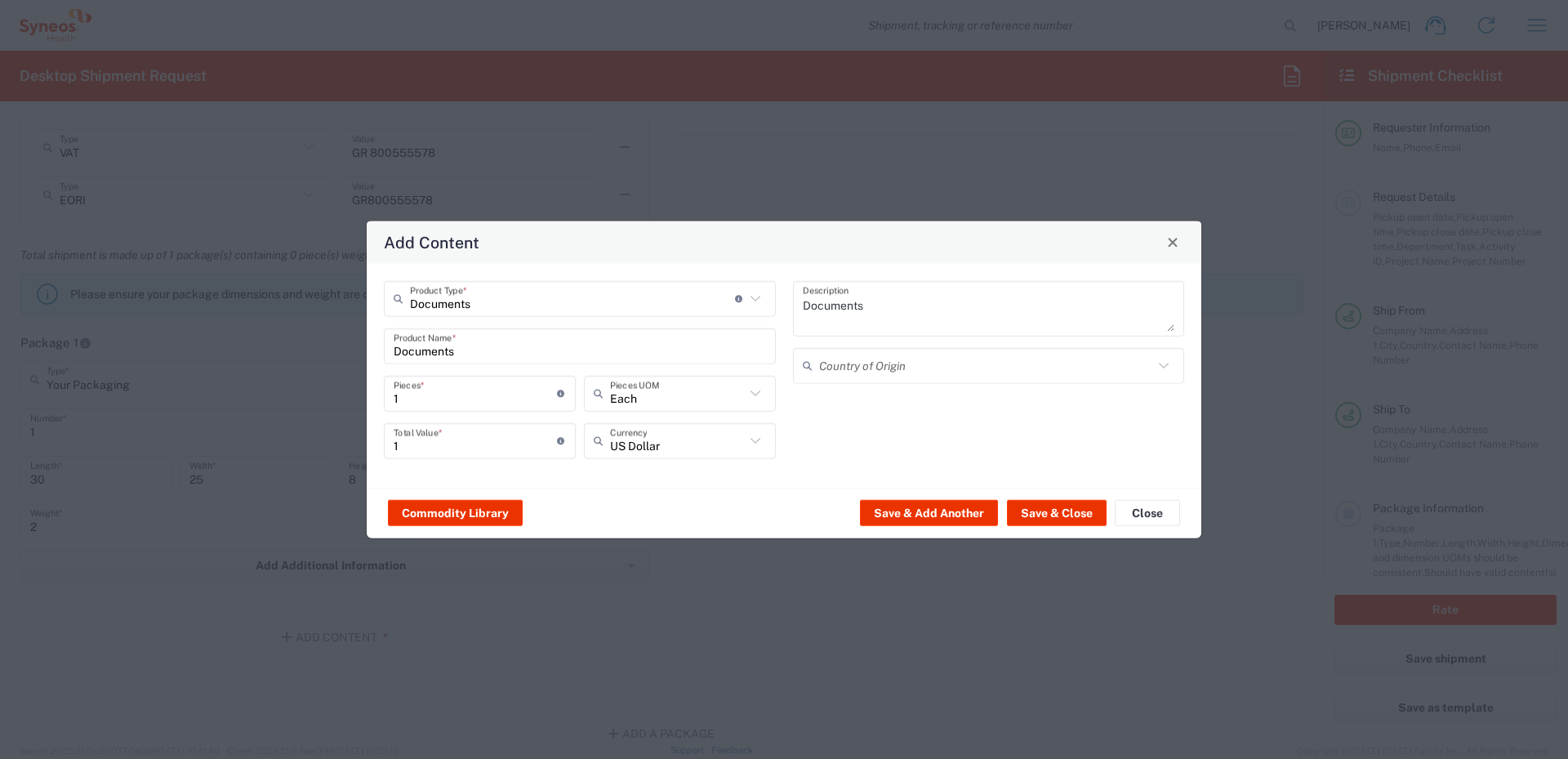
click at [750, 442] on icon at bounding box center [755, 440] width 21 height 21
click at [637, 474] on span "Euro" at bounding box center [680, 481] width 191 height 25
type input "Euro"
click at [1045, 507] on button "Save & Close" at bounding box center [1057, 513] width 100 height 26
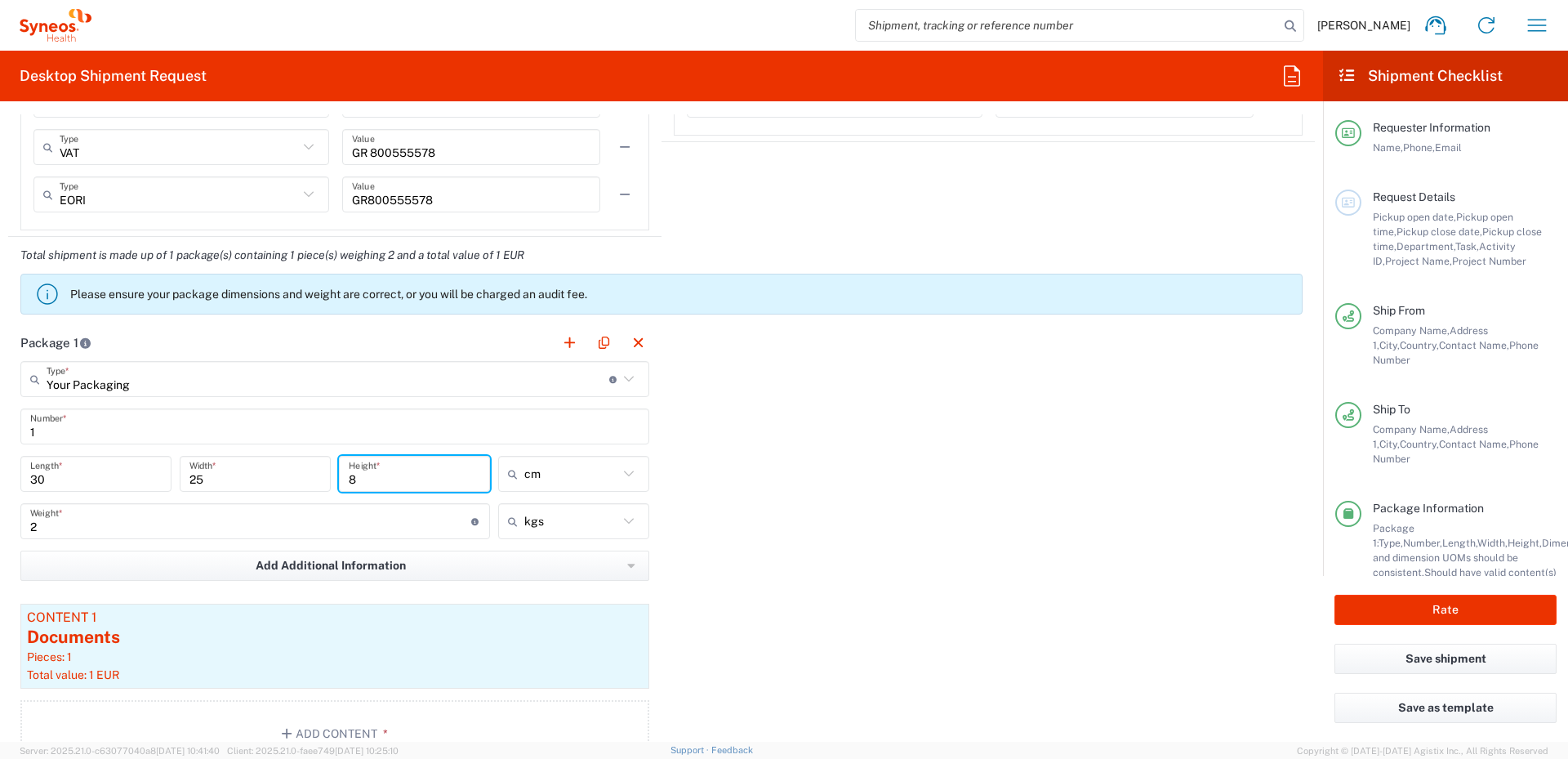
drag, startPoint x: 365, startPoint y: 476, endPoint x: 345, endPoint y: 470, distance: 20.9
click at [349, 470] on input "8" at bounding box center [414, 474] width 132 height 29
type input "10"
click at [219, 483] on input "25" at bounding box center [255, 474] width 132 height 29
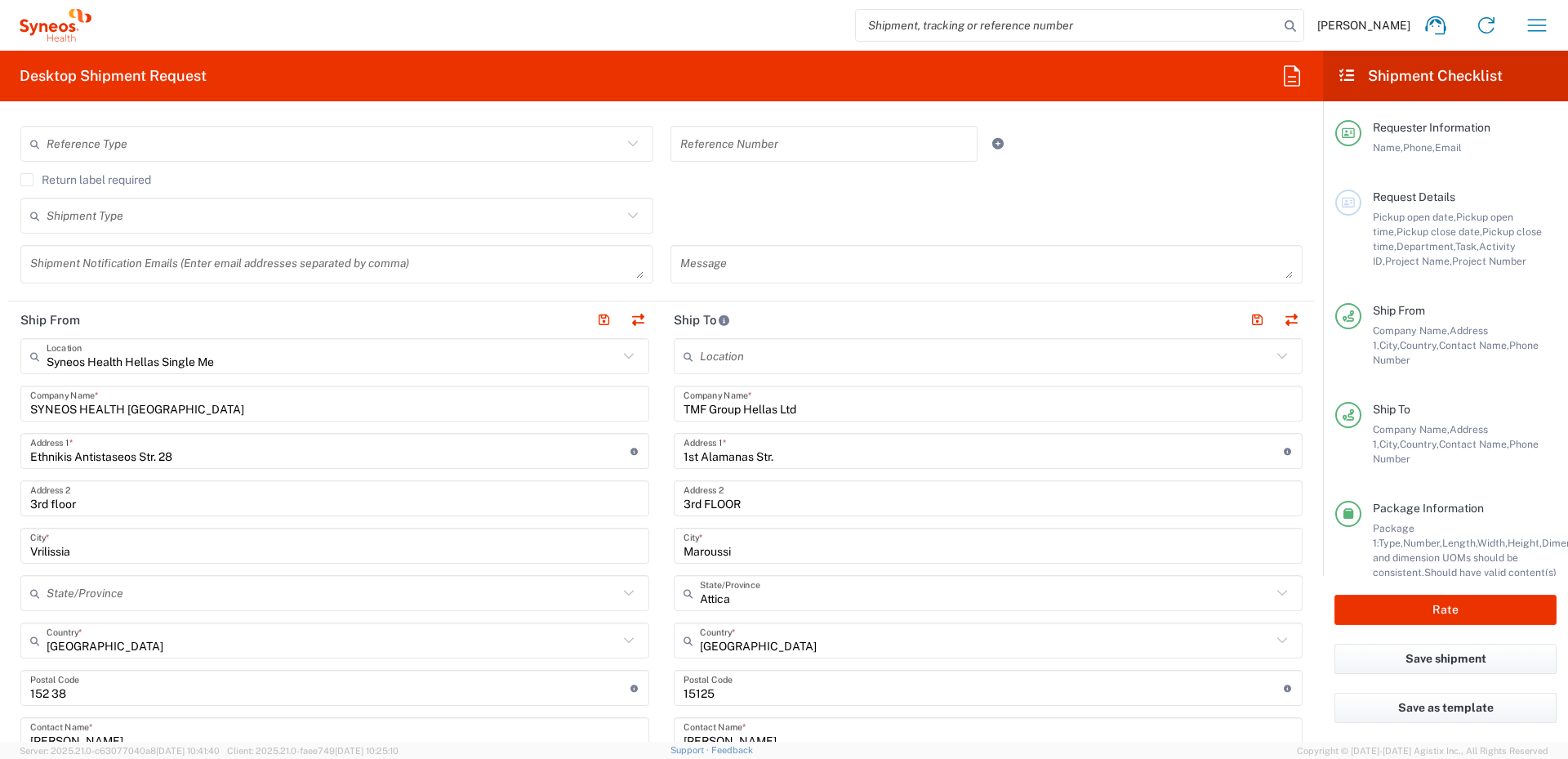
scroll to position [490, 0]
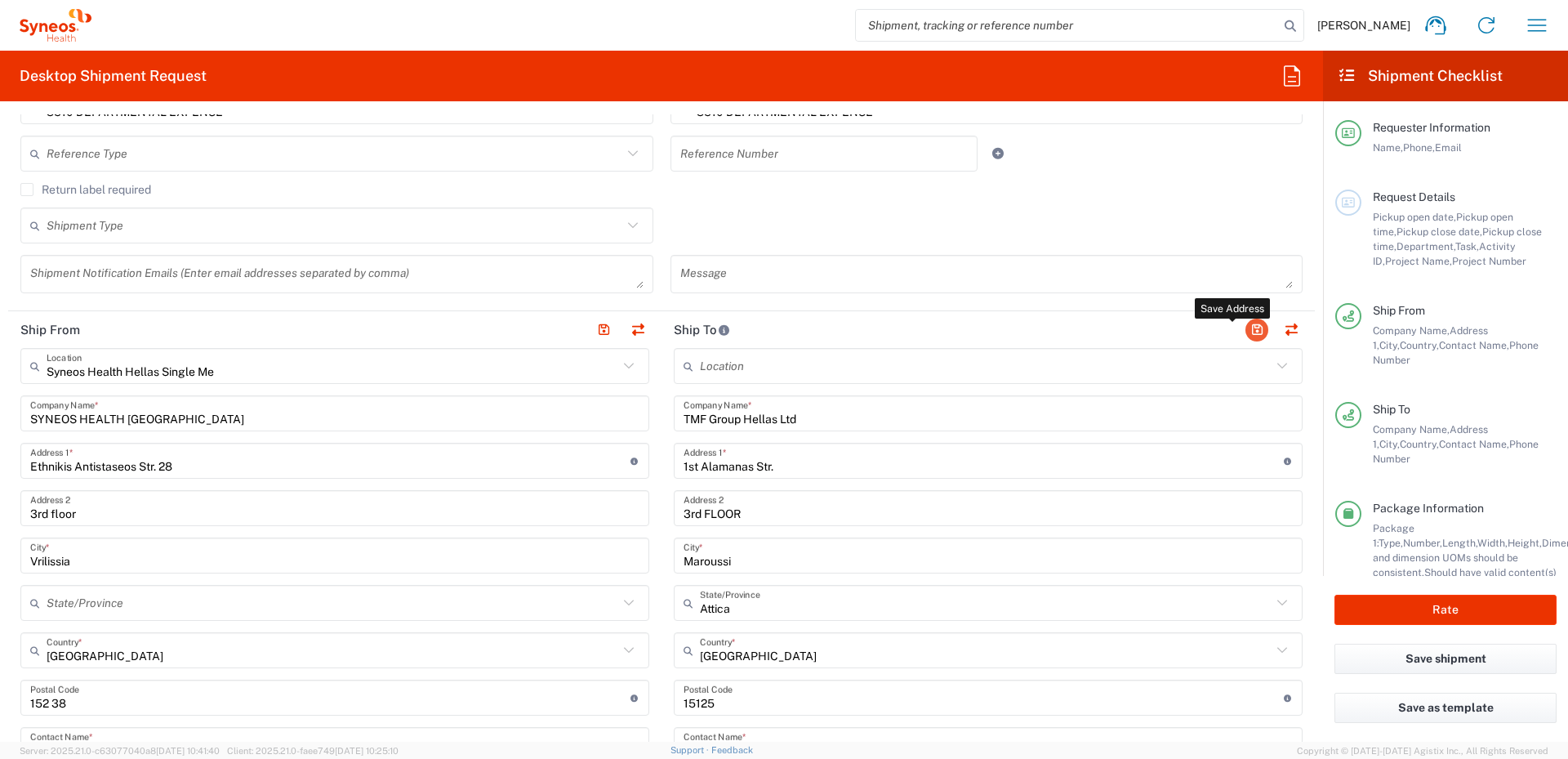
type input "23"
click at [1246, 333] on button "button" at bounding box center [1257, 330] width 23 height 23
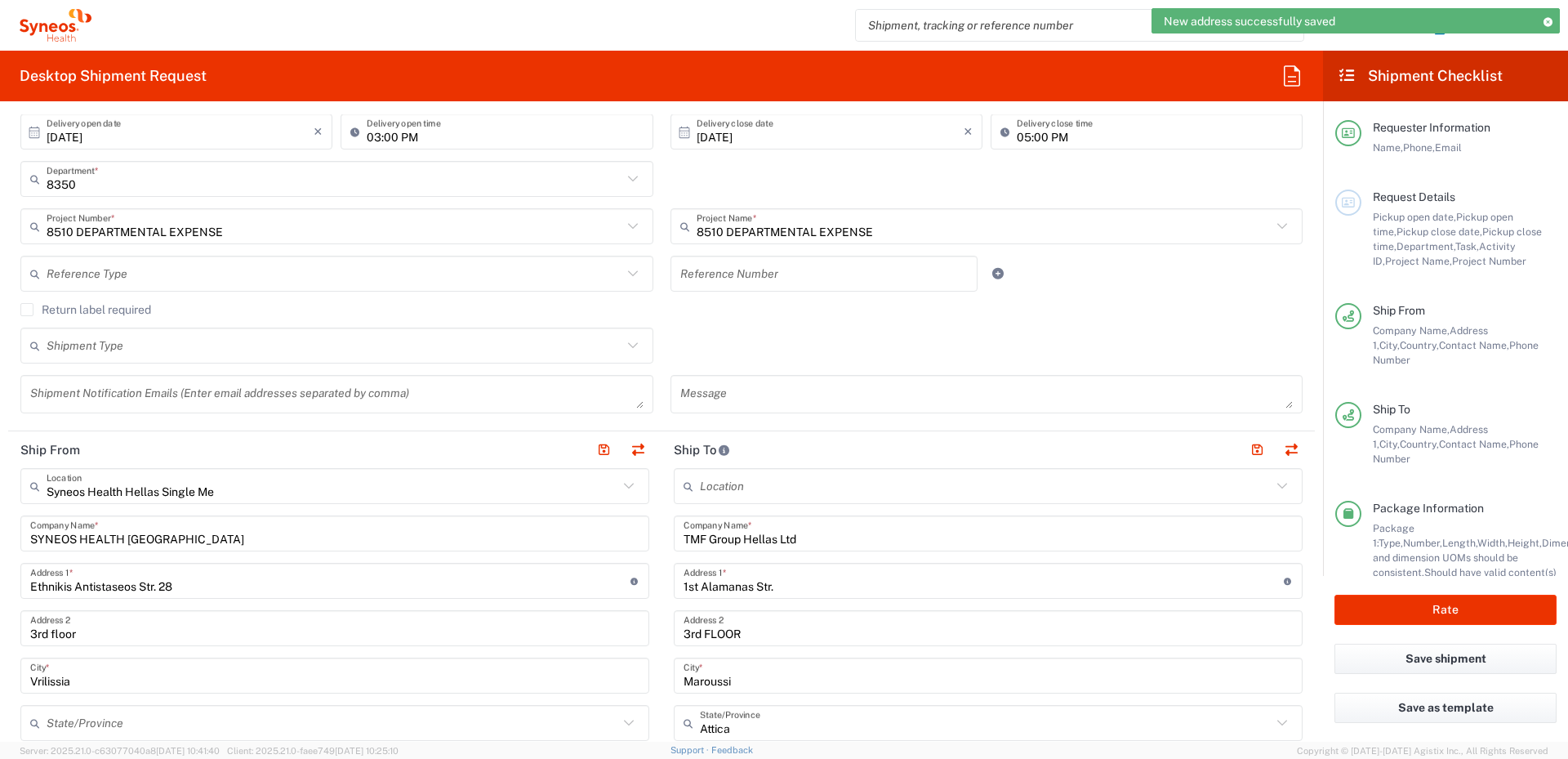
scroll to position [327, 0]
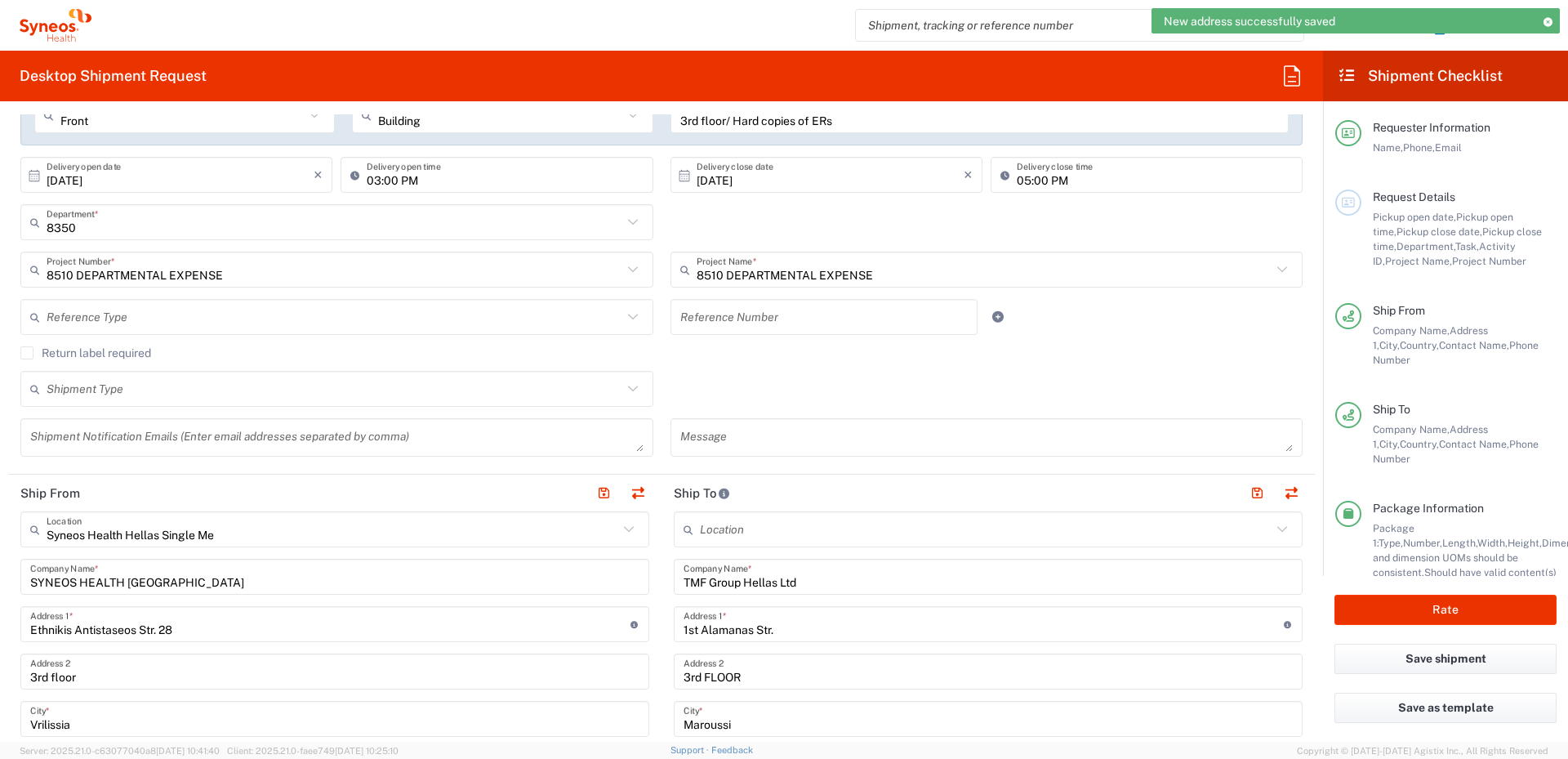
click at [627, 389] on icon at bounding box center [633, 389] width 21 height 21
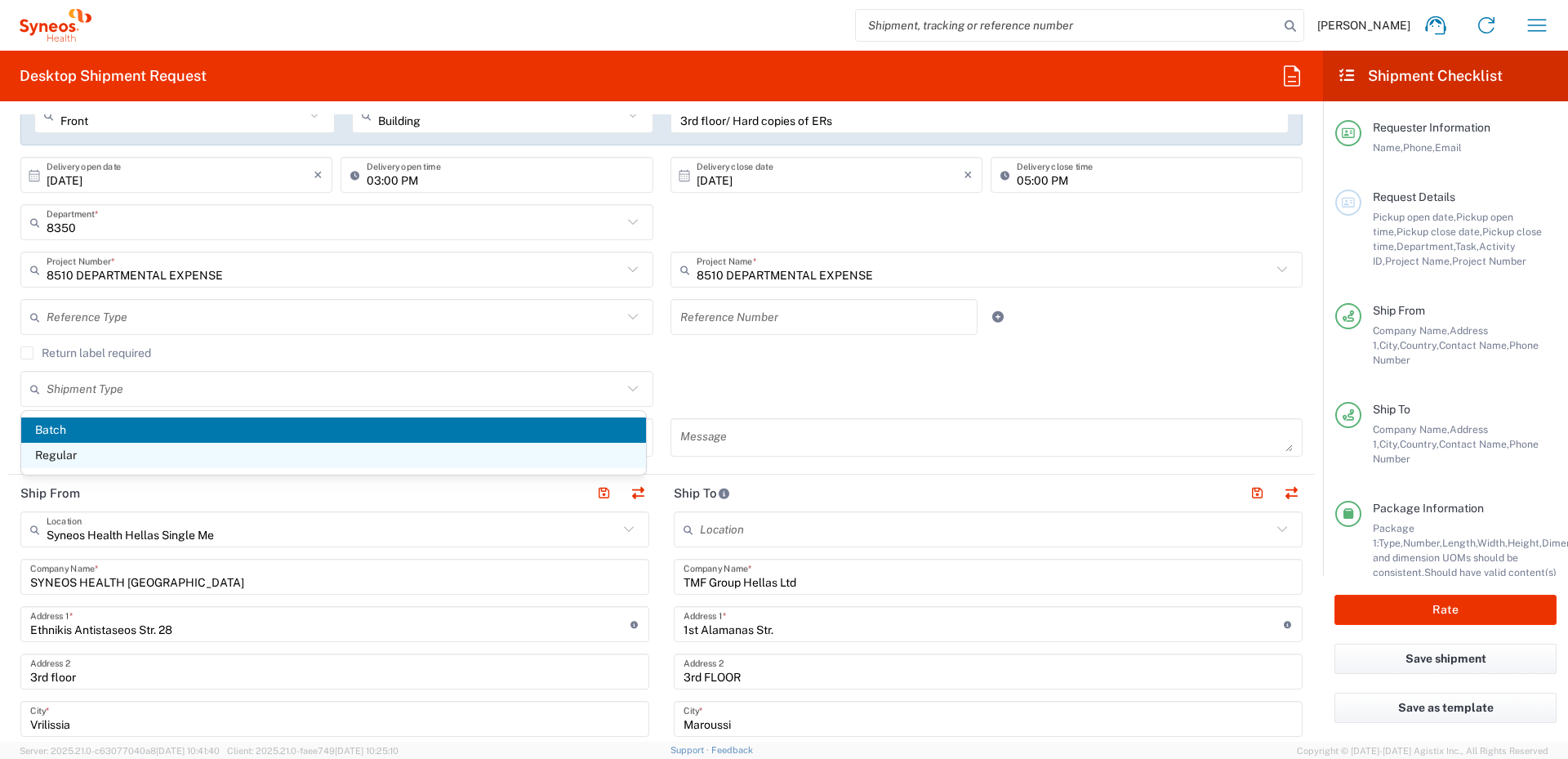
click at [446, 459] on span "Regular" at bounding box center [334, 455] width 625 height 25
type input "Regular"
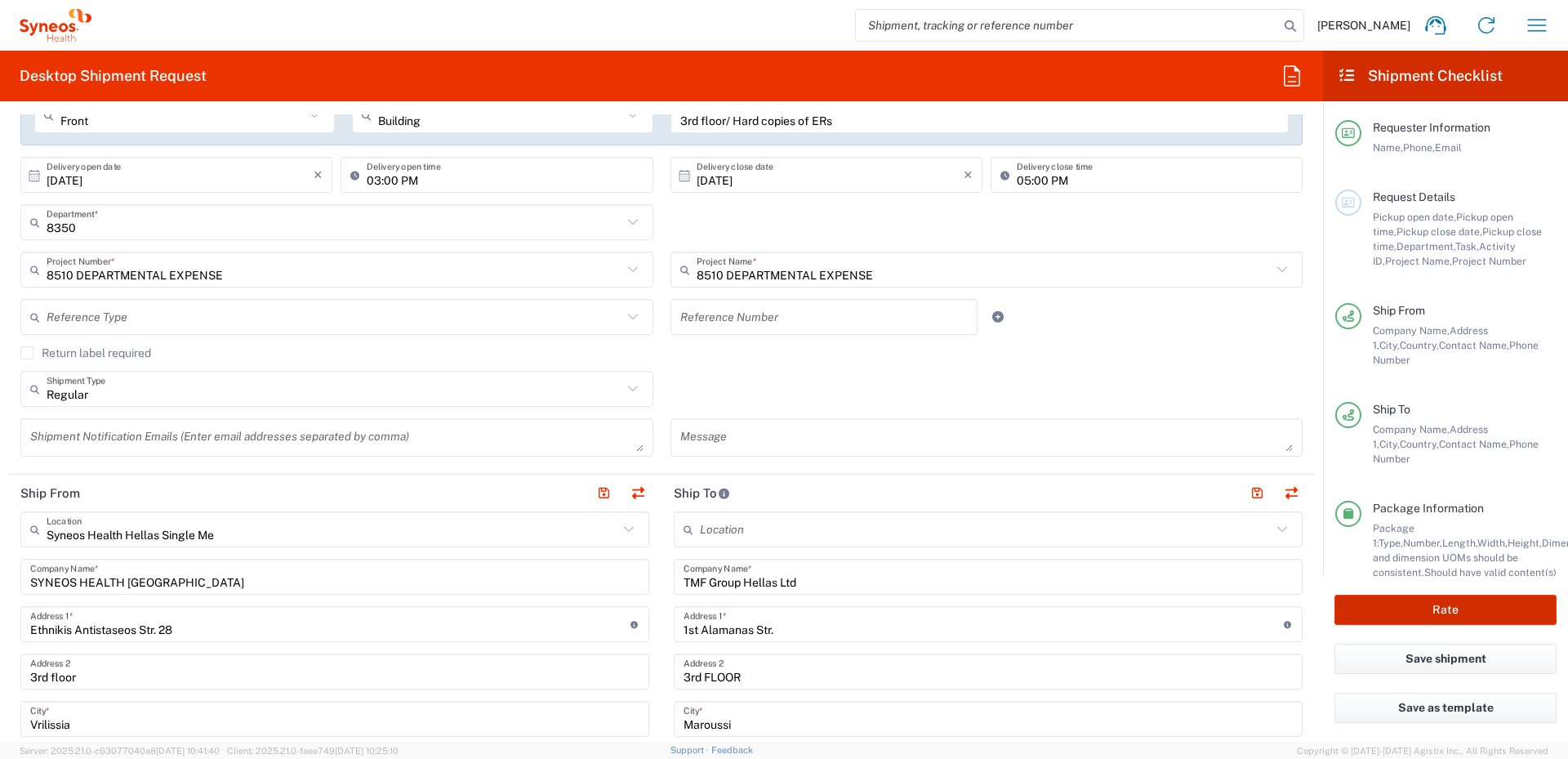
click at [1424, 612] on button "Rate" at bounding box center [1445, 610] width 222 height 30
type input "8350"
type input "8510 DEPARTMENTAL EXPENSE"
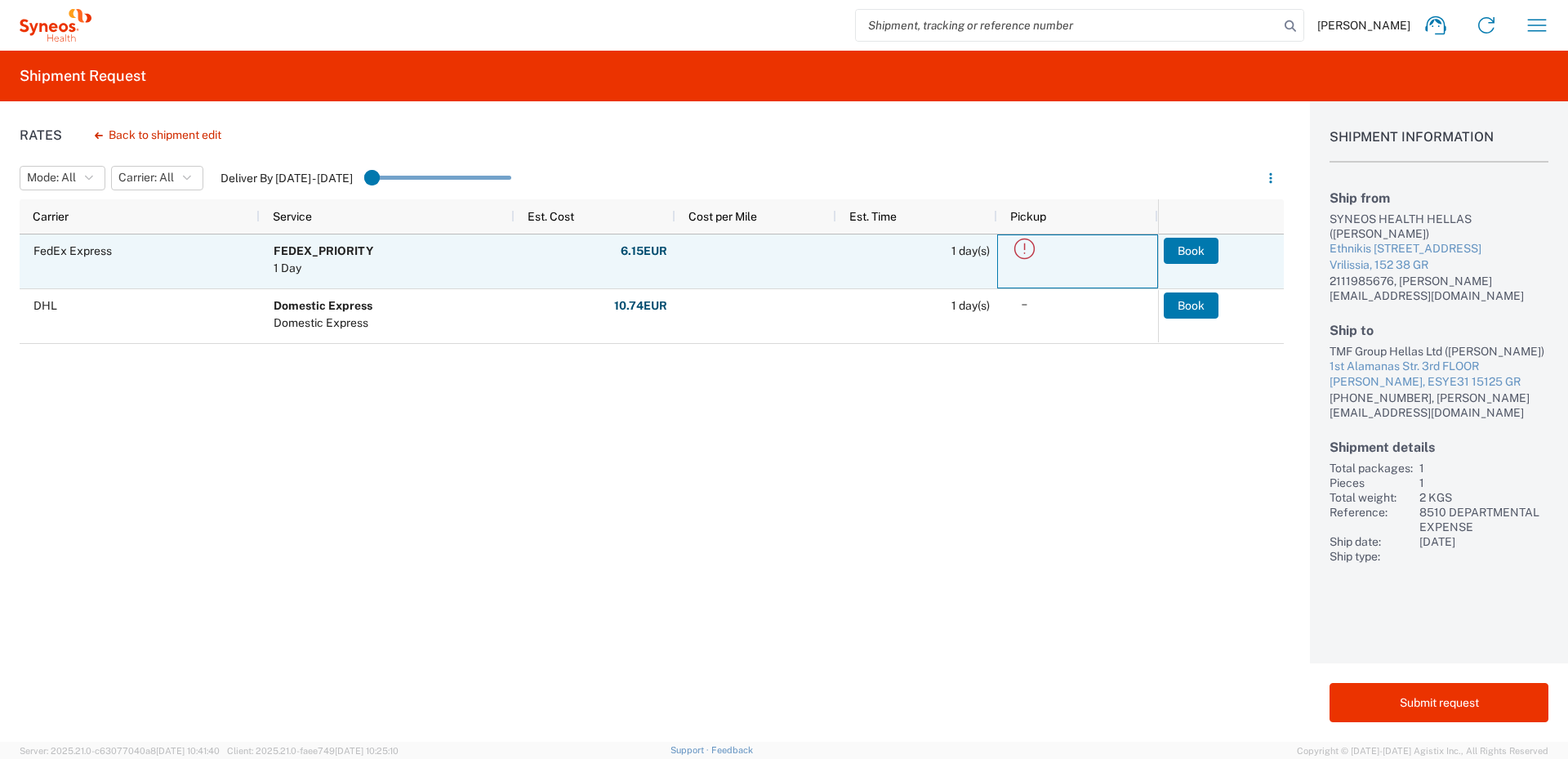
click at [1023, 249] on icon at bounding box center [1025, 248] width 27 height 27
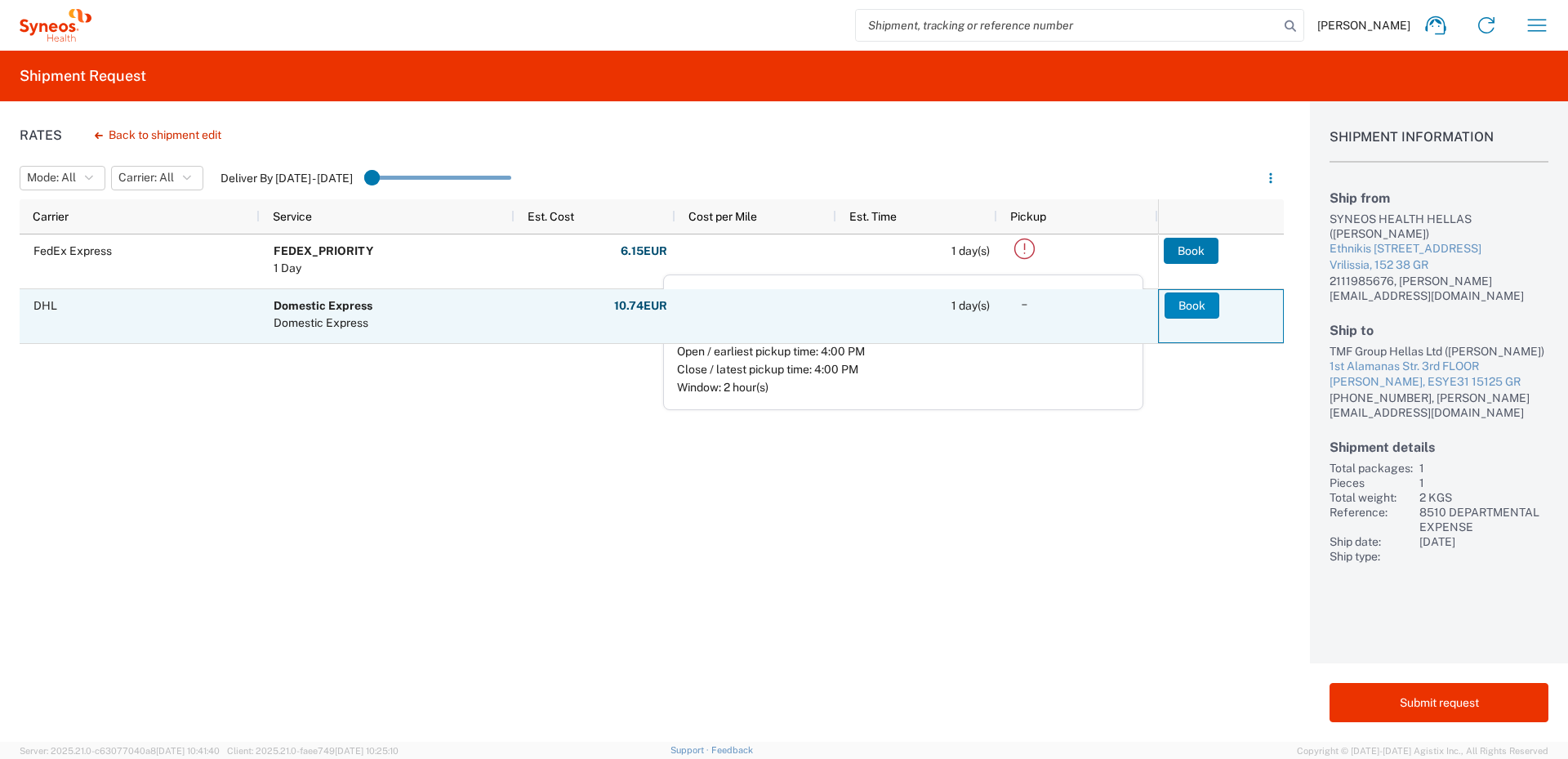
click at [1196, 307] on button "Book" at bounding box center [1192, 305] width 55 height 26
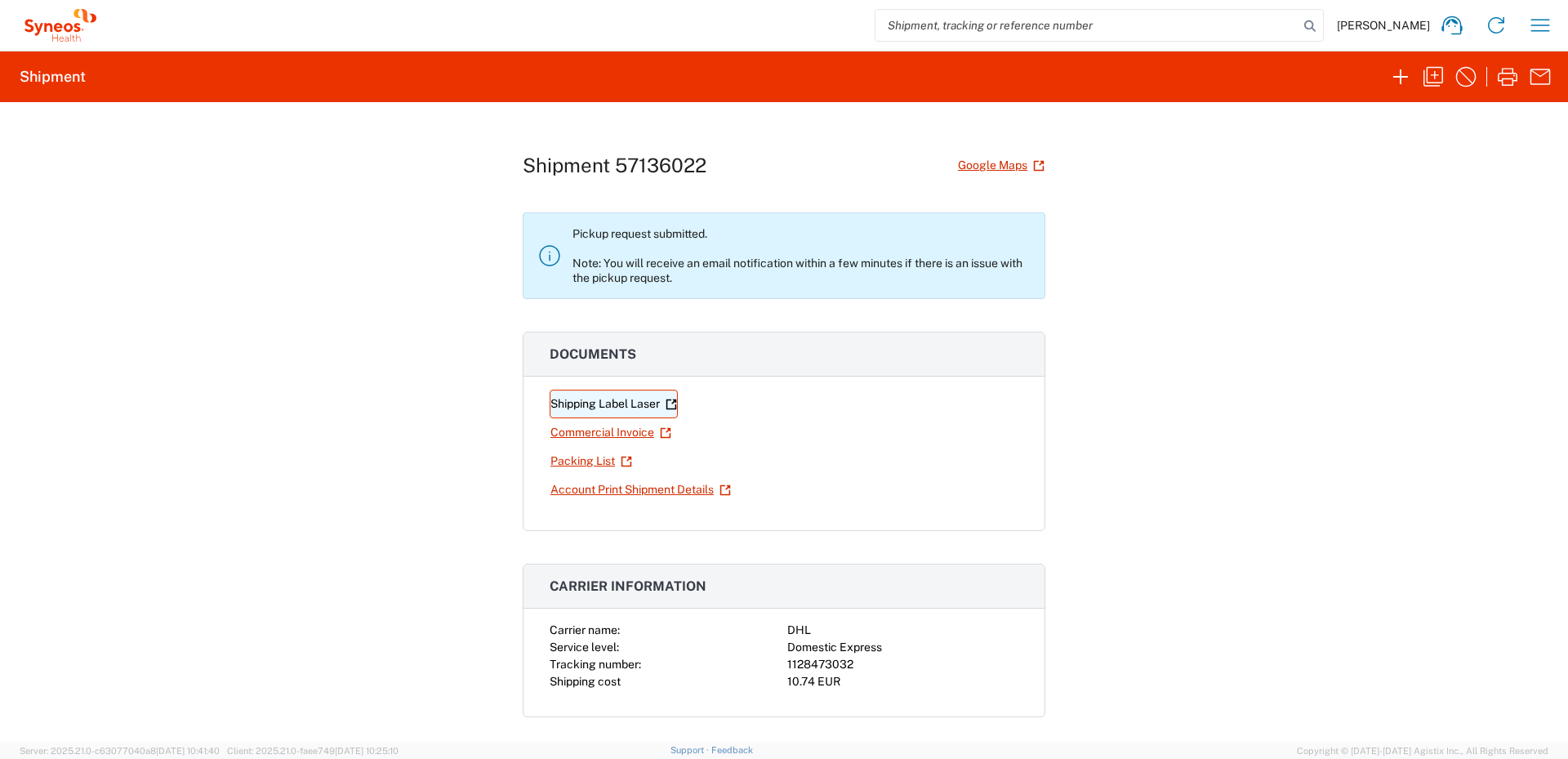
click at [624, 404] on link "Shipping Label Laser" at bounding box center [614, 404] width 128 height 29
